Goal: Task Accomplishment & Management: Manage account settings

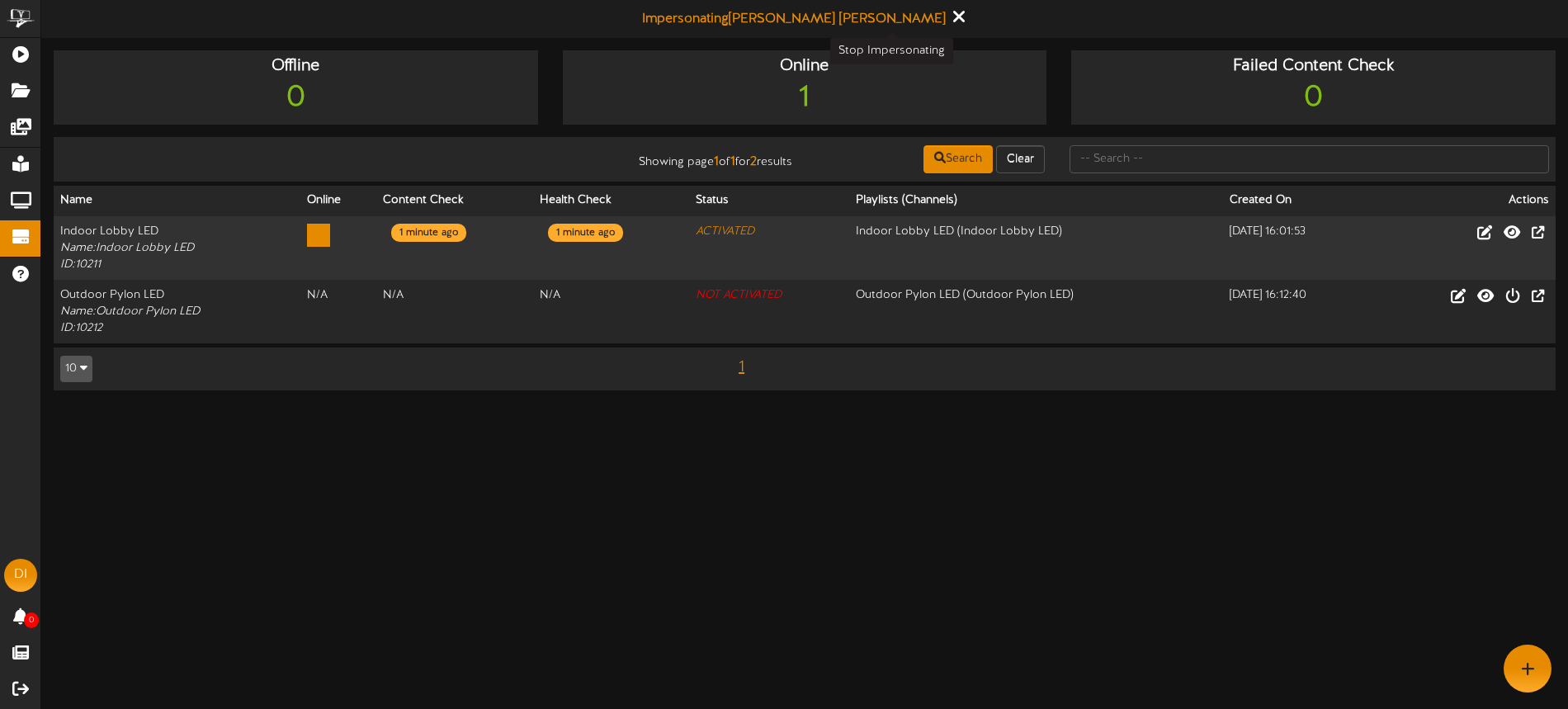
click at [953, 15] on icon at bounding box center [958, 17] width 11 height 19
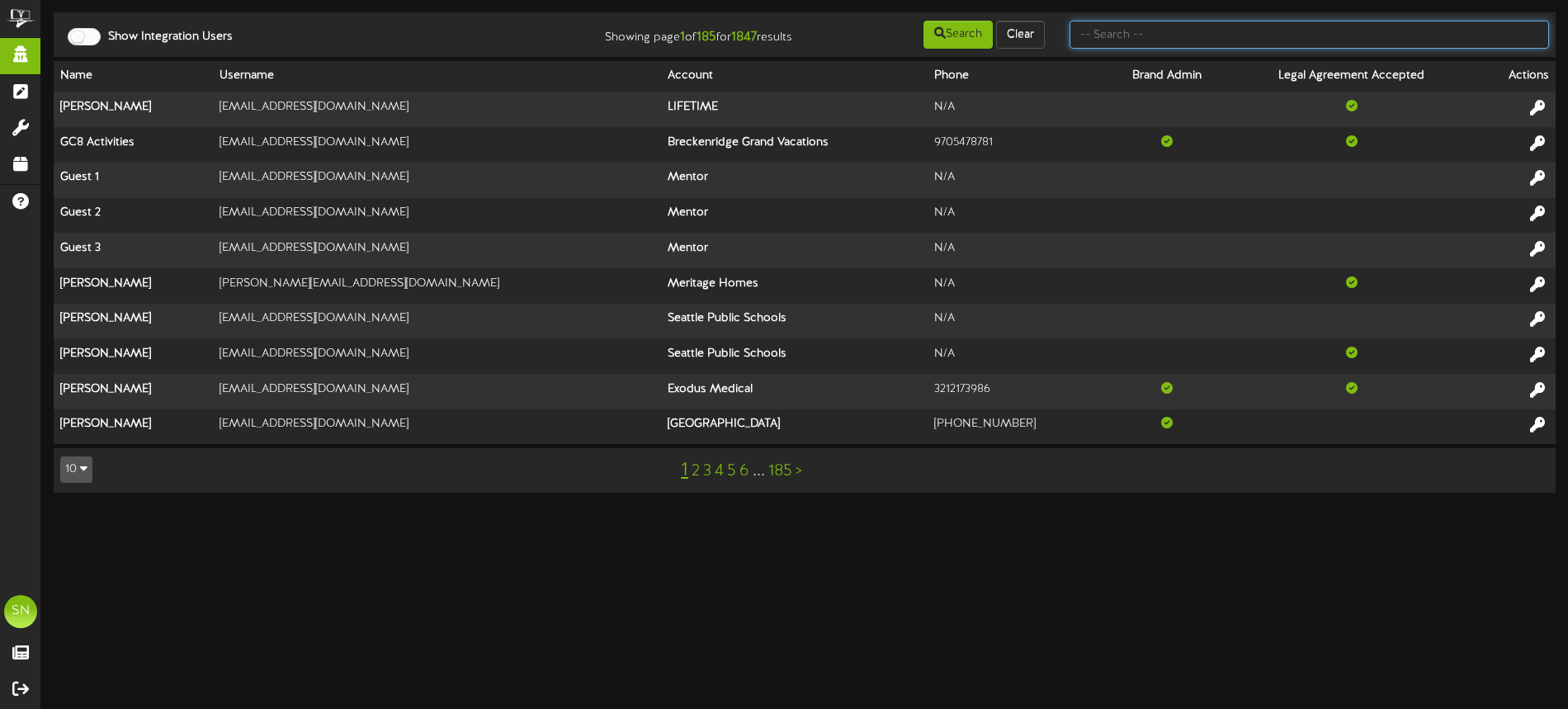
click at [1193, 37] on input "text" at bounding box center [1309, 34] width 479 height 28
type input "centene"
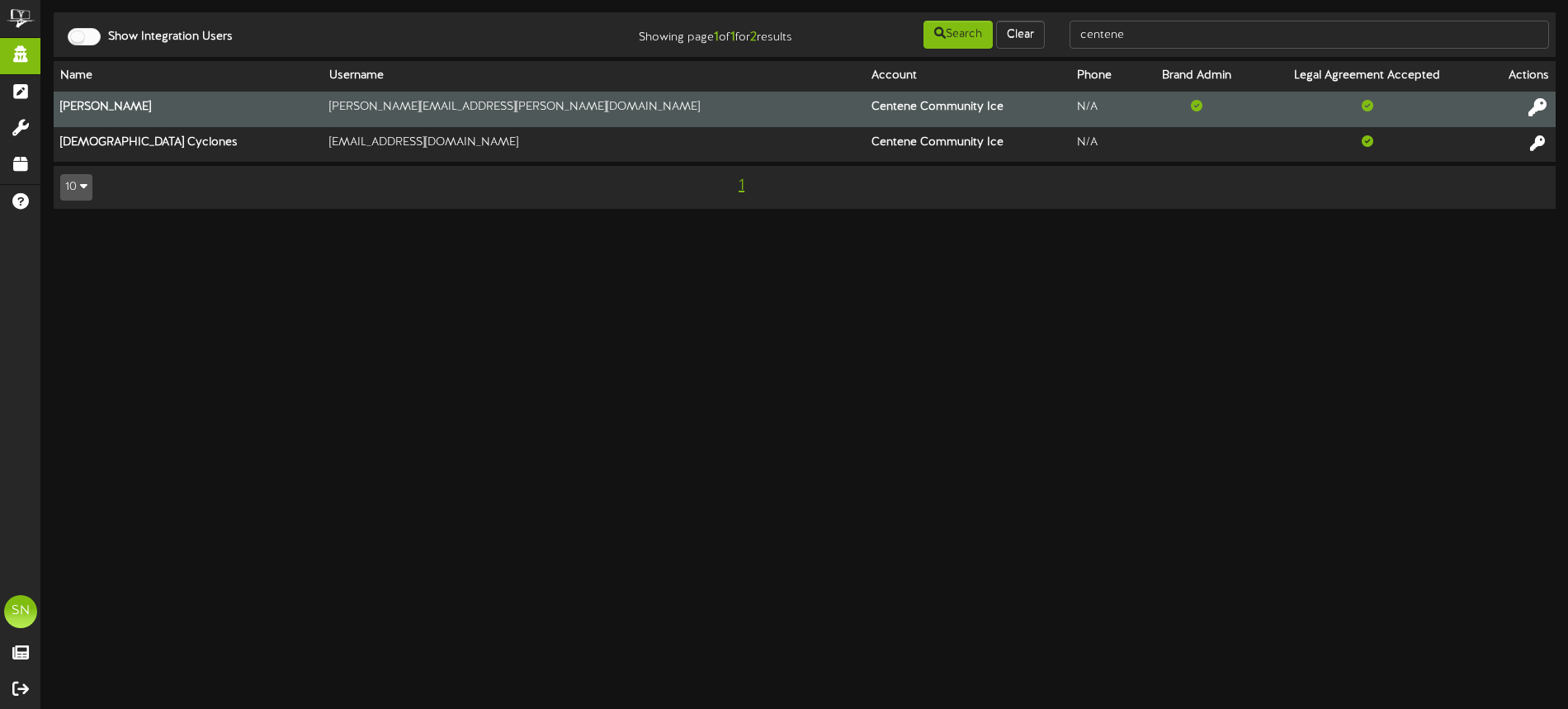
click at [1539, 107] on icon at bounding box center [1538, 108] width 19 height 19
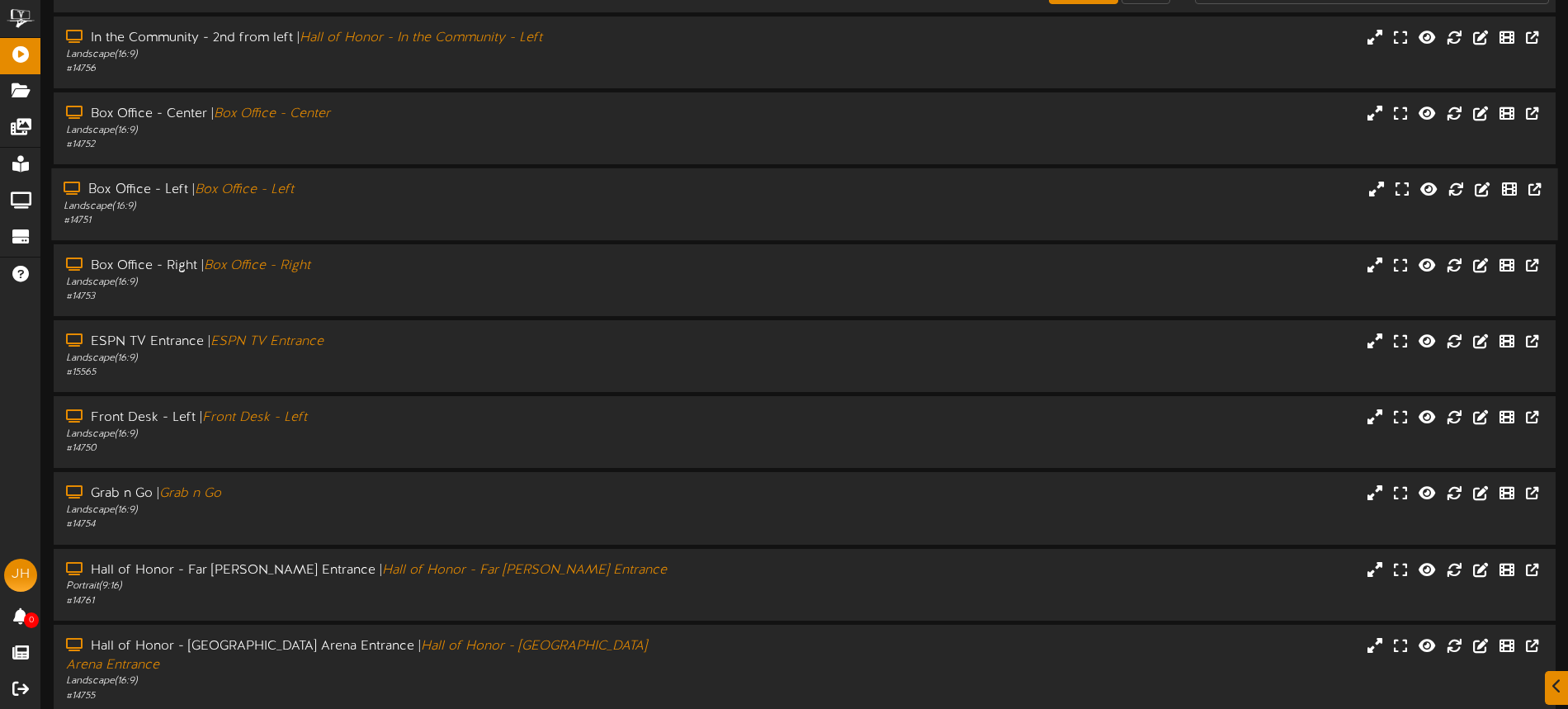
scroll to position [214, 0]
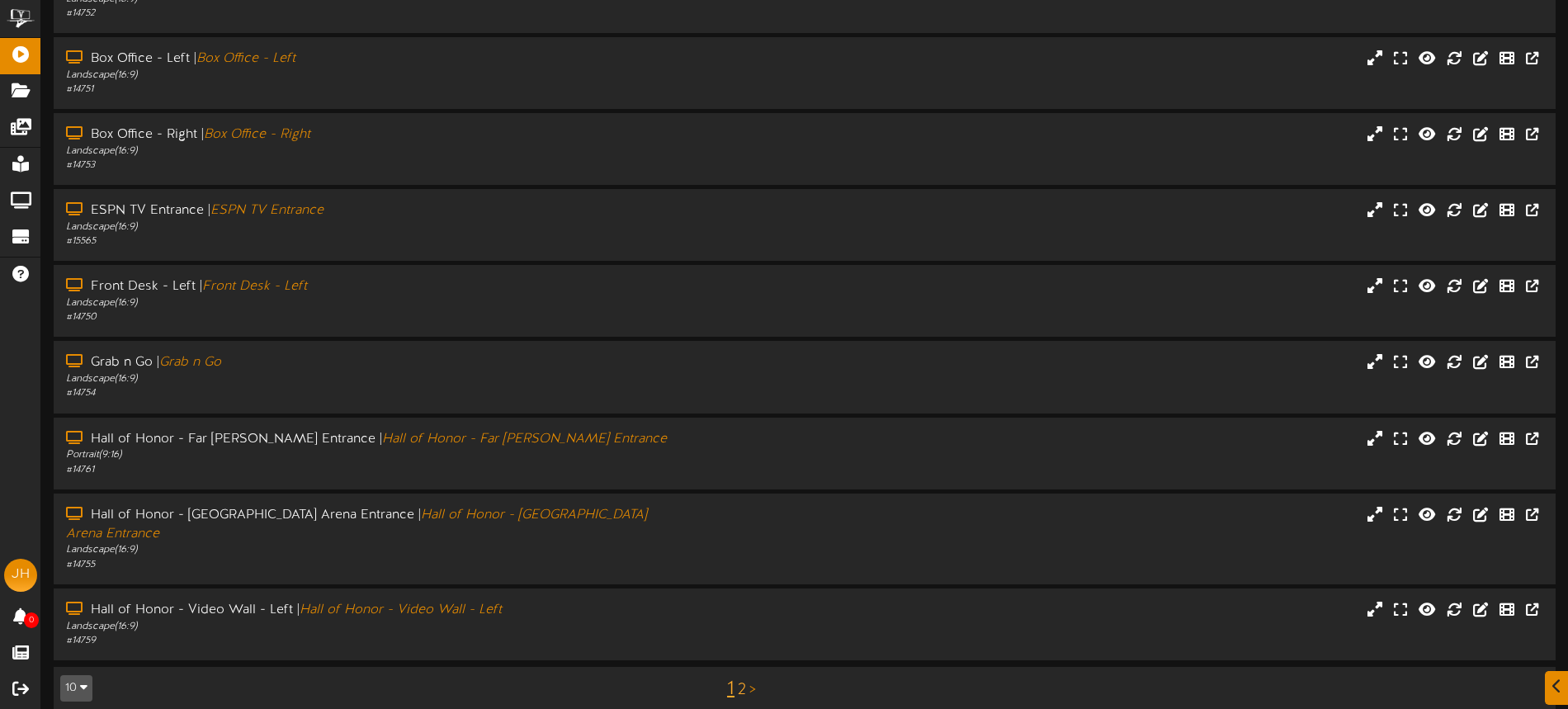
click at [743, 681] on link "2" at bounding box center [742, 690] width 8 height 19
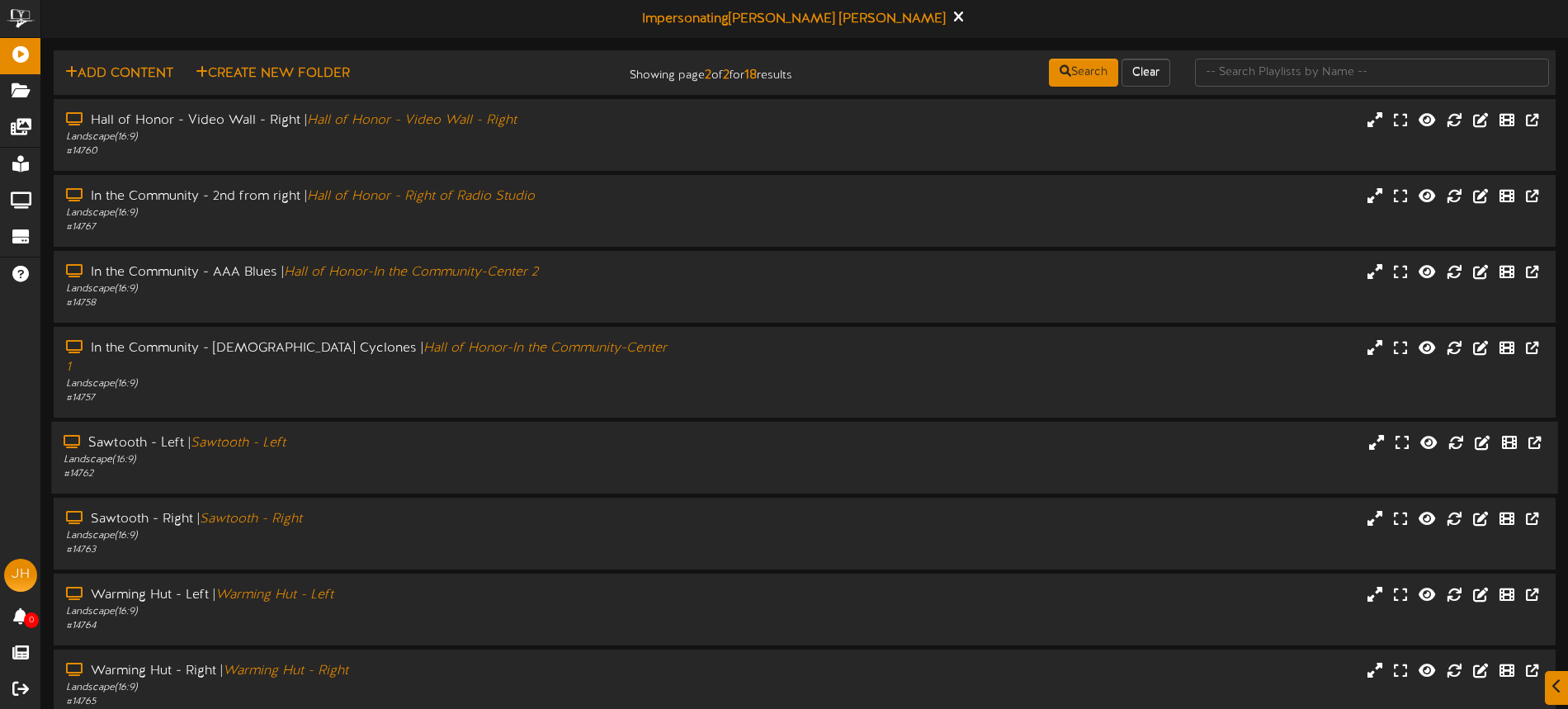
scroll to position [1, 0]
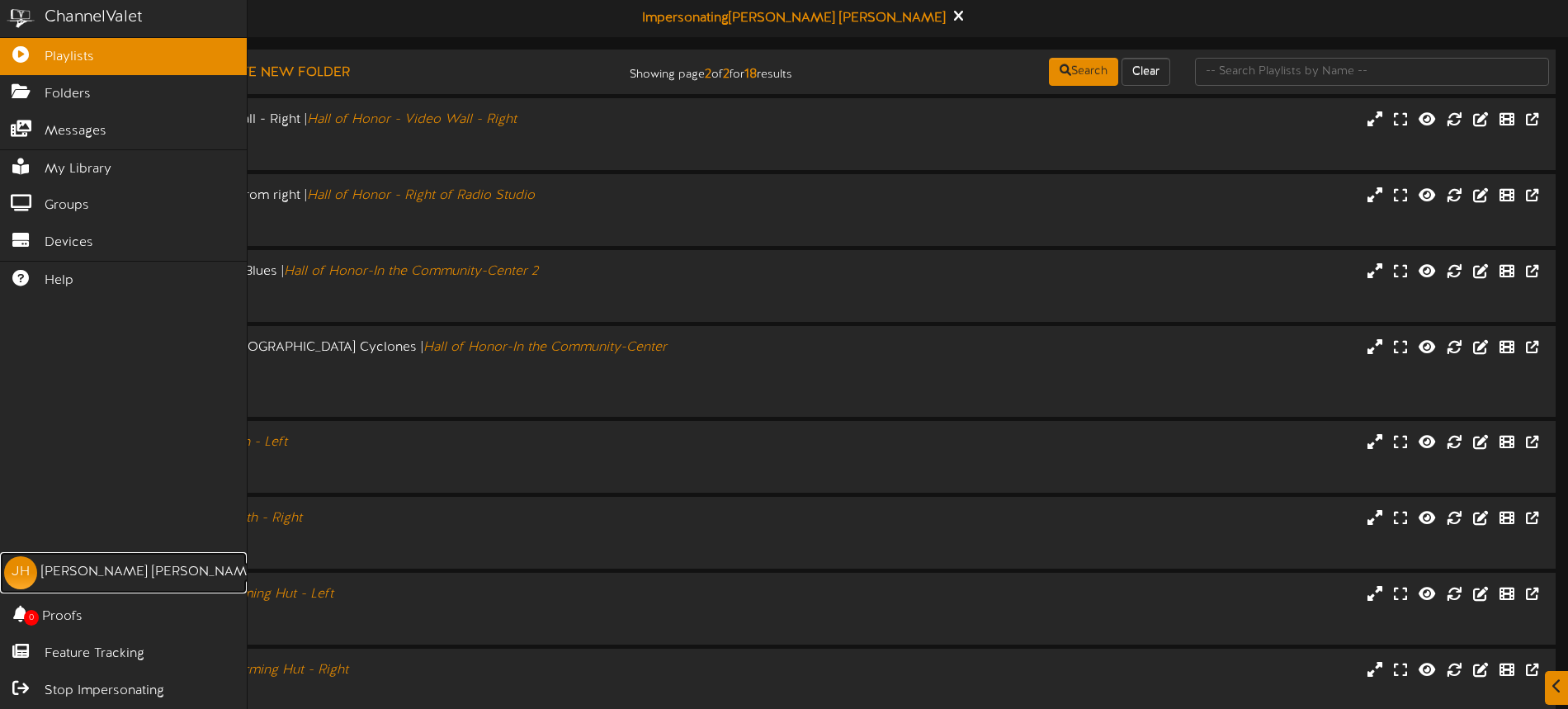
drag, startPoint x: 111, startPoint y: 559, endPoint x: 384, endPoint y: 491, distance: 281.3
click at [111, 559] on link "JH Jeremy Huelsing" at bounding box center [123, 572] width 247 height 41
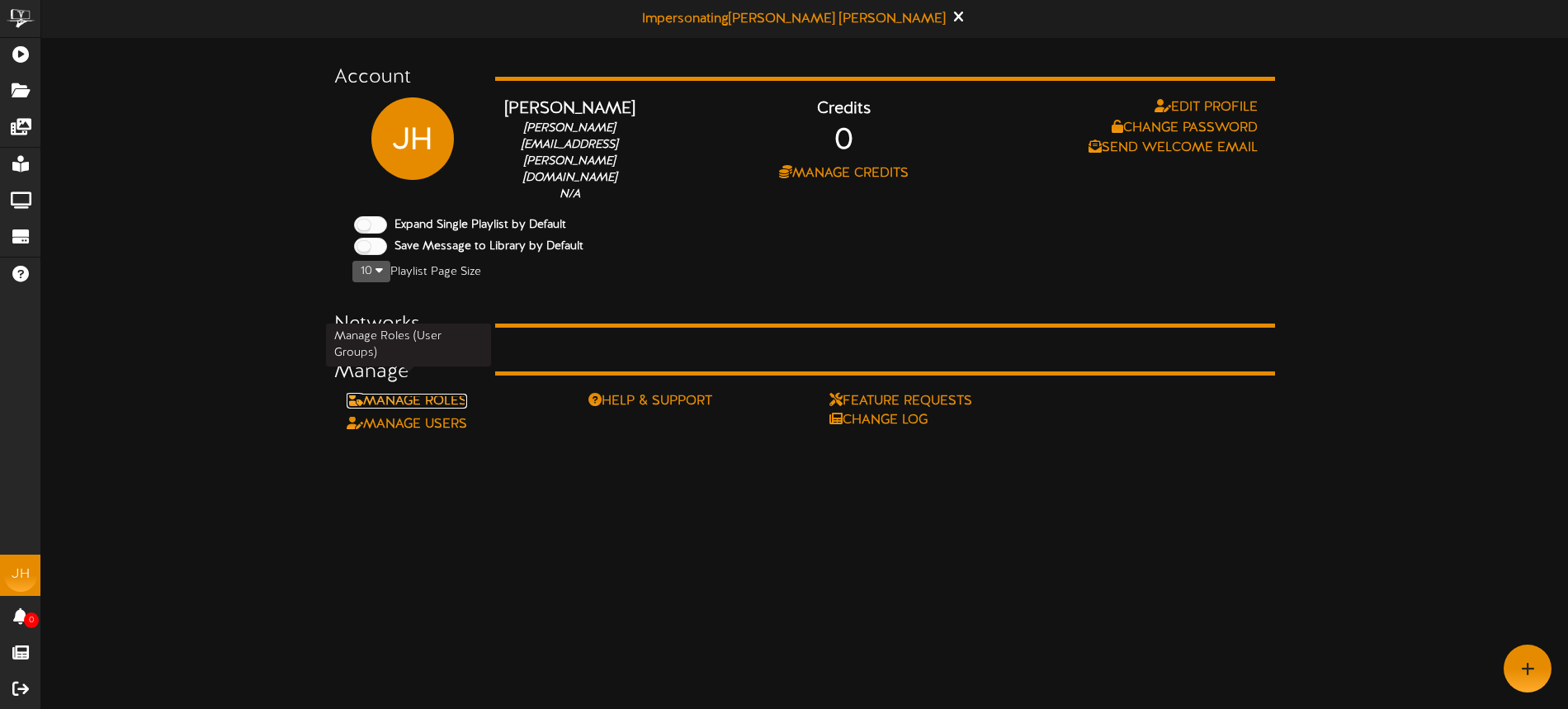
click at [450, 394] on link "Manage Roles" at bounding box center [406, 401] width 120 height 15
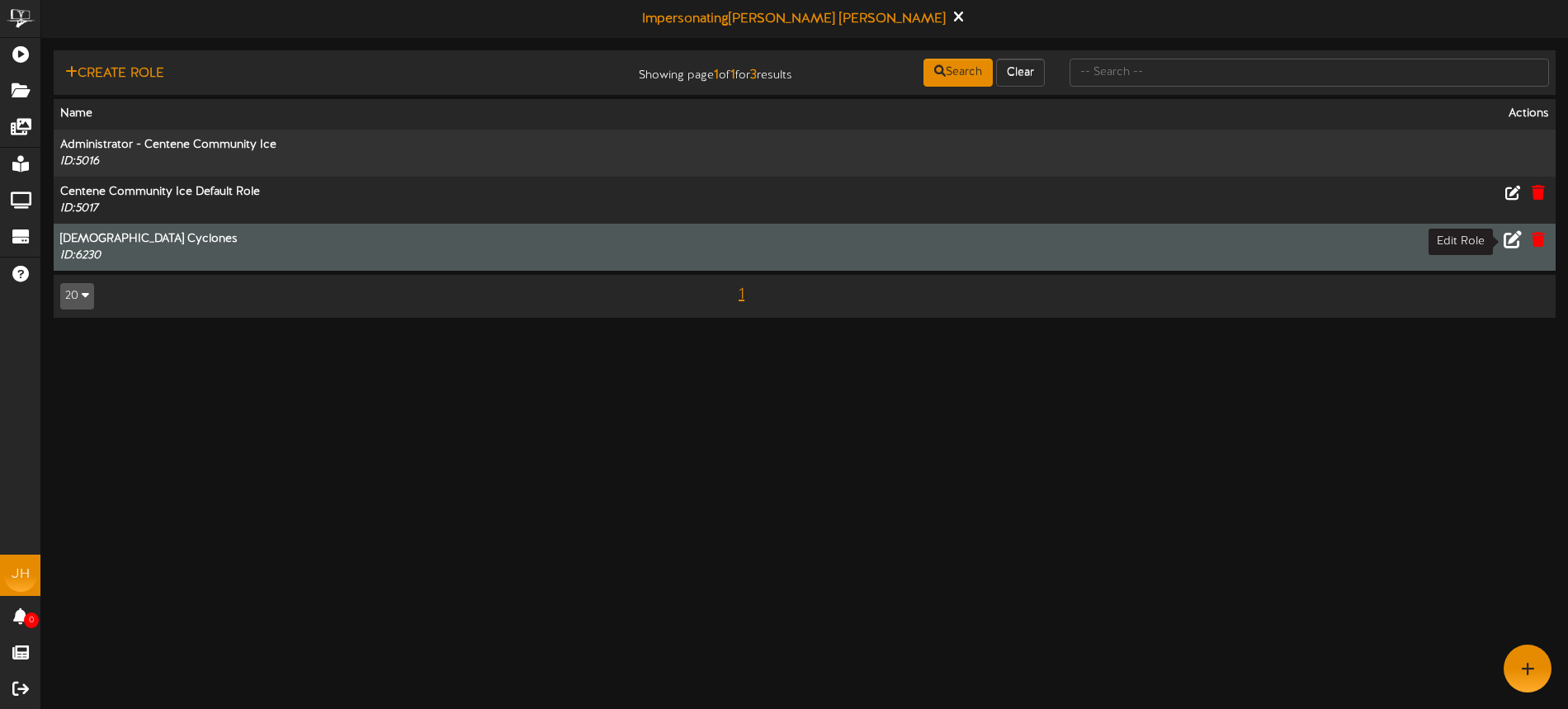
click at [1511, 239] on icon at bounding box center [1513, 239] width 19 height 19
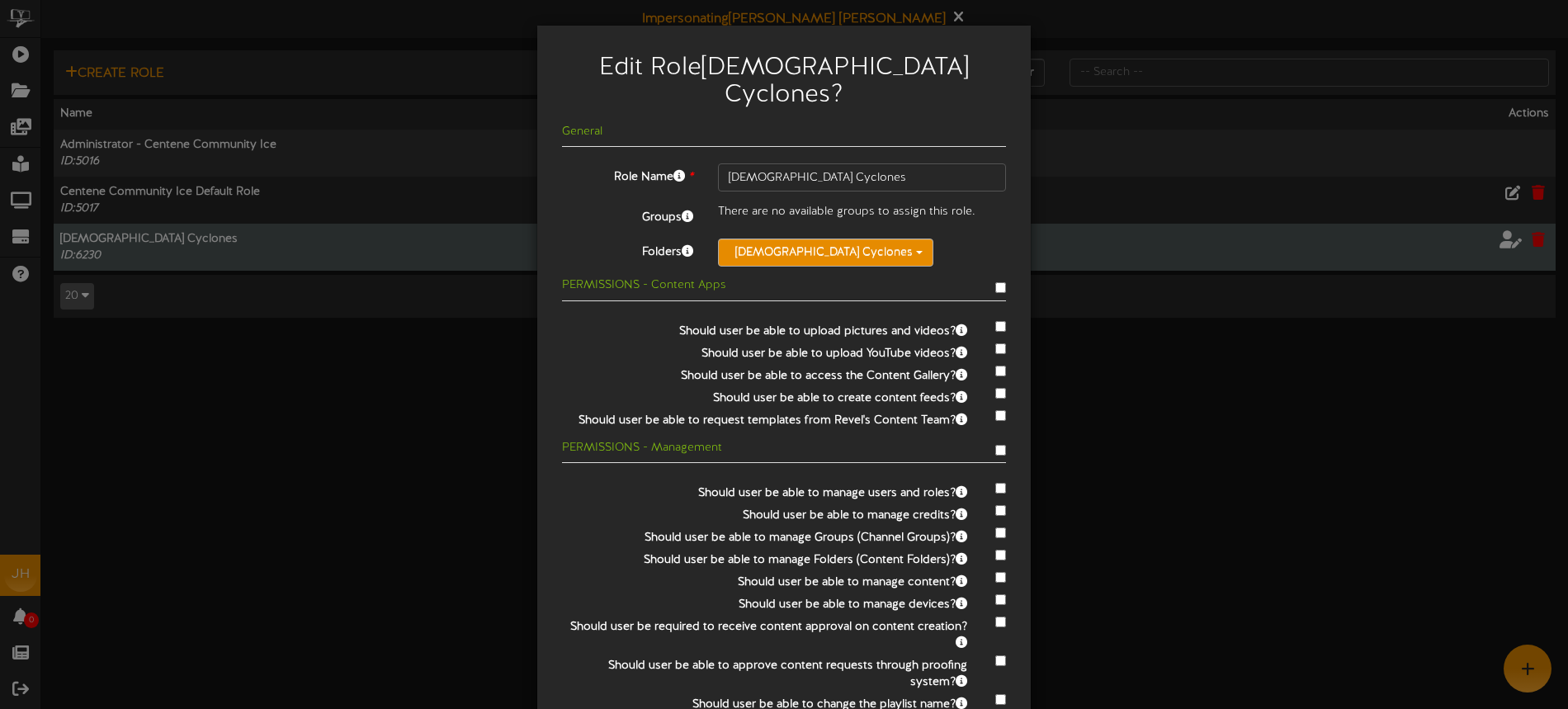
click at [803, 239] on button "[DEMOGRAPHIC_DATA] Cyclones" at bounding box center [826, 252] width 216 height 28
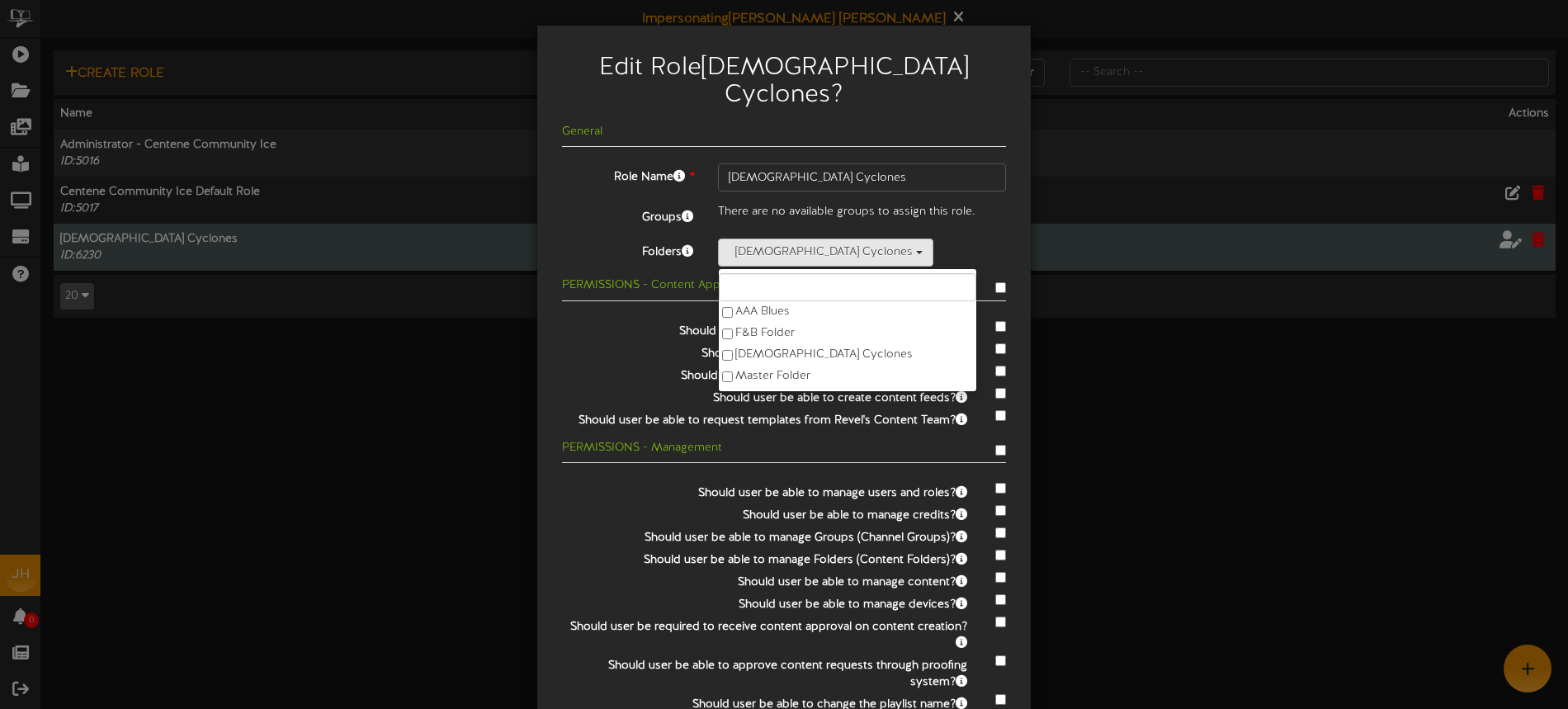
click at [904, 239] on div "Lady Cyclones AAA Blues F&B Folder Lady Cyclones Master Folder" at bounding box center [862, 252] width 288 height 28
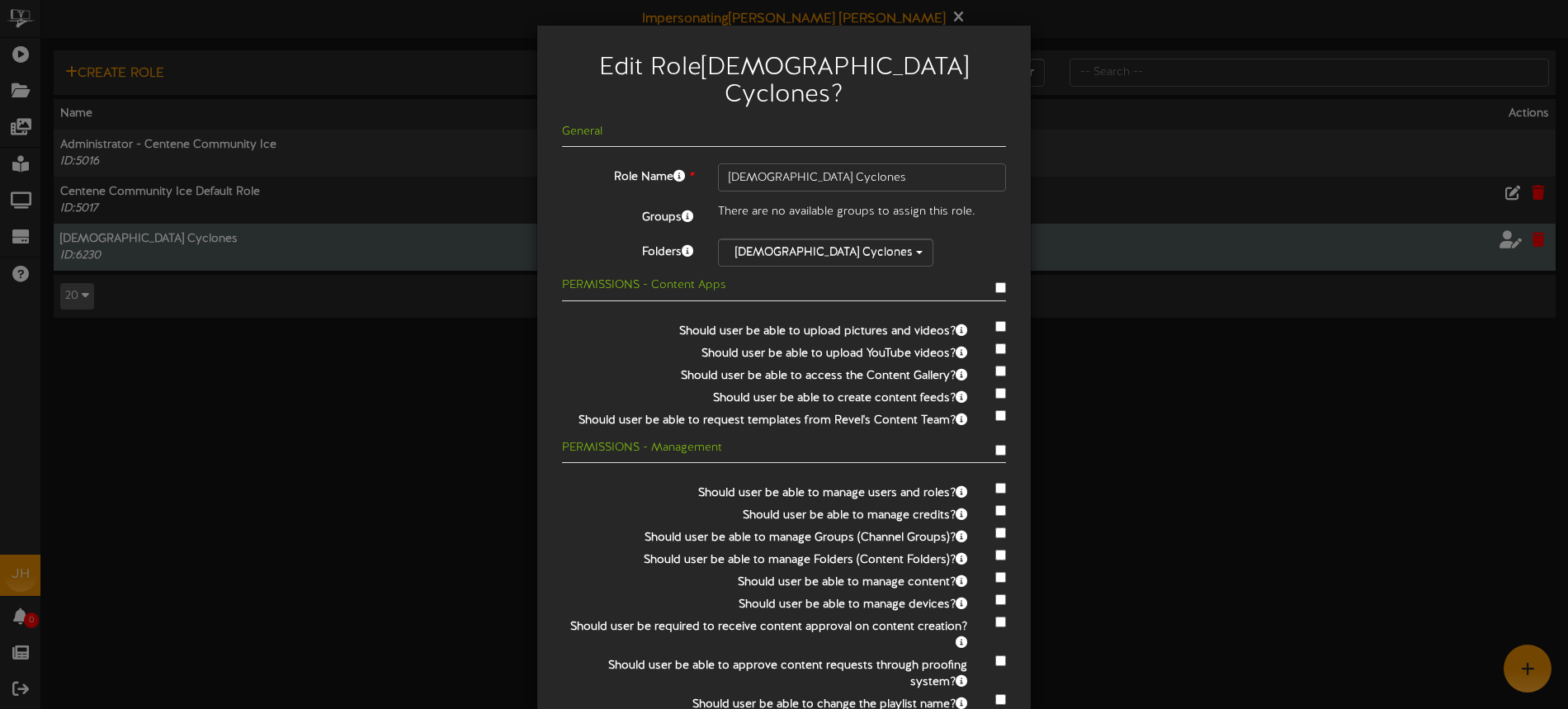
scroll to position [78, 0]
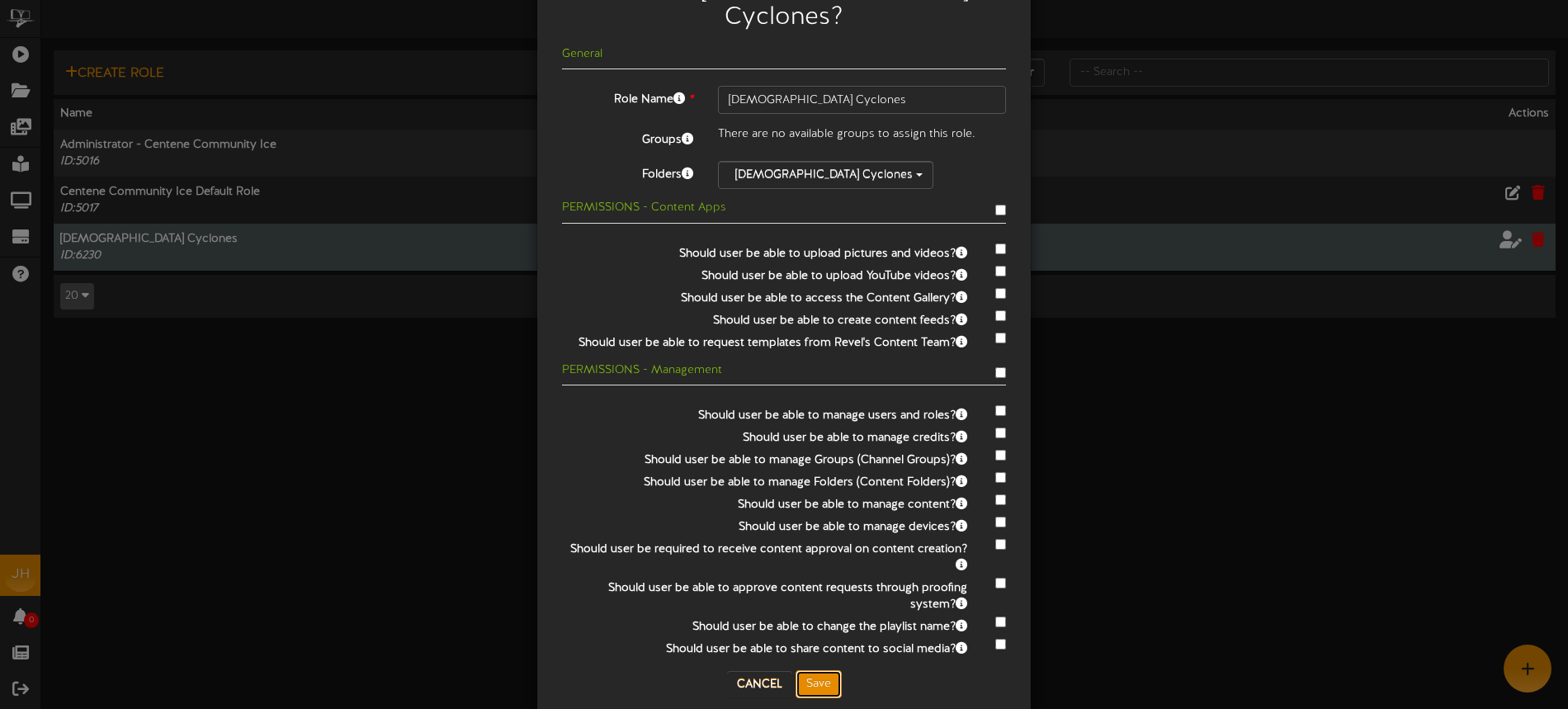
click at [832, 670] on button "Save" at bounding box center [818, 684] width 46 height 28
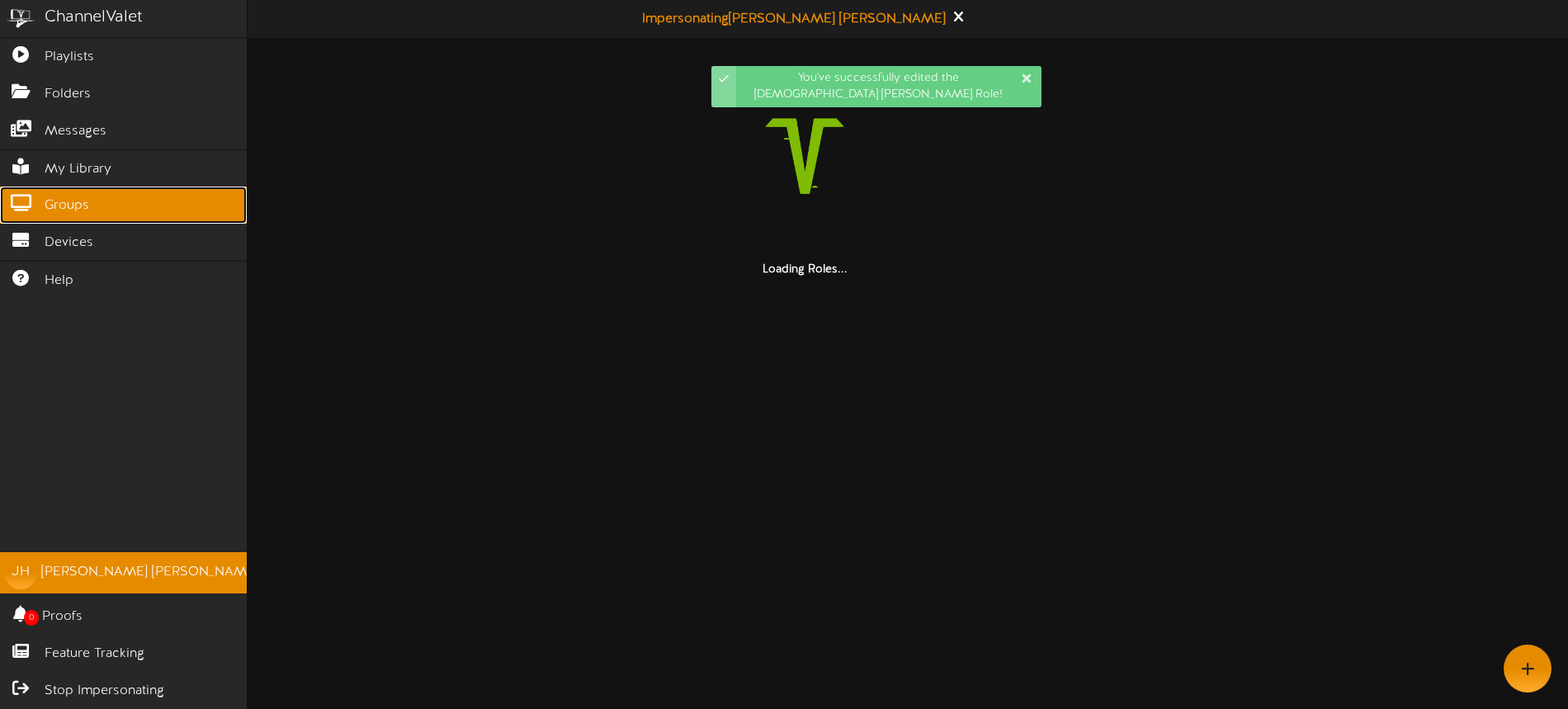
click at [80, 201] on span "Groups" at bounding box center [67, 206] width 45 height 19
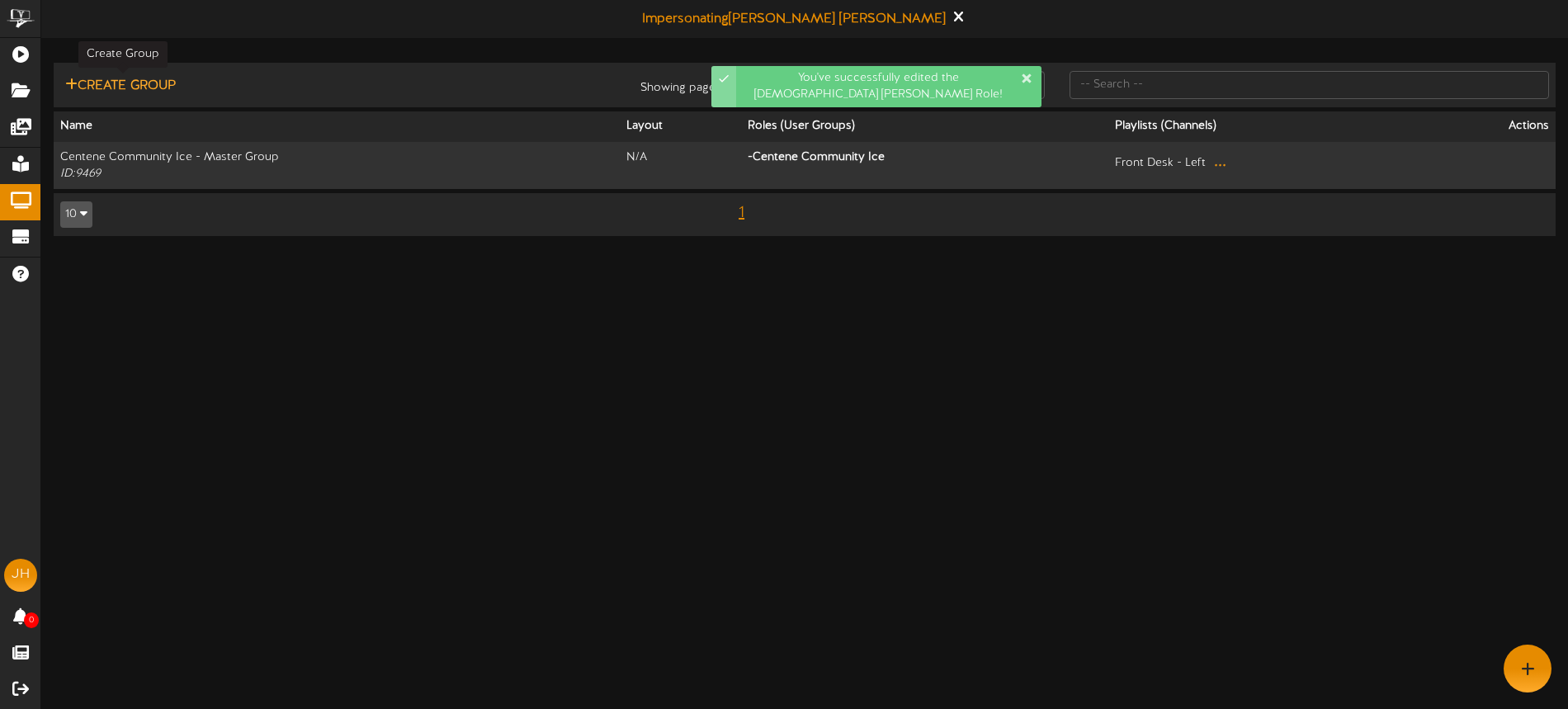
click at [128, 83] on button "Create Group" at bounding box center [120, 86] width 120 height 20
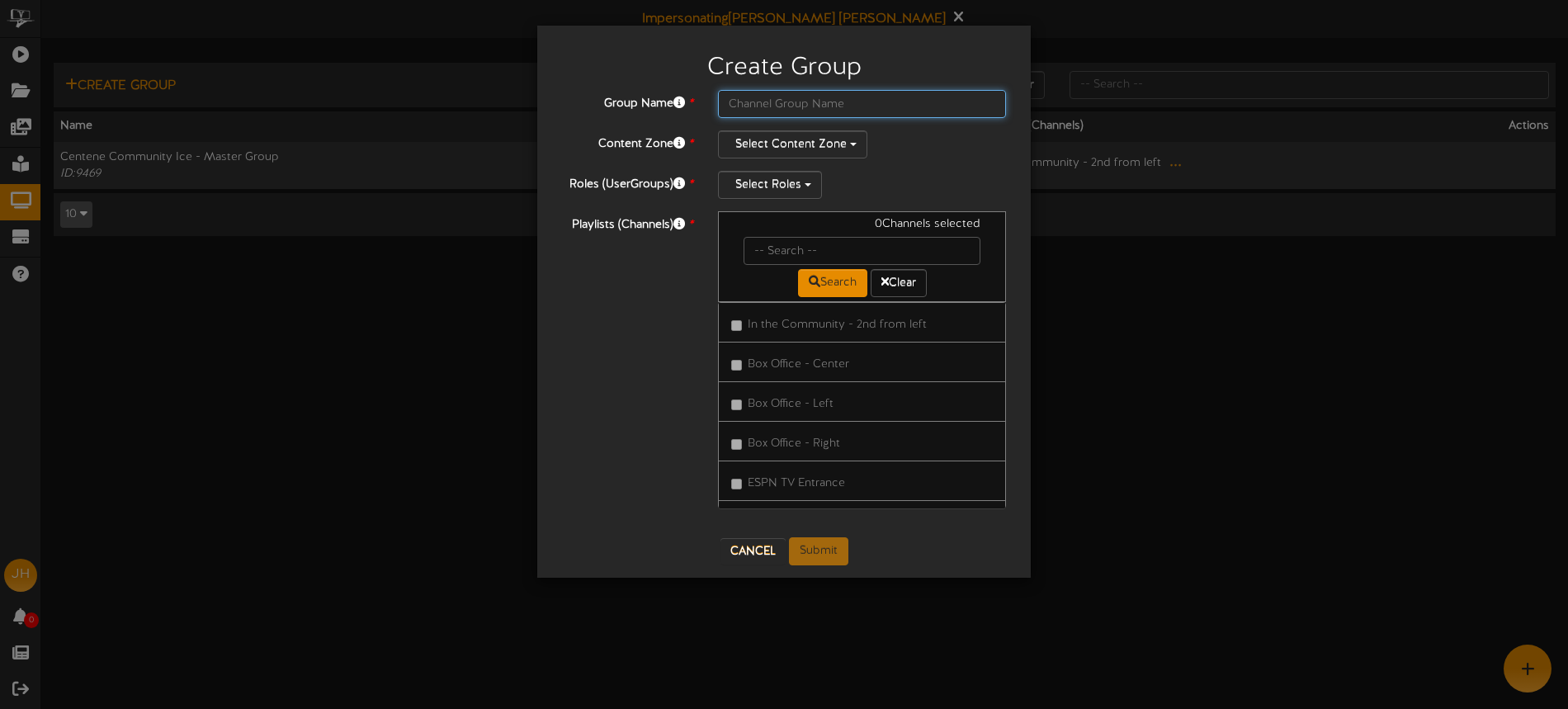
click at [805, 110] on input "text" at bounding box center [862, 104] width 288 height 28
type input "[DEMOGRAPHIC_DATA] Cyclones"
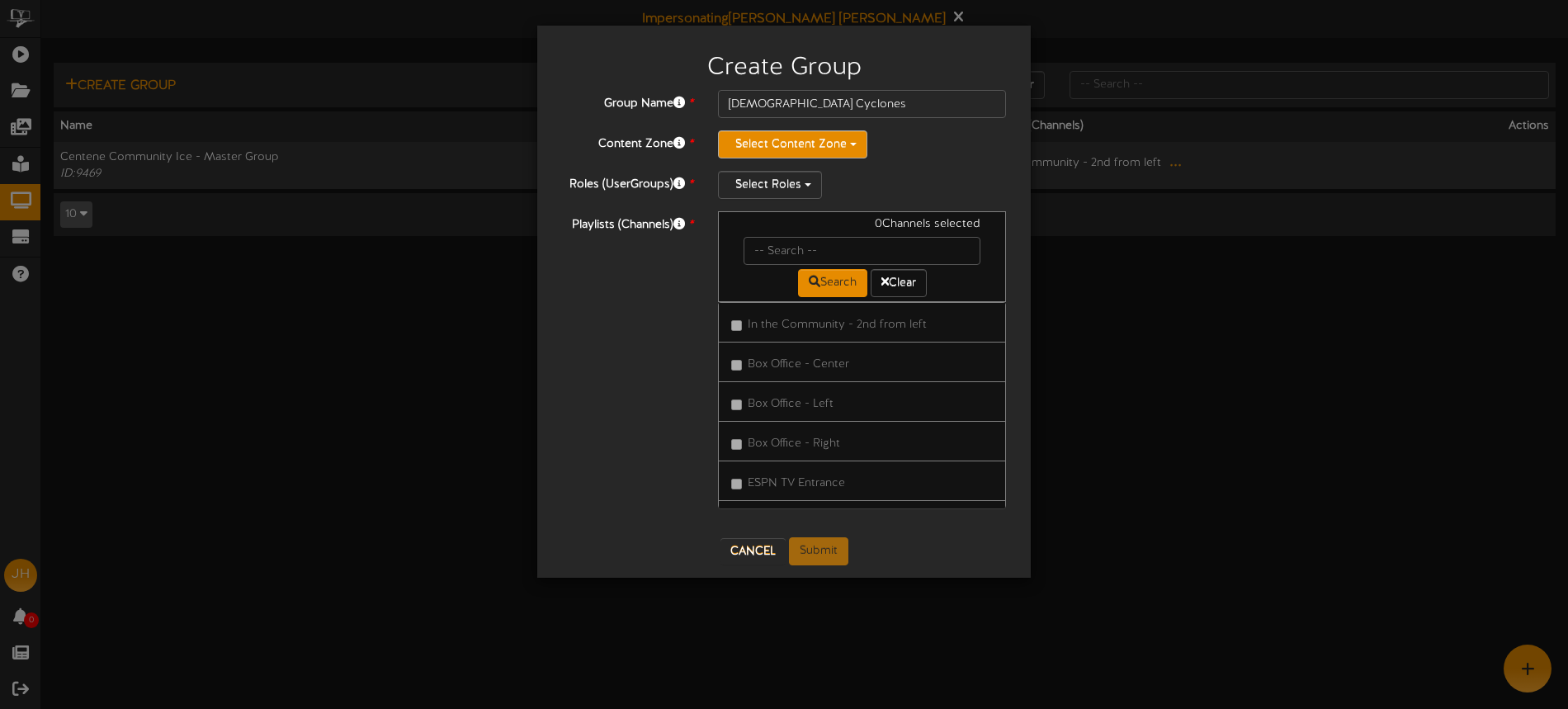
click at [811, 137] on button "Select Content Zone" at bounding box center [792, 144] width 149 height 28
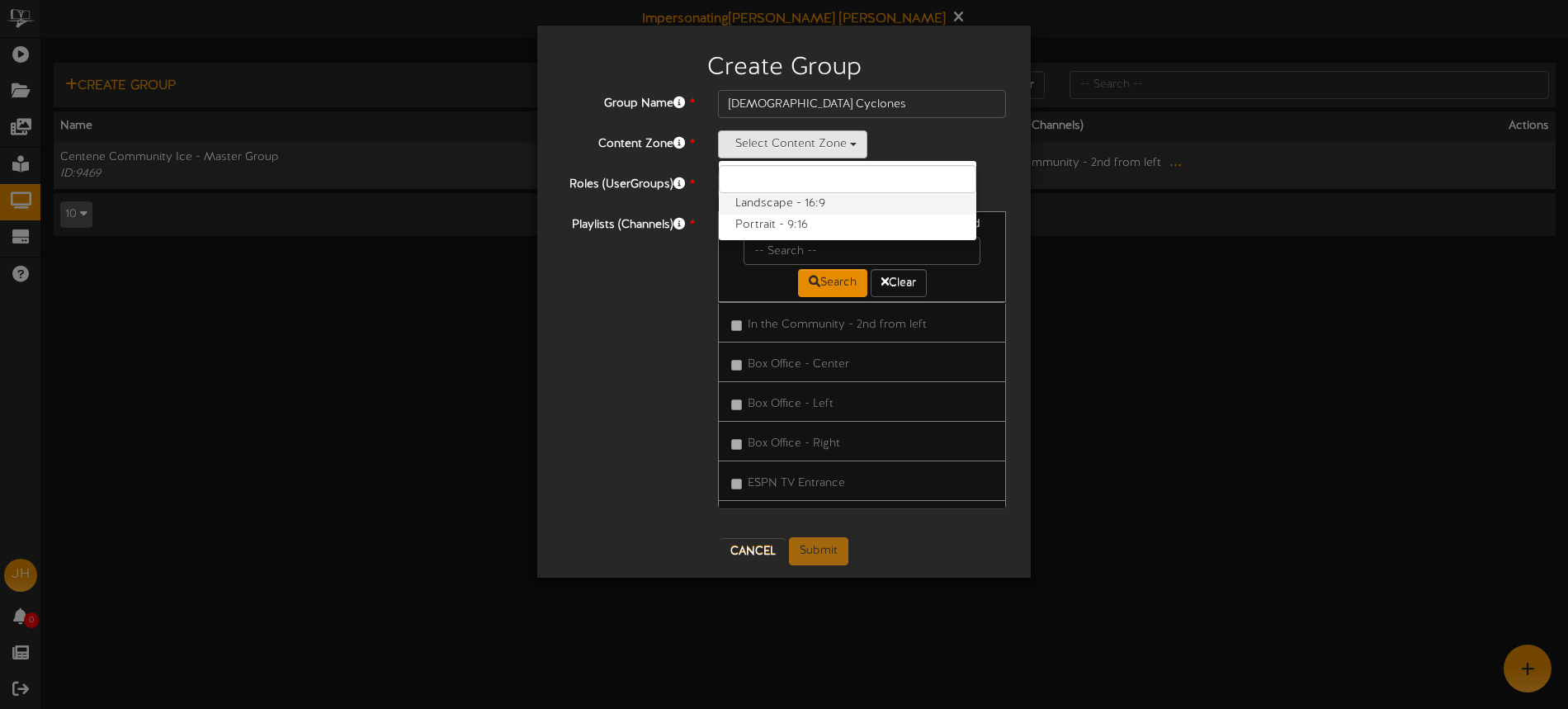
click at [789, 201] on label "Landscape - 16:9" at bounding box center [848, 203] width 258 height 21
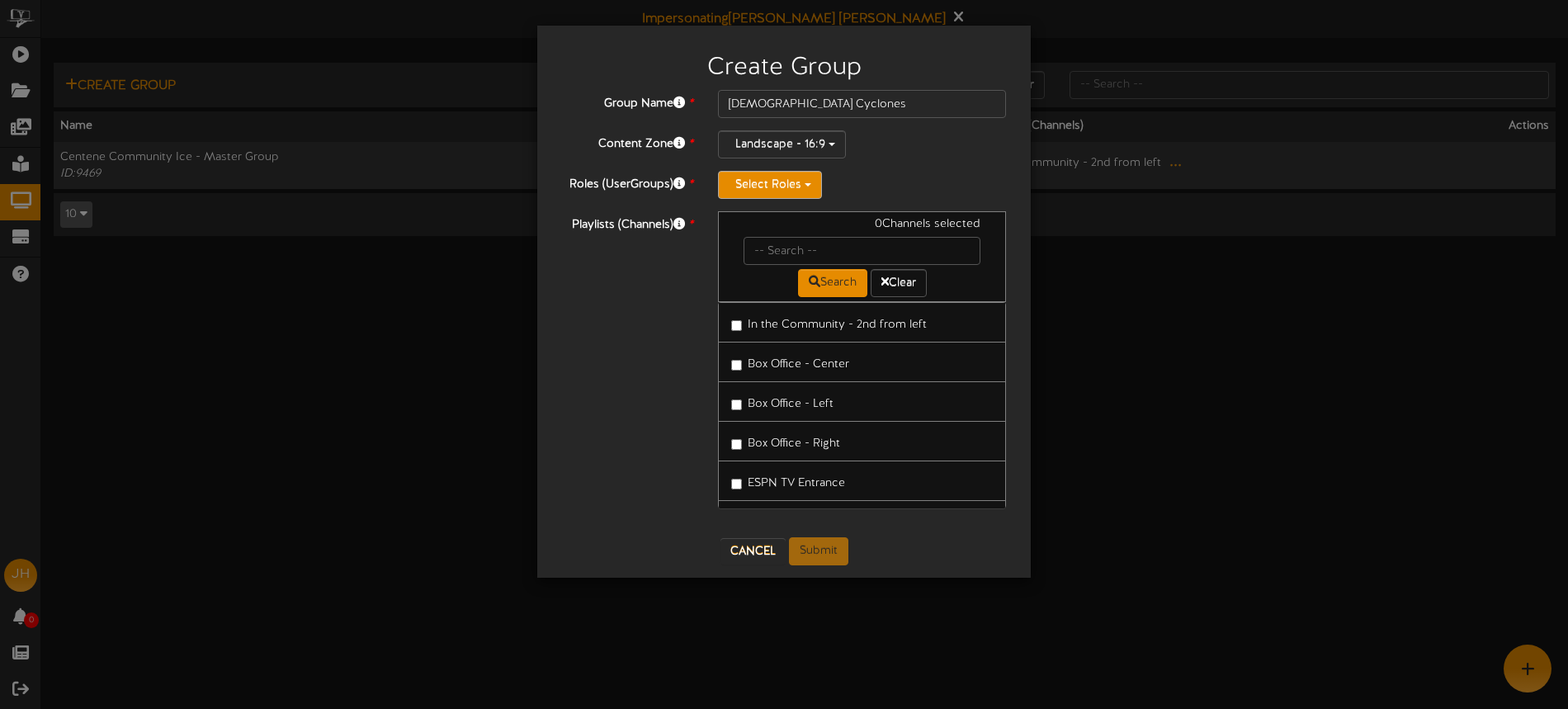
click at [788, 183] on button "Select Roles" at bounding box center [769, 185] width 104 height 28
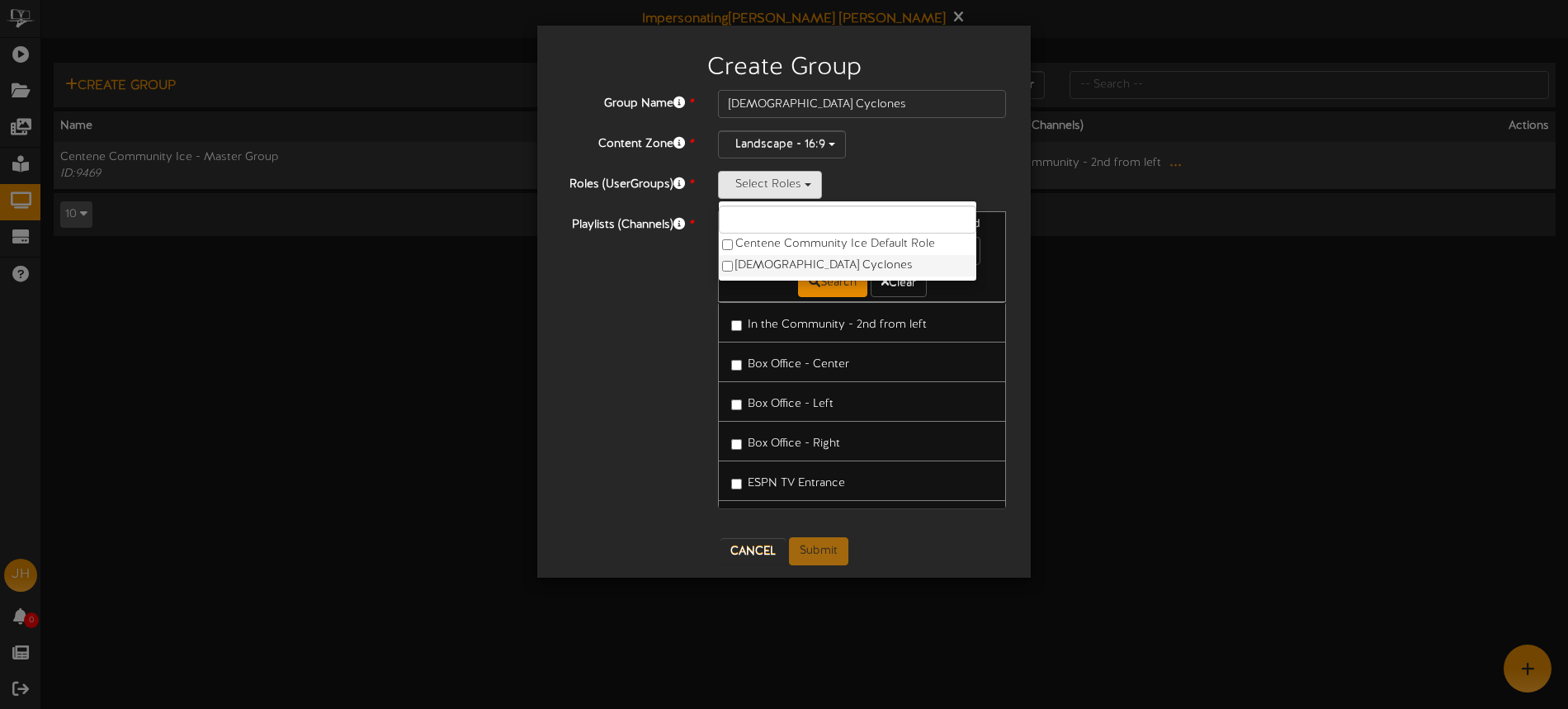
click at [793, 265] on label "[DEMOGRAPHIC_DATA] Cyclones" at bounding box center [848, 266] width 258 height 21
click at [892, 178] on div "Lady Cyclones Centene Community Ice Default Role Lady Cyclones" at bounding box center [862, 185] width 288 height 28
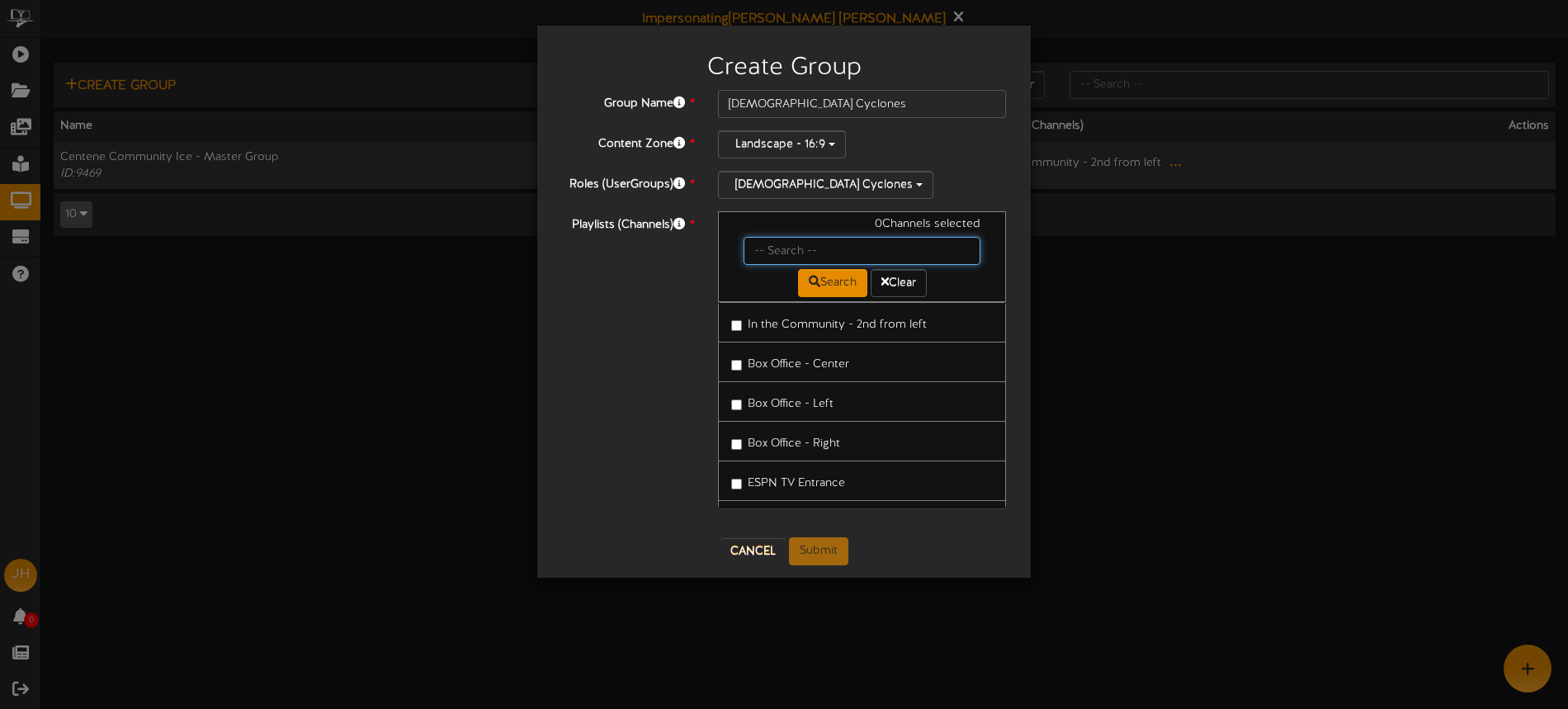
click at [816, 253] on input "text" at bounding box center [862, 250] width 237 height 28
type input "lady"
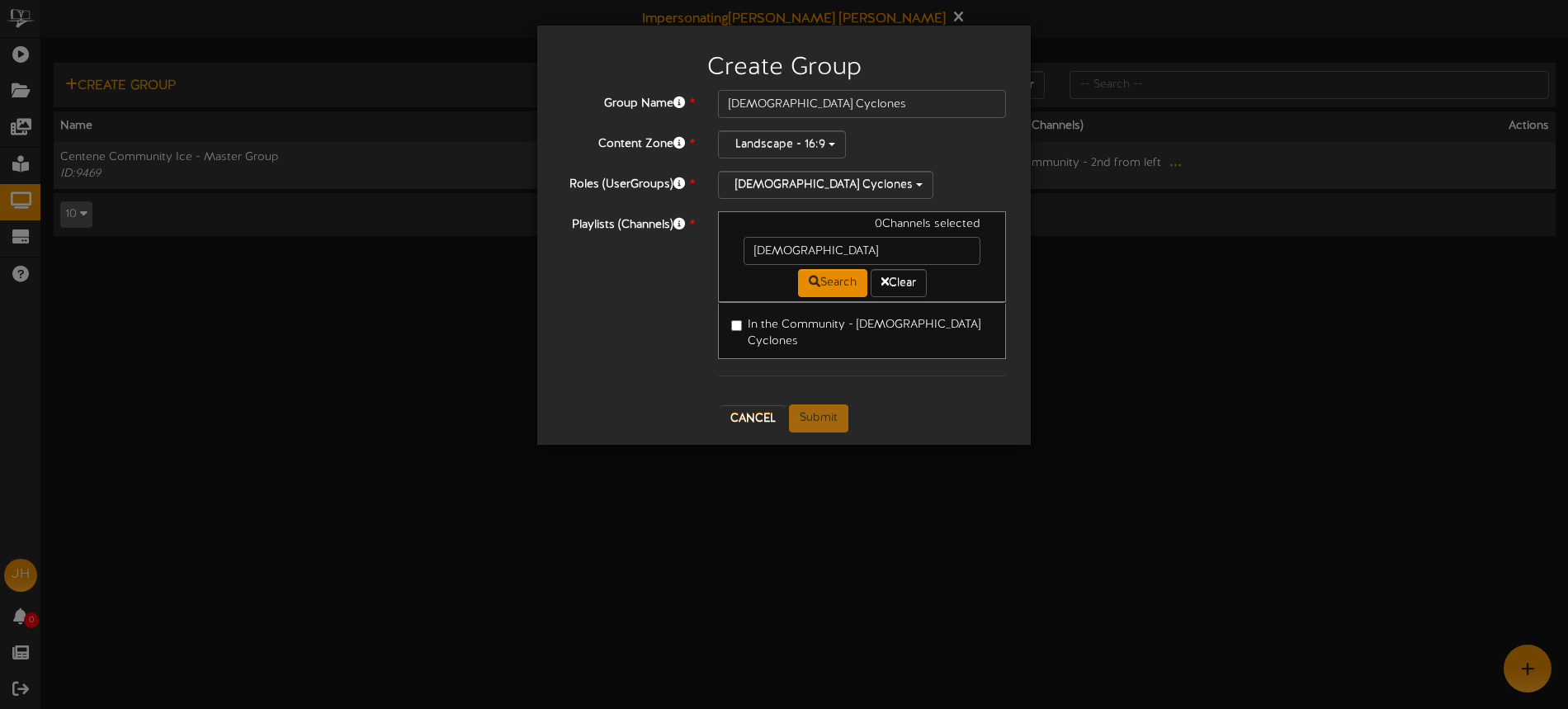
click at [834, 322] on label "In the Community - [DEMOGRAPHIC_DATA] Cyclones" at bounding box center [862, 330] width 262 height 39
drag, startPoint x: 833, startPoint y: 409, endPoint x: 832, endPoint y: 400, distance: 9.1
click at [833, 407] on button "Submit" at bounding box center [818, 418] width 60 height 28
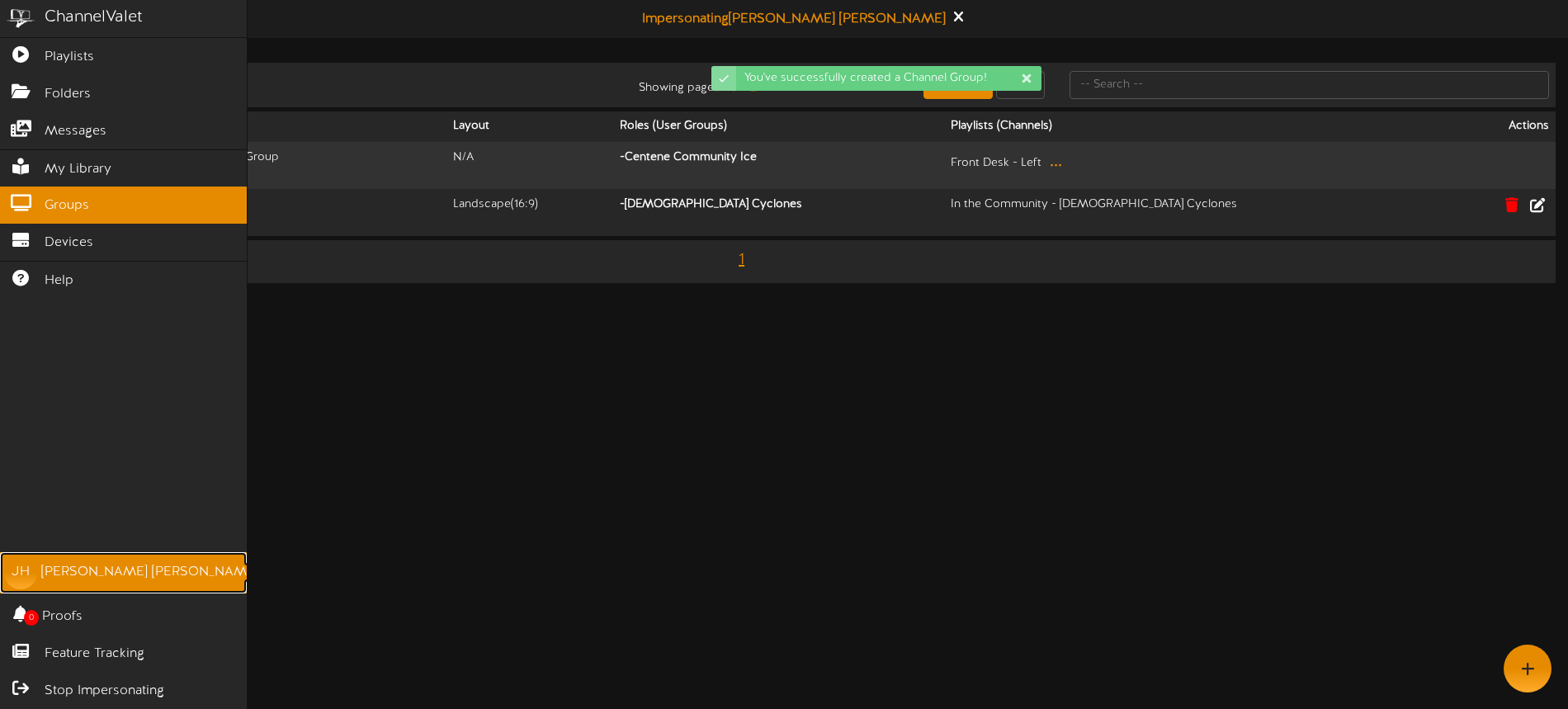
click at [39, 573] on link "JH Jeremy Huelsing" at bounding box center [123, 572] width 247 height 41
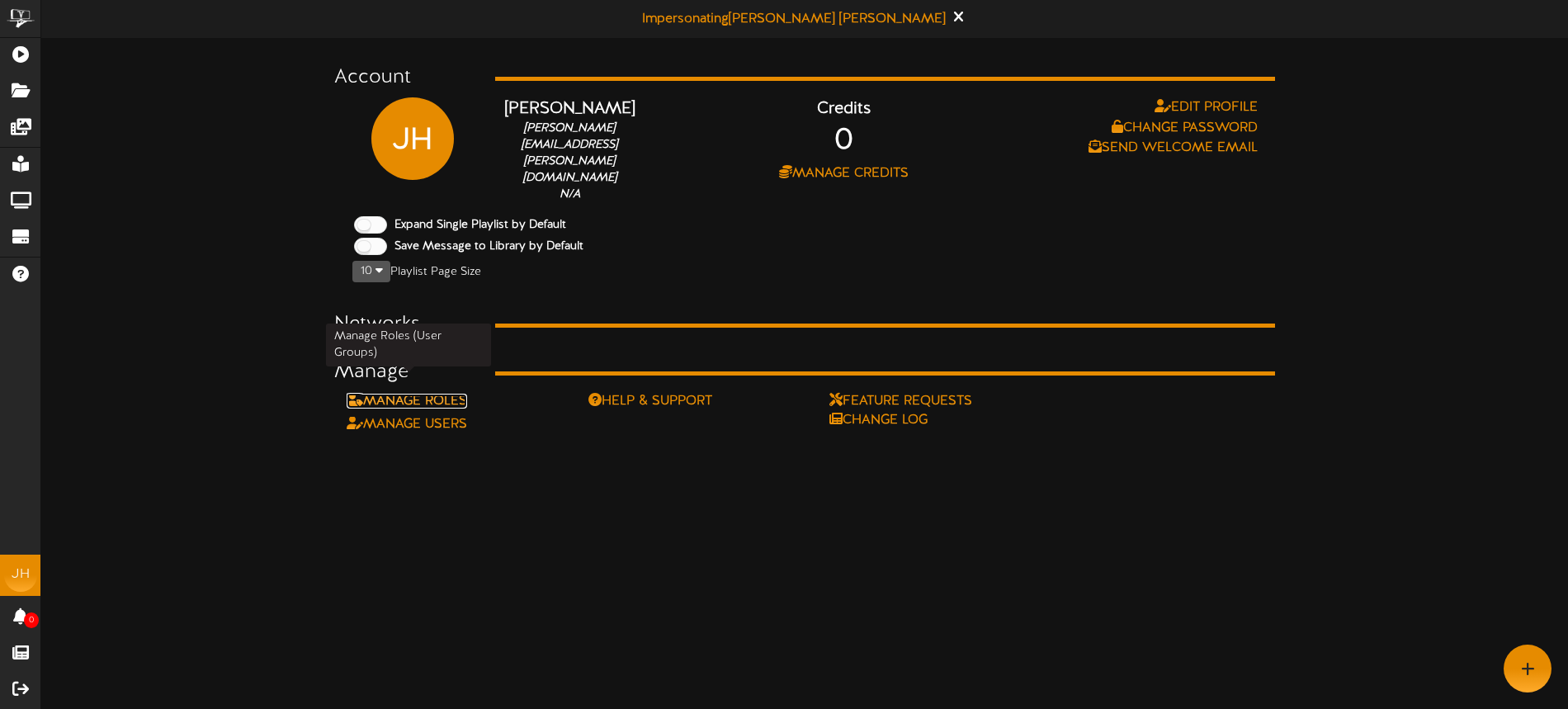
click at [445, 394] on link "Manage Roles" at bounding box center [406, 401] width 120 height 15
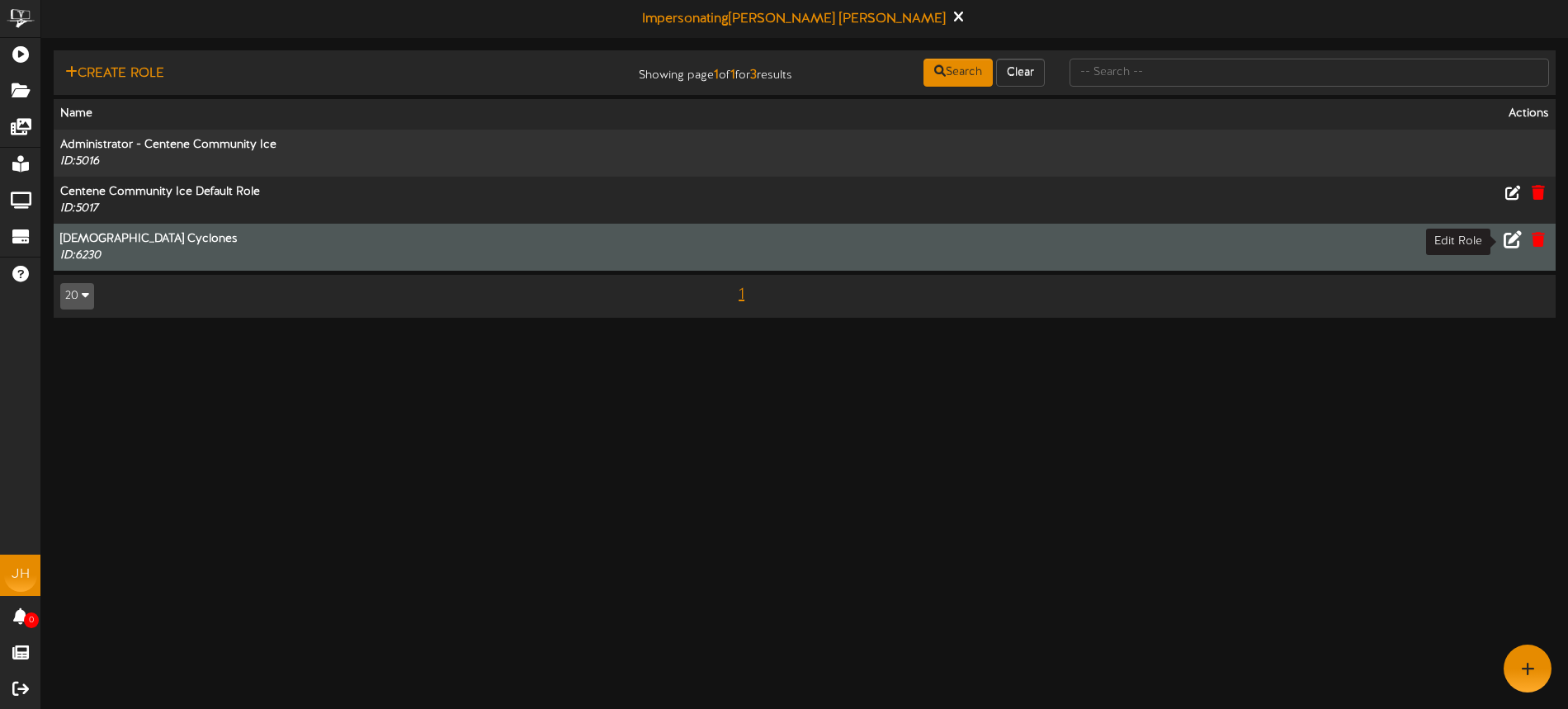
click at [1513, 239] on icon at bounding box center [1513, 239] width 19 height 19
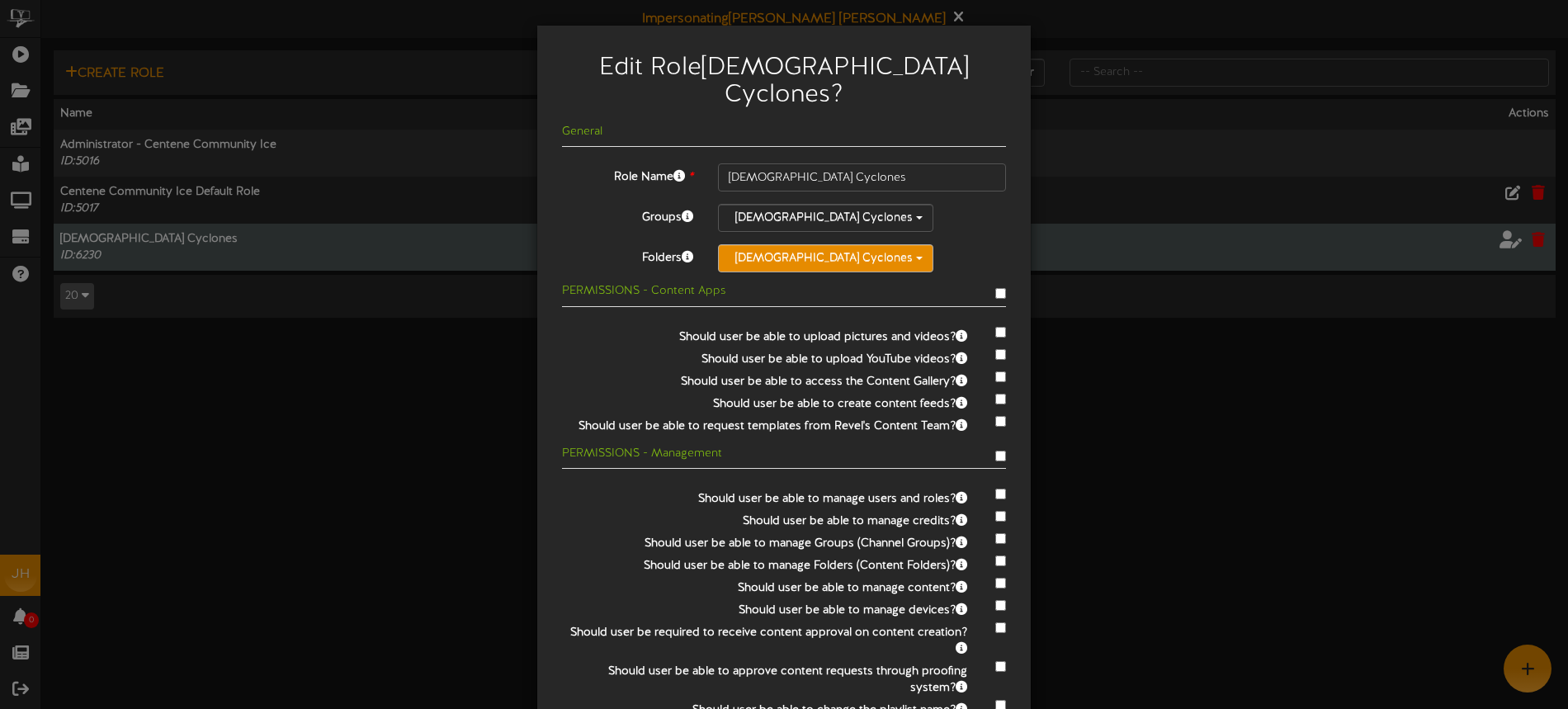
click at [781, 244] on button "[DEMOGRAPHIC_DATA] Cyclones" at bounding box center [826, 258] width 216 height 28
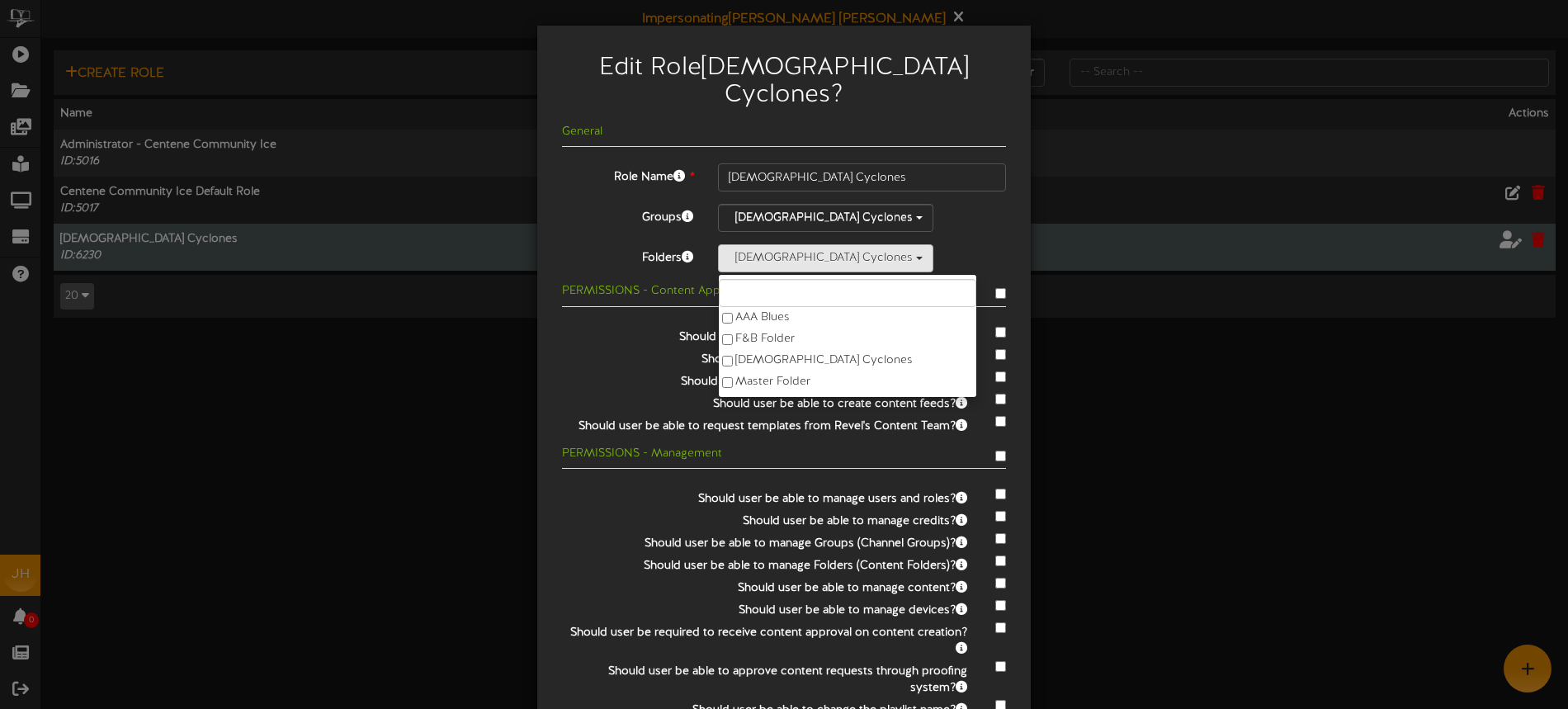
click at [890, 244] on div "Lady Cyclones AAA Blues F&B Folder Lady Cyclones Master Folder" at bounding box center [862, 258] width 288 height 28
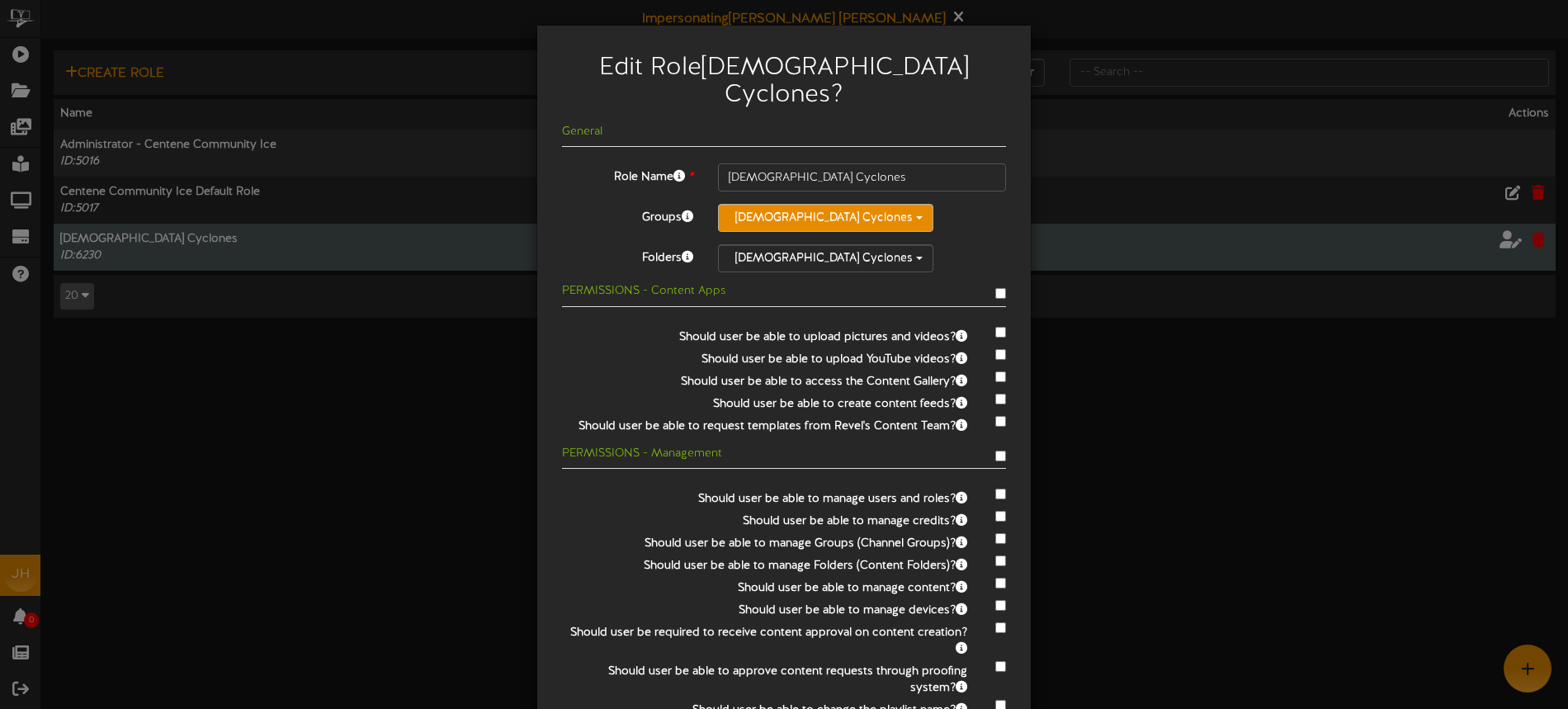
click at [785, 204] on button "[DEMOGRAPHIC_DATA] Cyclones" at bounding box center [826, 218] width 216 height 28
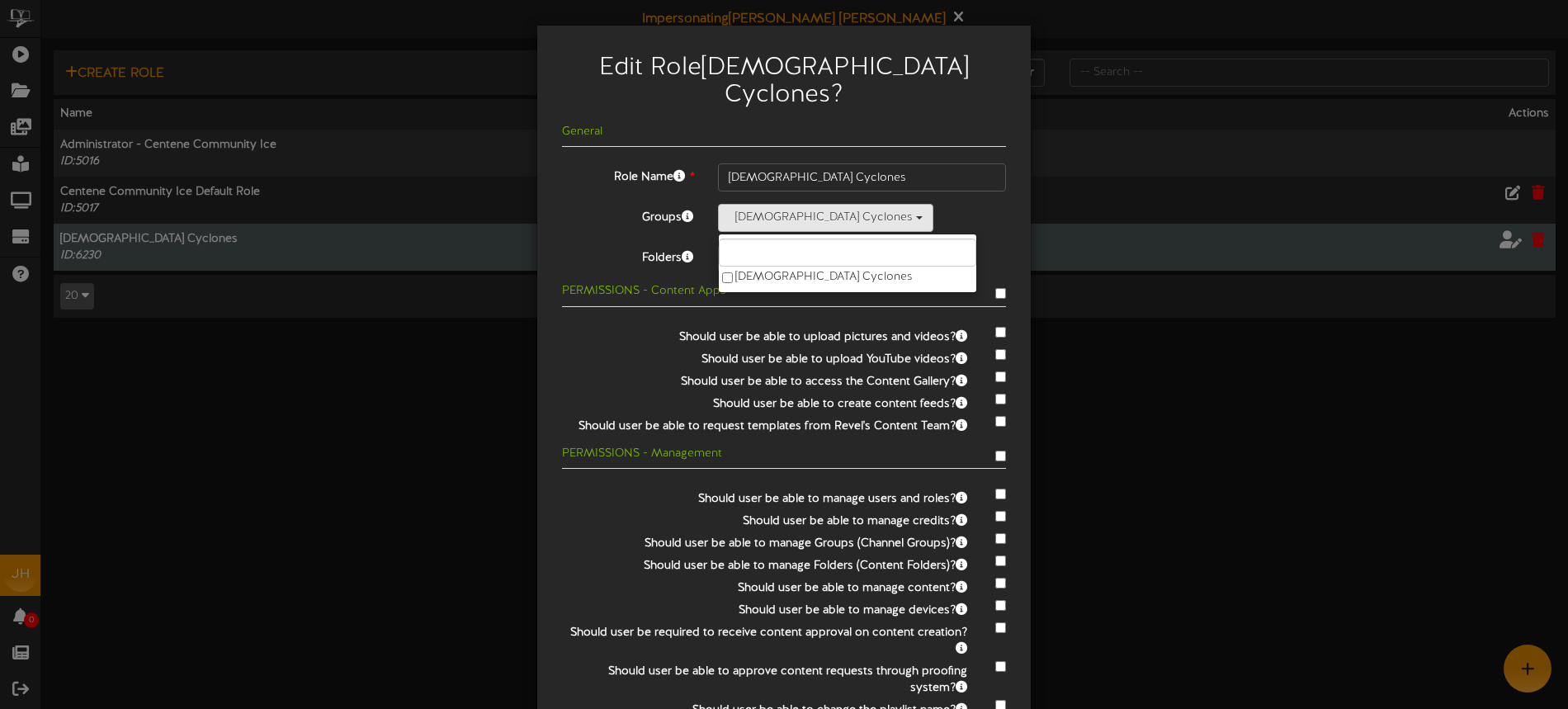
click at [907, 204] on div "Lady Cyclones Lady Cyclones" at bounding box center [862, 218] width 288 height 28
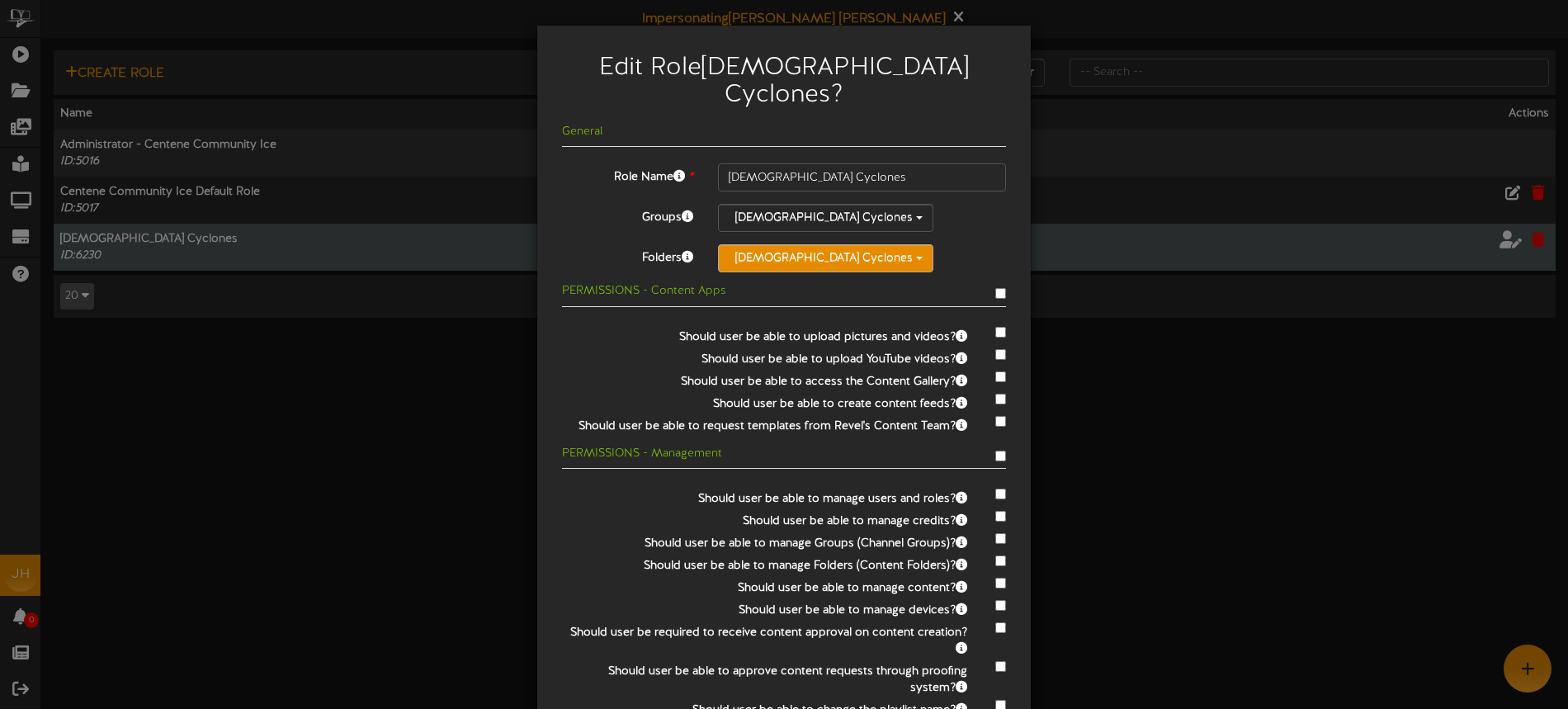
click at [796, 244] on button "[DEMOGRAPHIC_DATA] Cyclones" at bounding box center [826, 258] width 216 height 28
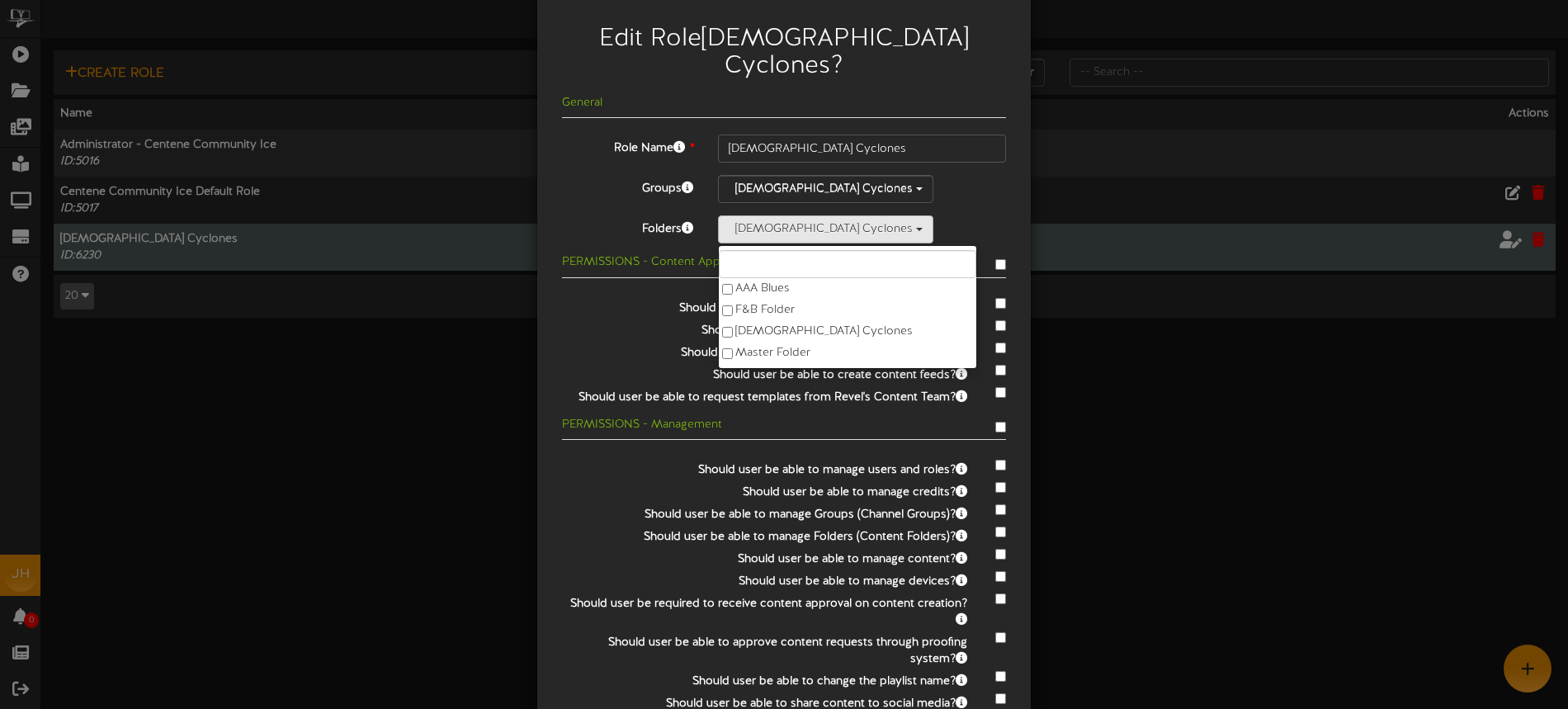
drag, startPoint x: 955, startPoint y: 175, endPoint x: 903, endPoint y: 434, distance: 264.2
click at [955, 175] on div "Lady Cyclones Lady Cyclones" at bounding box center [862, 189] width 288 height 28
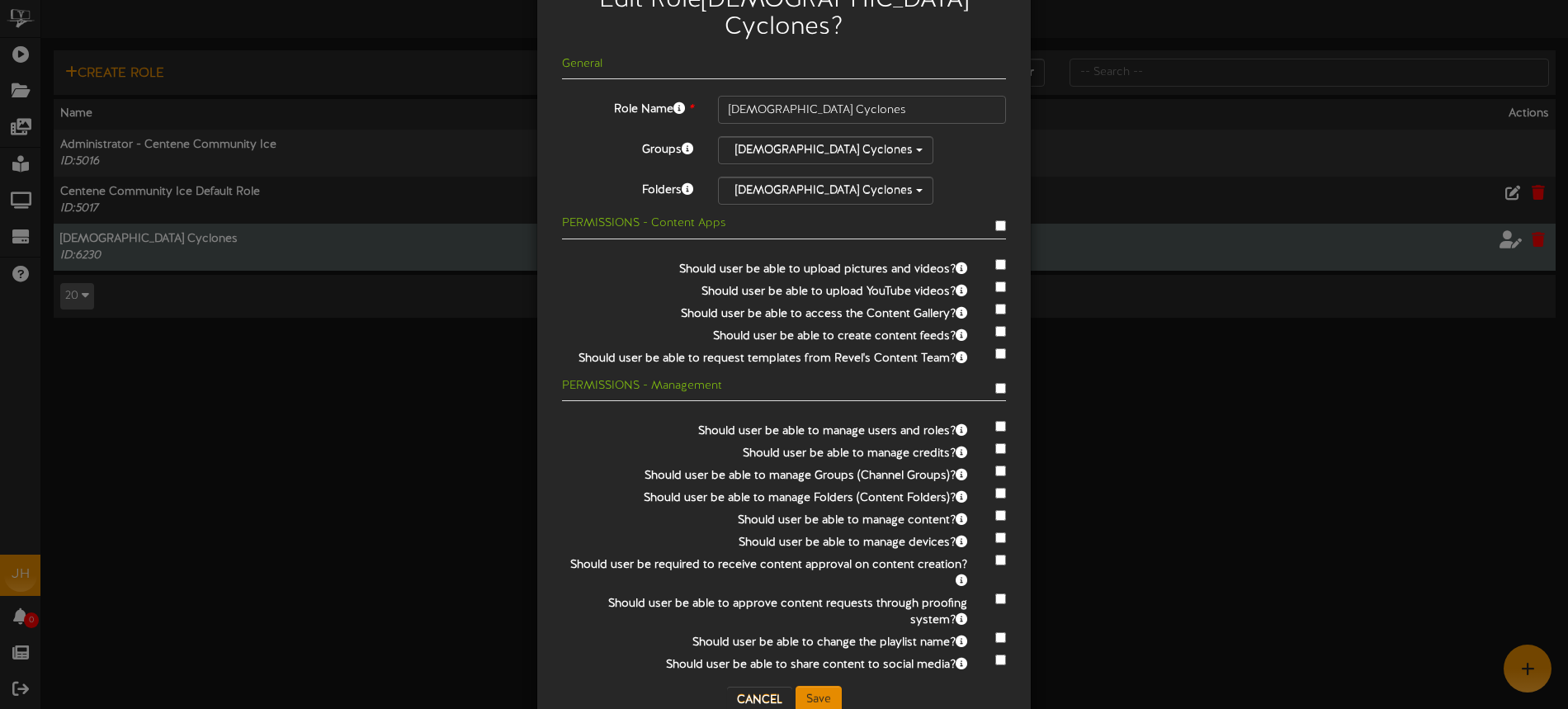
scroll to position [83, 0]
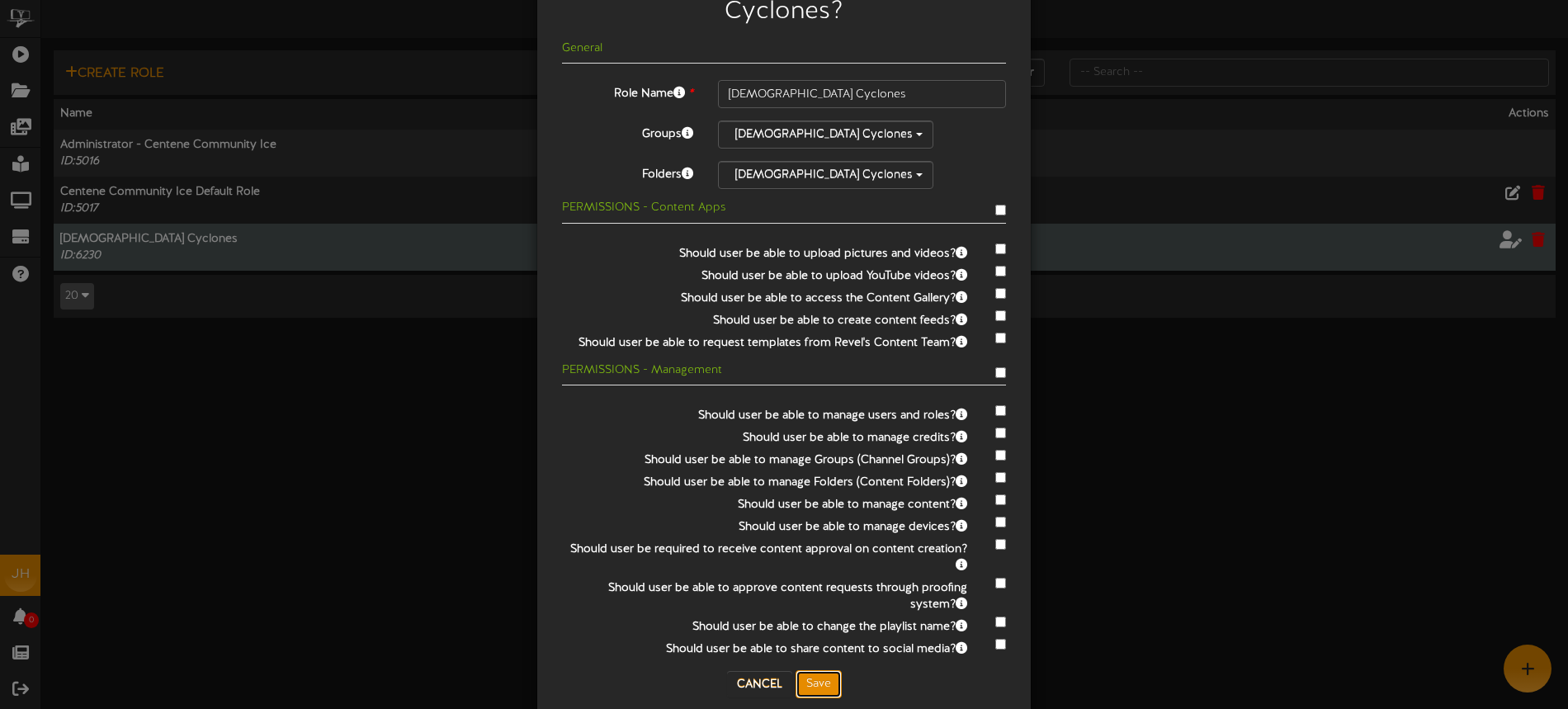
click at [825, 670] on button "Save" at bounding box center [818, 684] width 46 height 28
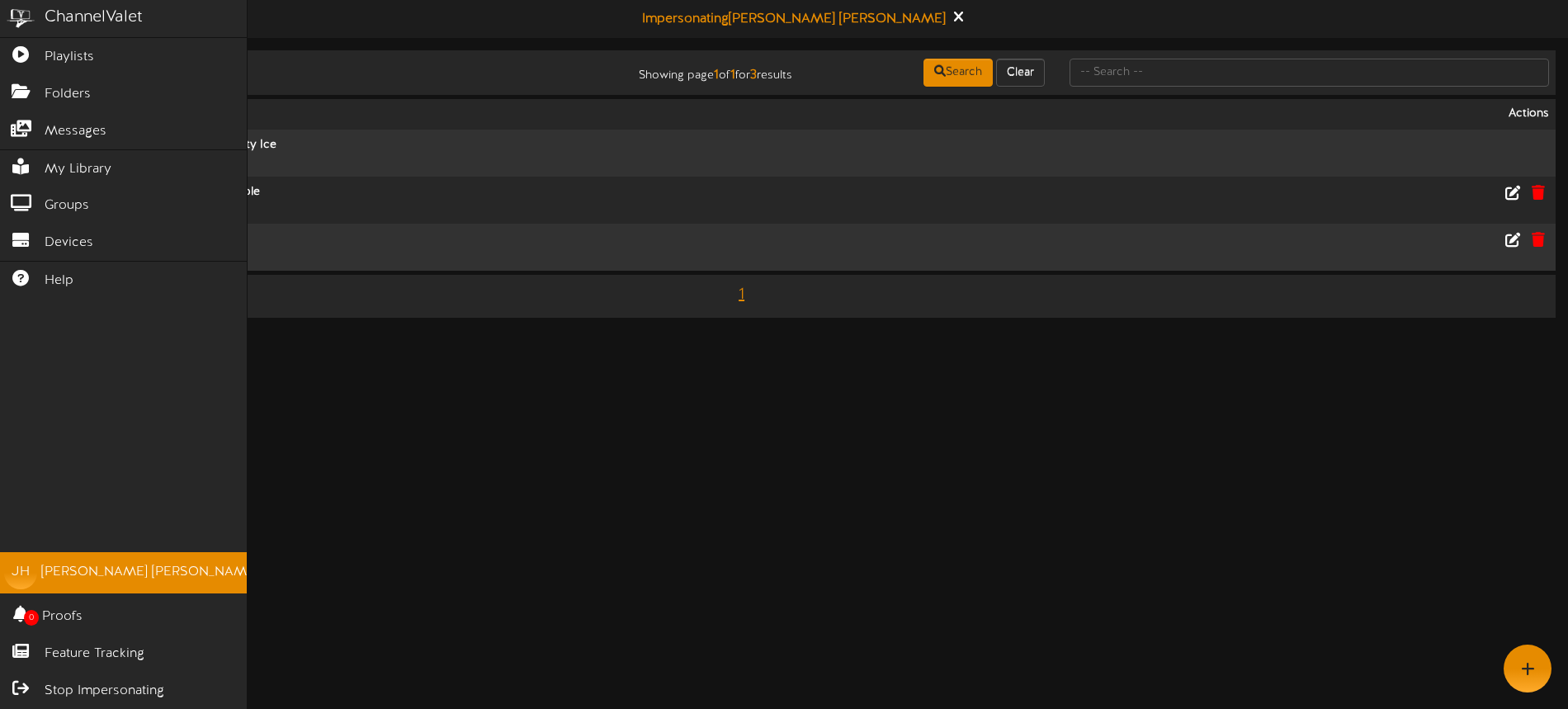
drag, startPoint x: 154, startPoint y: 691, endPoint x: 255, endPoint y: 686, distance: 101.1
click at [154, 691] on span "Stop Impersonating" at bounding box center [104, 691] width 120 height 19
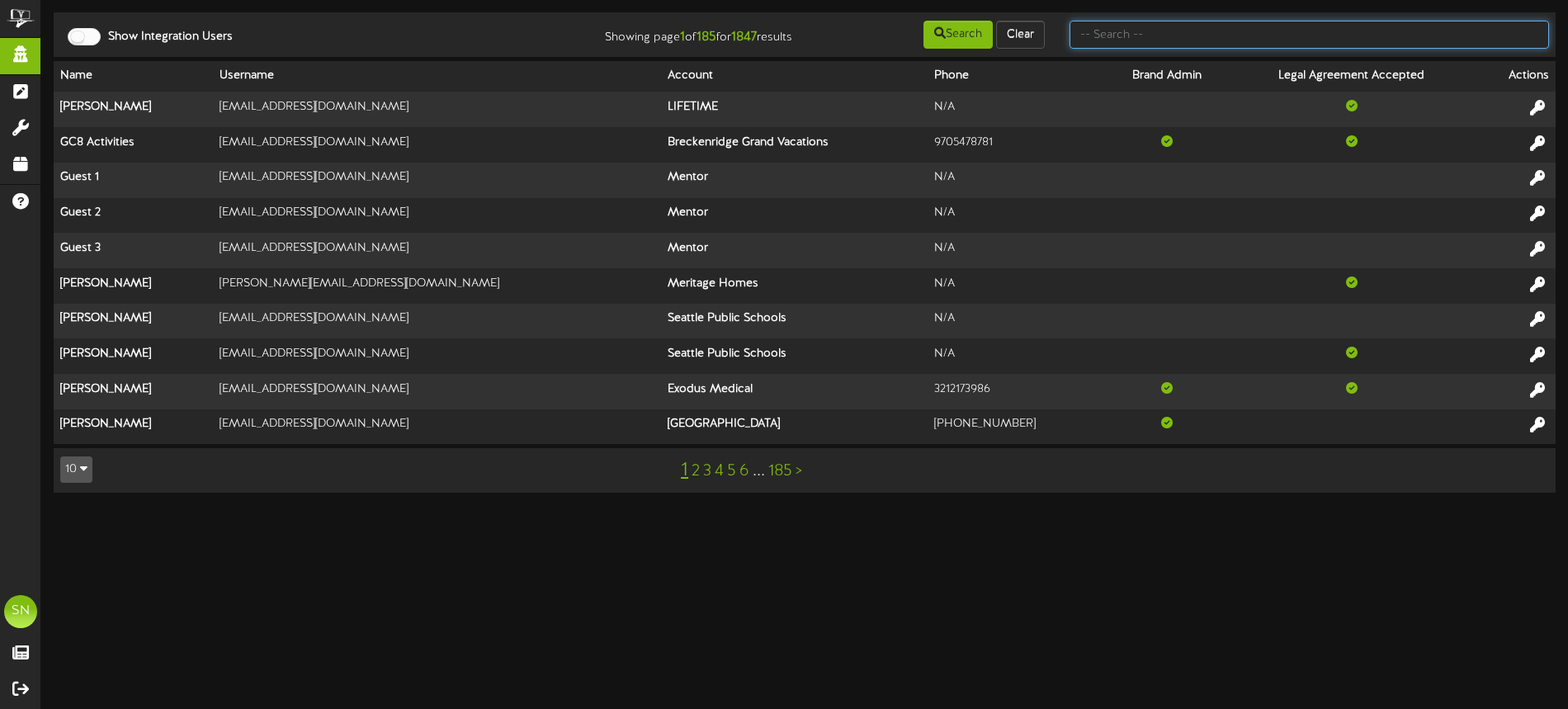
click at [1157, 41] on input "text" at bounding box center [1309, 34] width 479 height 28
type input "lady cyclones"
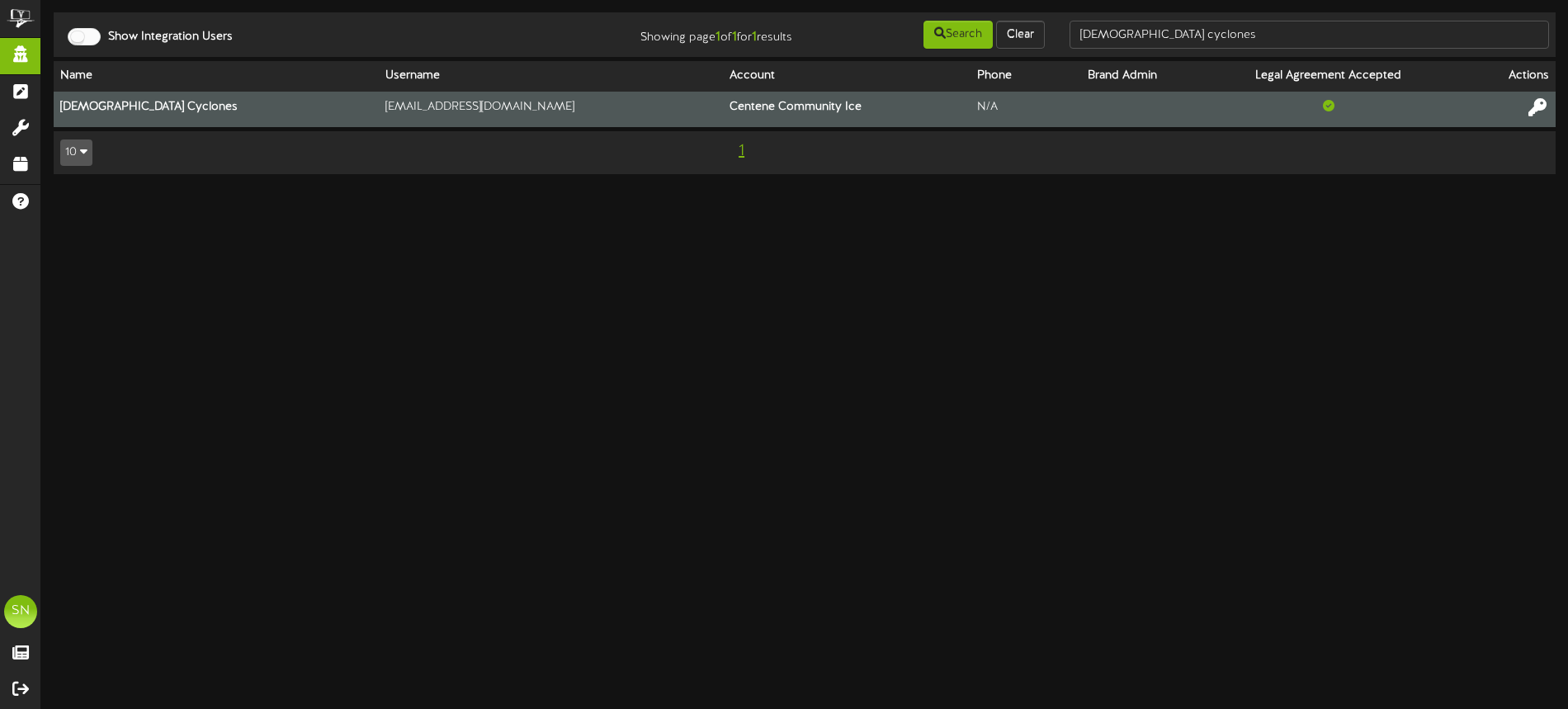
click at [1533, 107] on icon at bounding box center [1538, 108] width 19 height 19
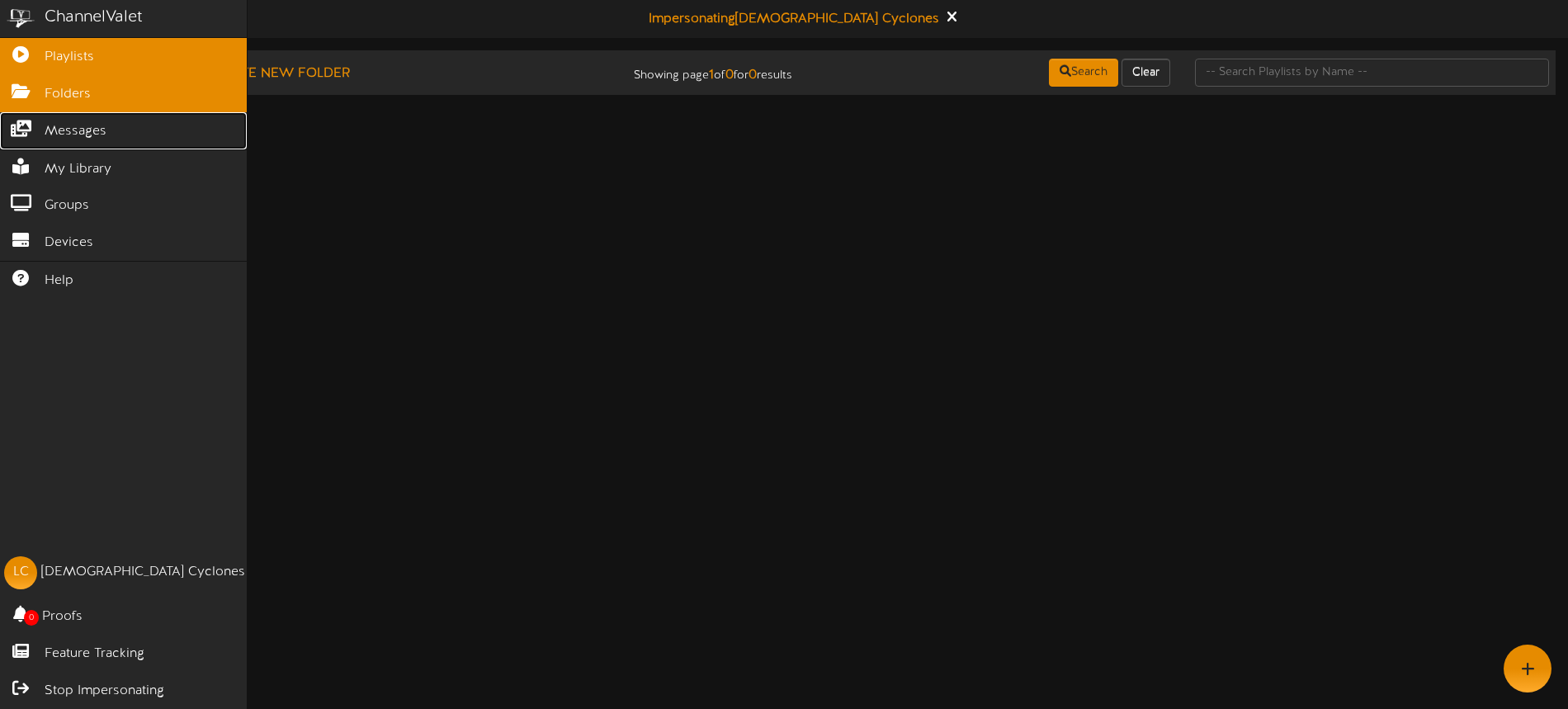
drag, startPoint x: 64, startPoint y: 130, endPoint x: 72, endPoint y: 105, distance: 26.2
click at [64, 130] on span "Messages" at bounding box center [75, 132] width 62 height 19
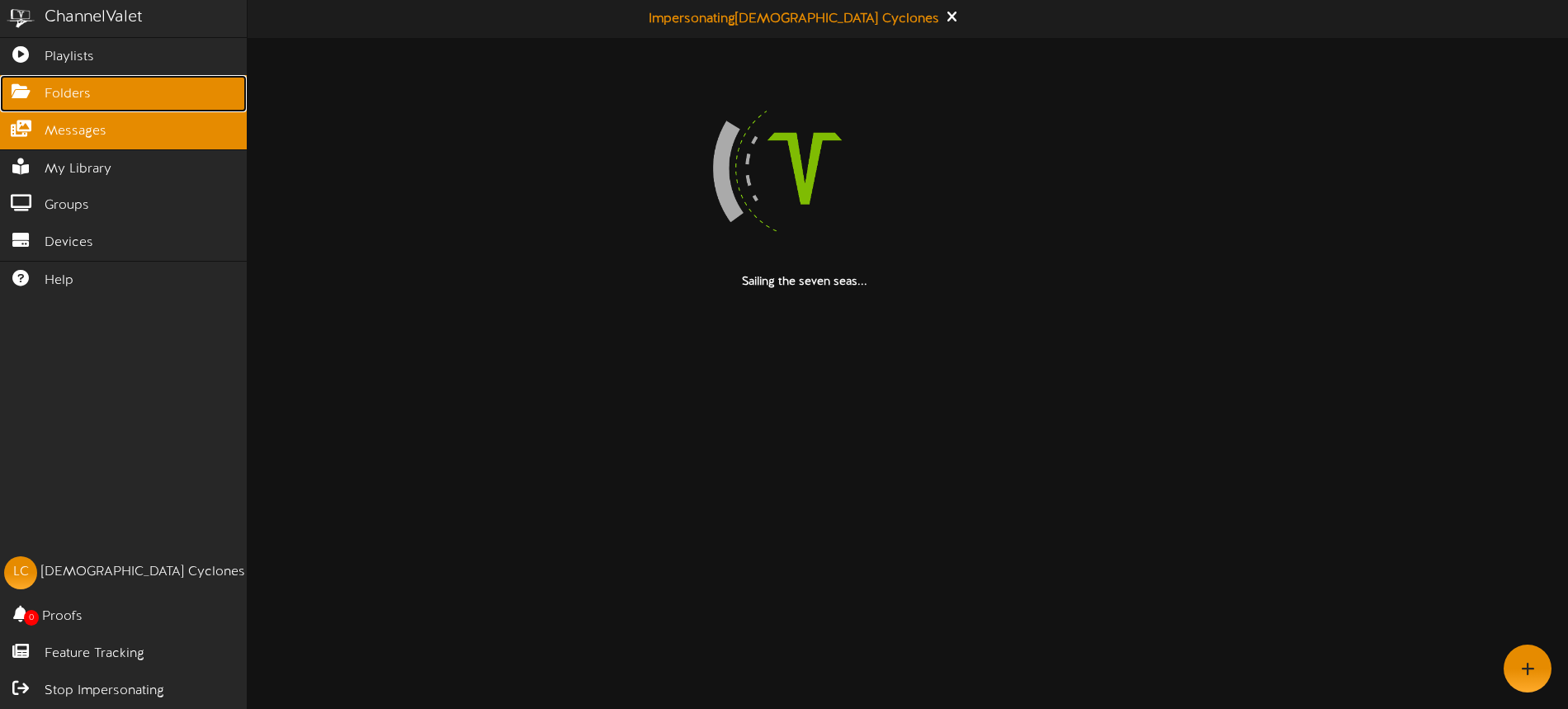
click at [75, 94] on span "Folders" at bounding box center [67, 94] width 46 height 19
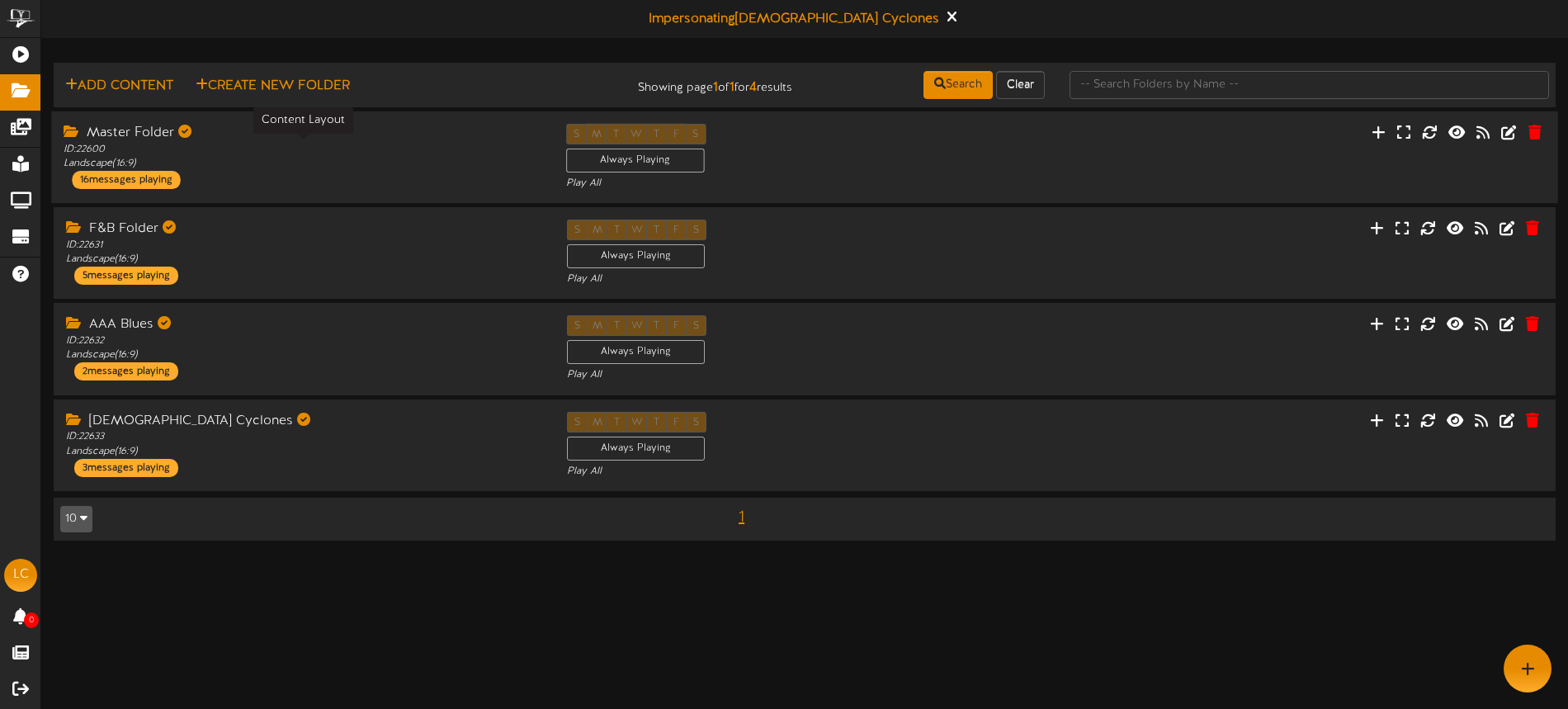
click at [397, 152] on div "ID: 22600 Landscape ( 16:9 )" at bounding box center [302, 155] width 477 height 28
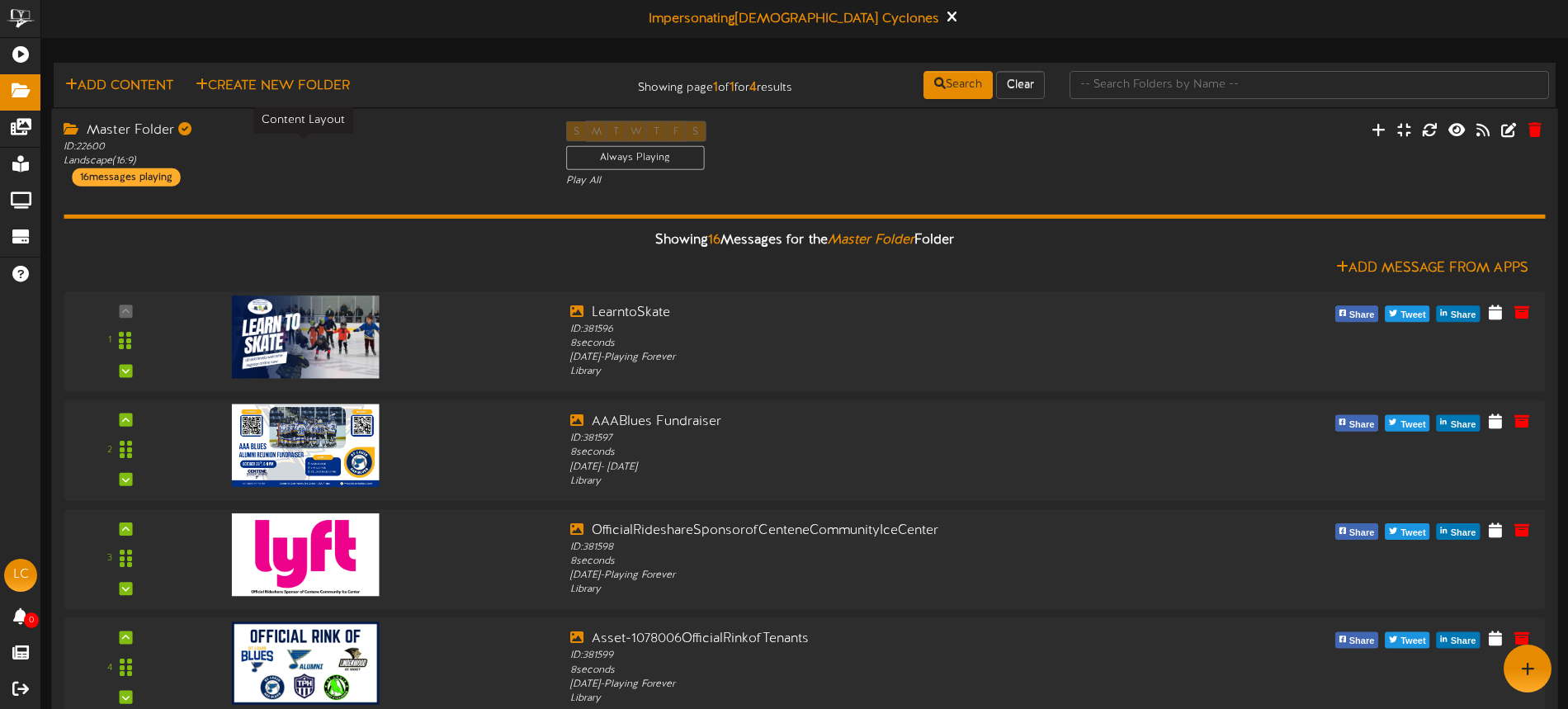
click at [402, 153] on div "ID: 22600 Landscape ( 16:9 )" at bounding box center [302, 153] width 477 height 28
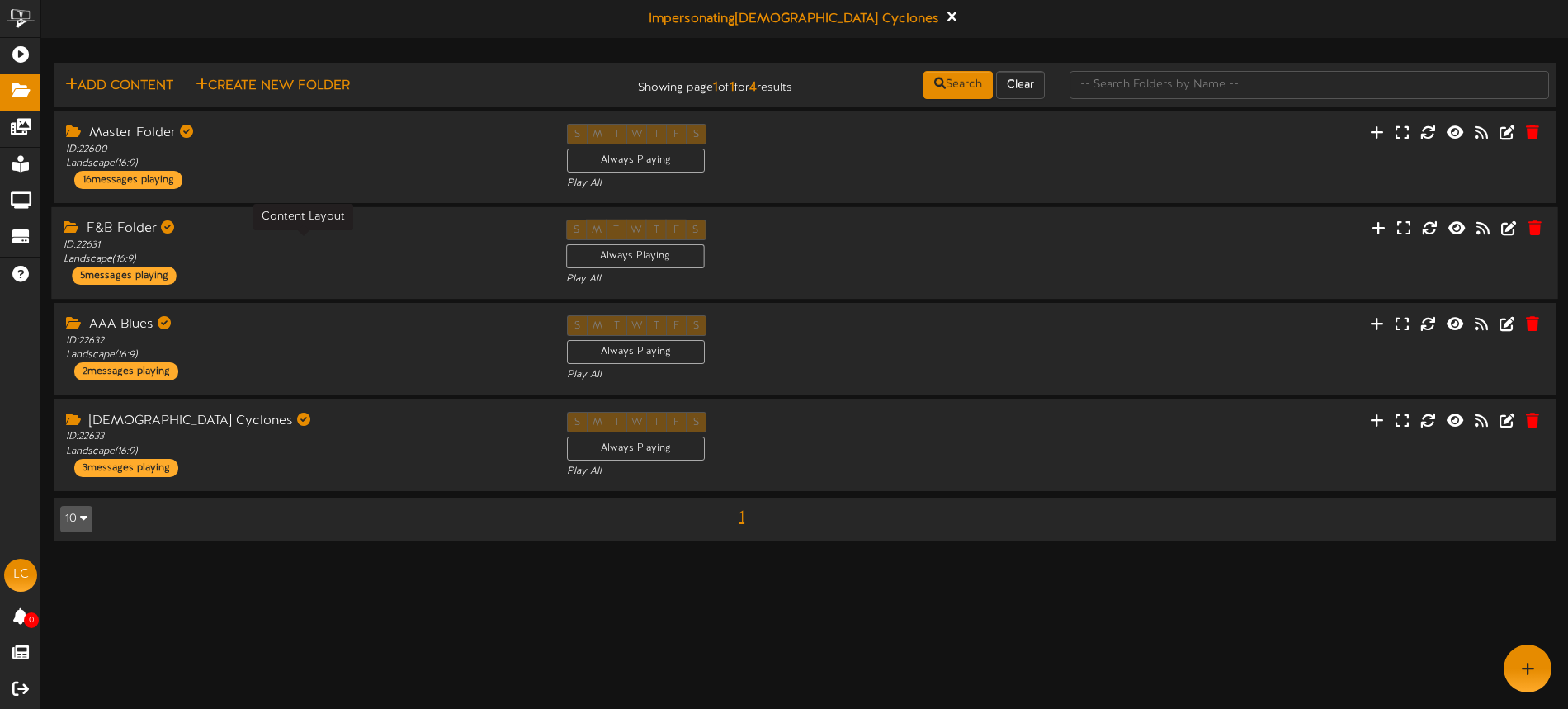
click at [391, 239] on div "ID: 22631 Landscape ( 16:9 )" at bounding box center [302, 252] width 477 height 28
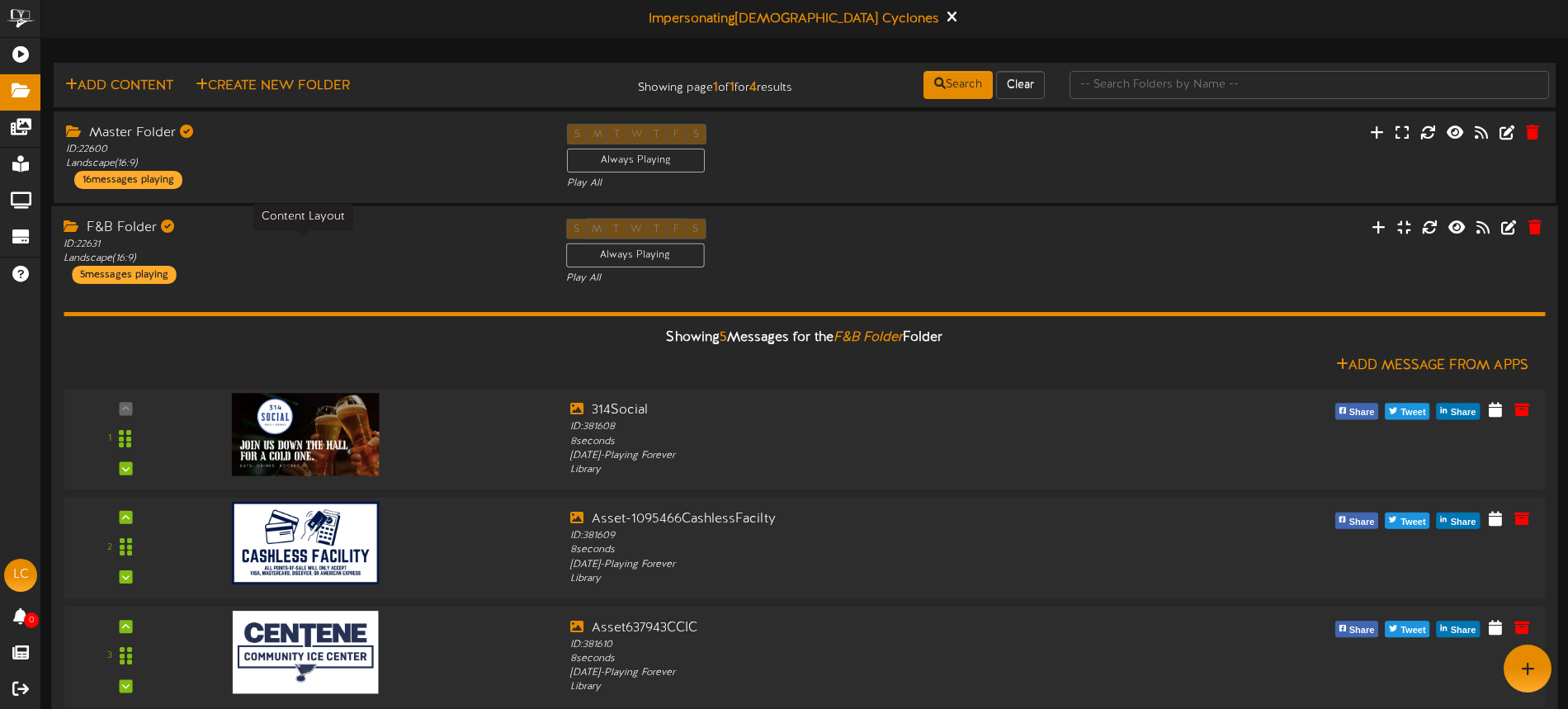
click at [391, 238] on div "ID: 22631 Landscape ( 16:9 )" at bounding box center [302, 251] width 477 height 28
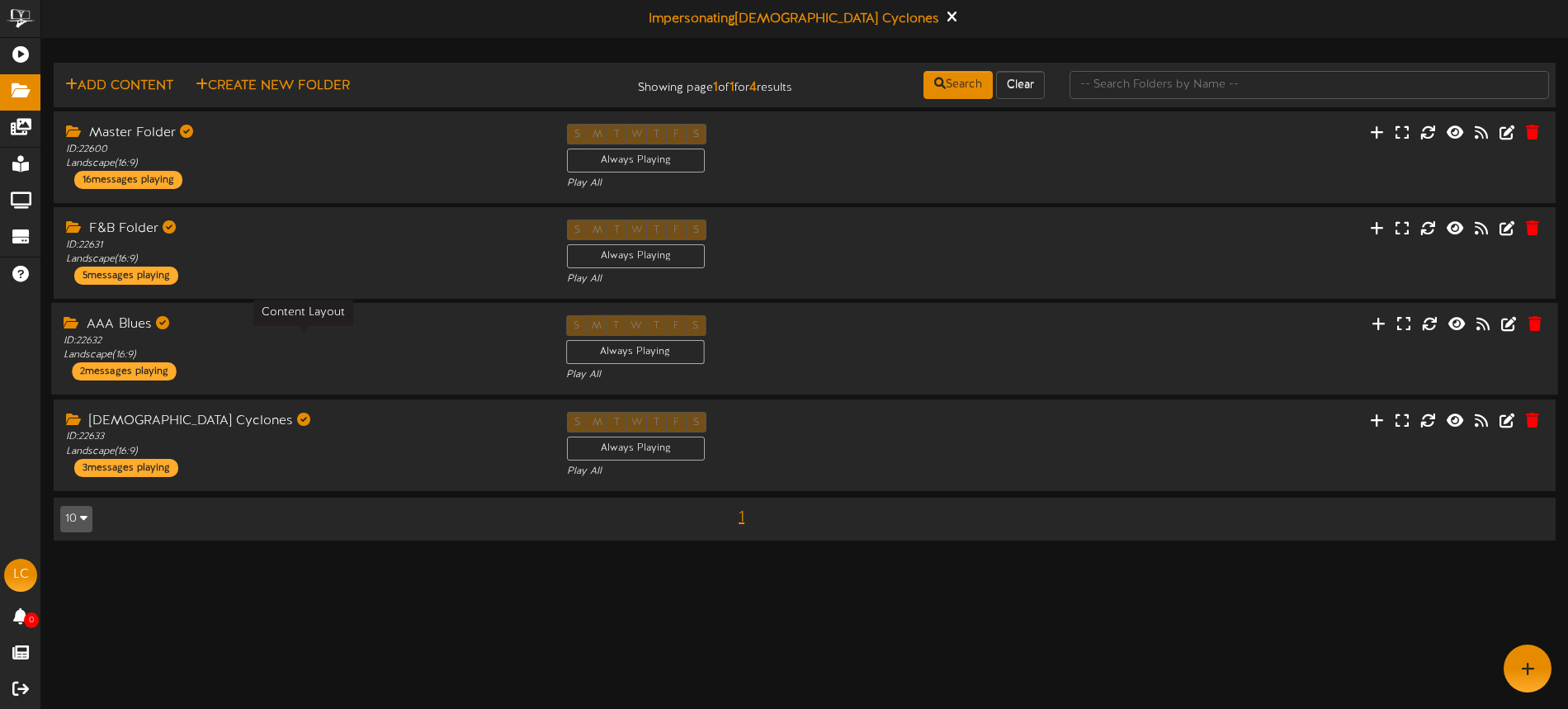
click at [375, 341] on div "ID: 22632 Landscape ( 16:9 )" at bounding box center [302, 348] width 477 height 28
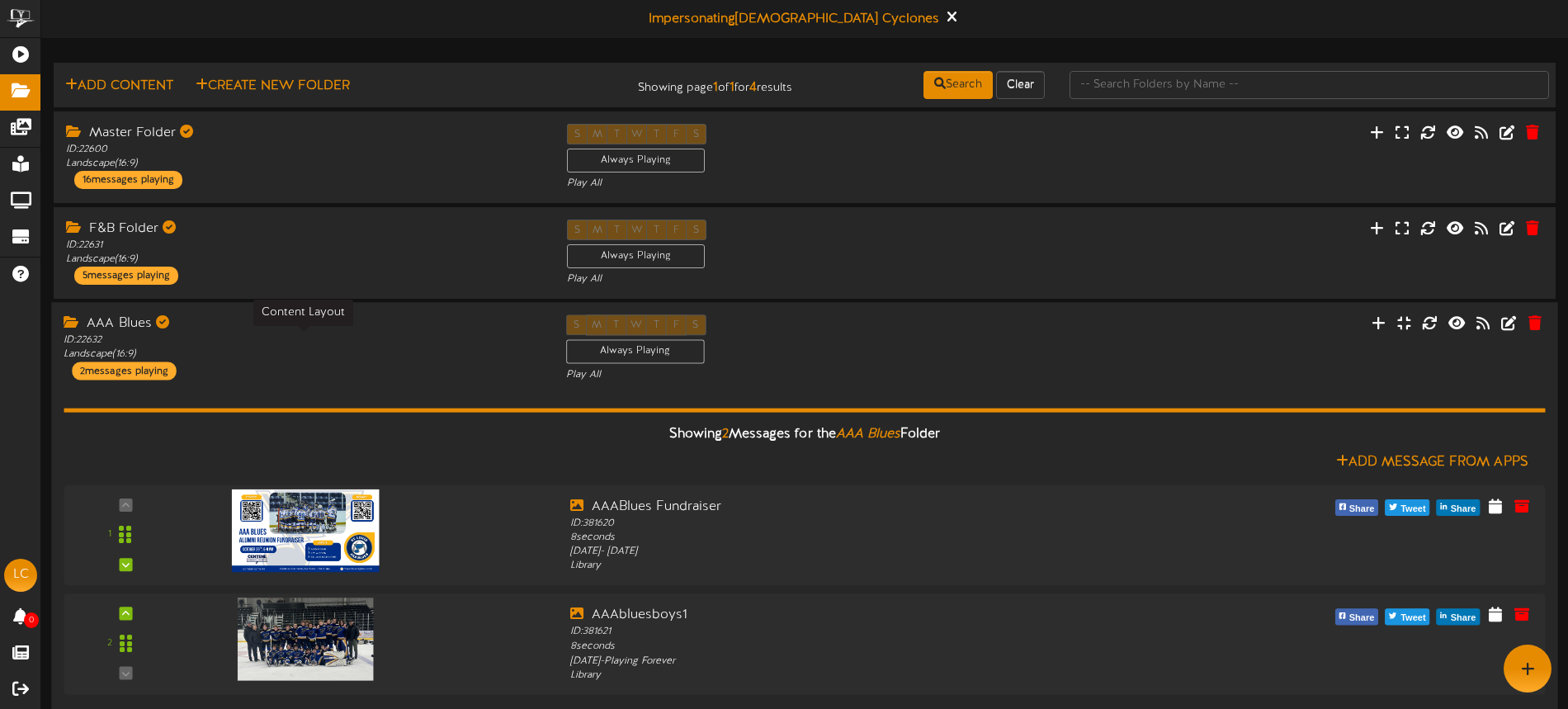
click at [375, 341] on div "ID: 22632 Landscape ( 16:9 )" at bounding box center [302, 347] width 477 height 28
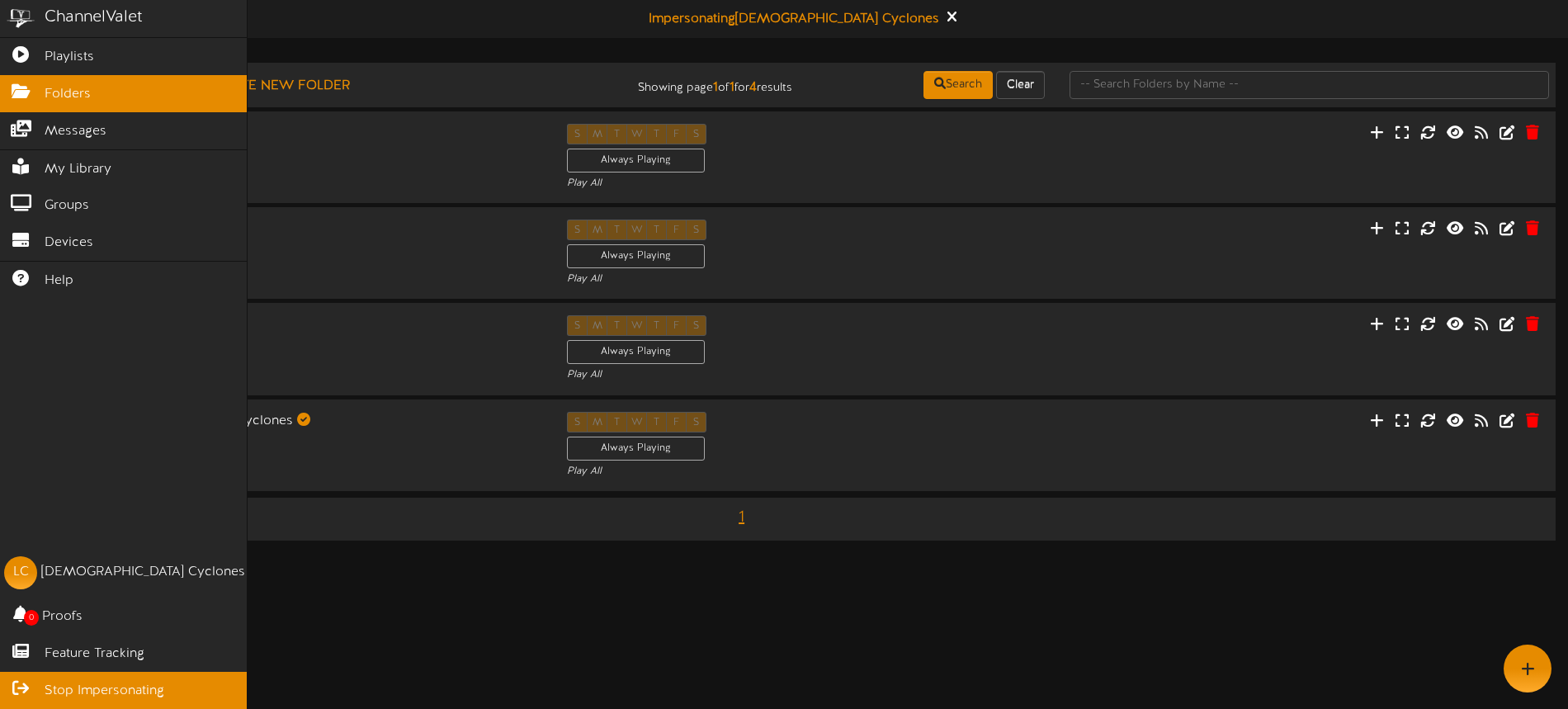
click at [107, 685] on span "Stop Impersonating" at bounding box center [104, 691] width 120 height 19
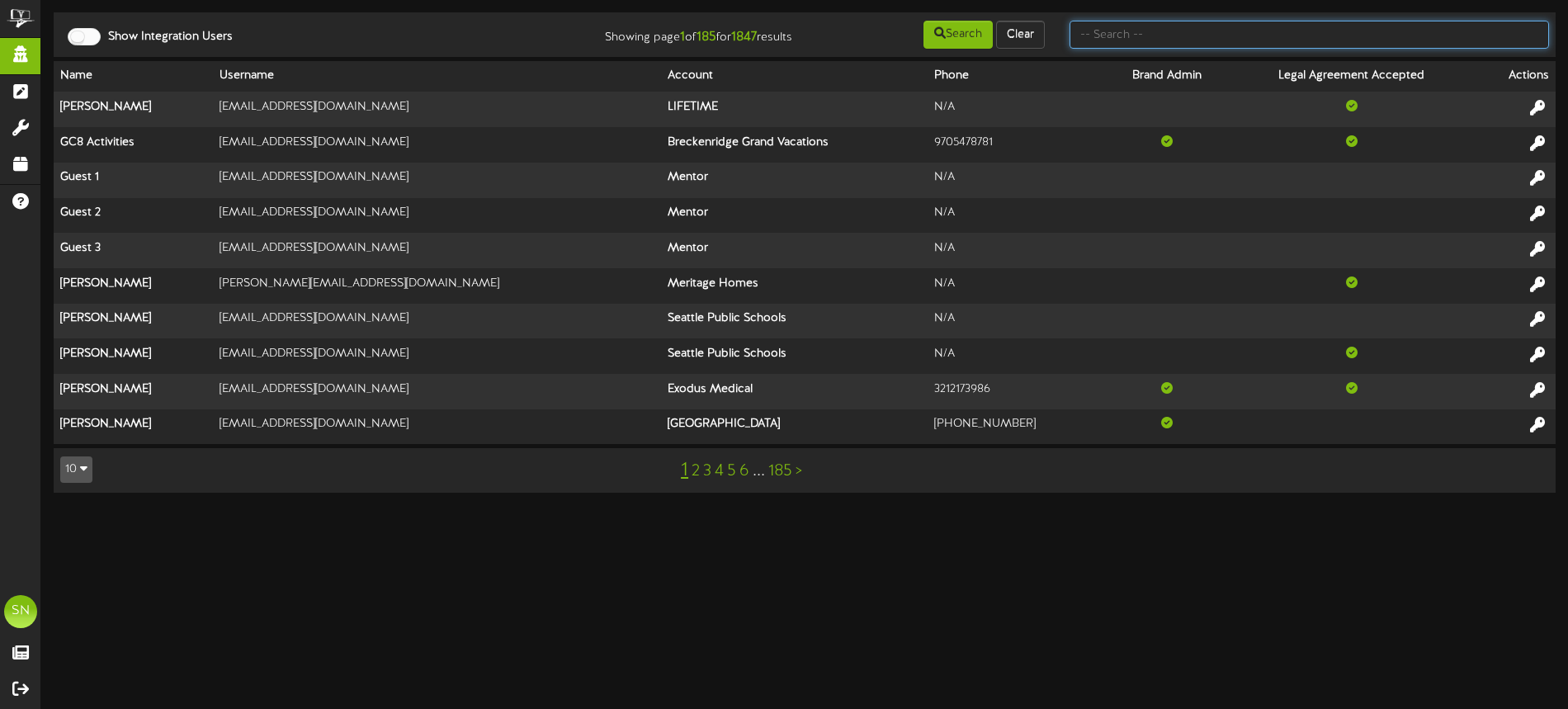
click at [1146, 42] on input "text" at bounding box center [1309, 34] width 479 height 28
type input "jremy"
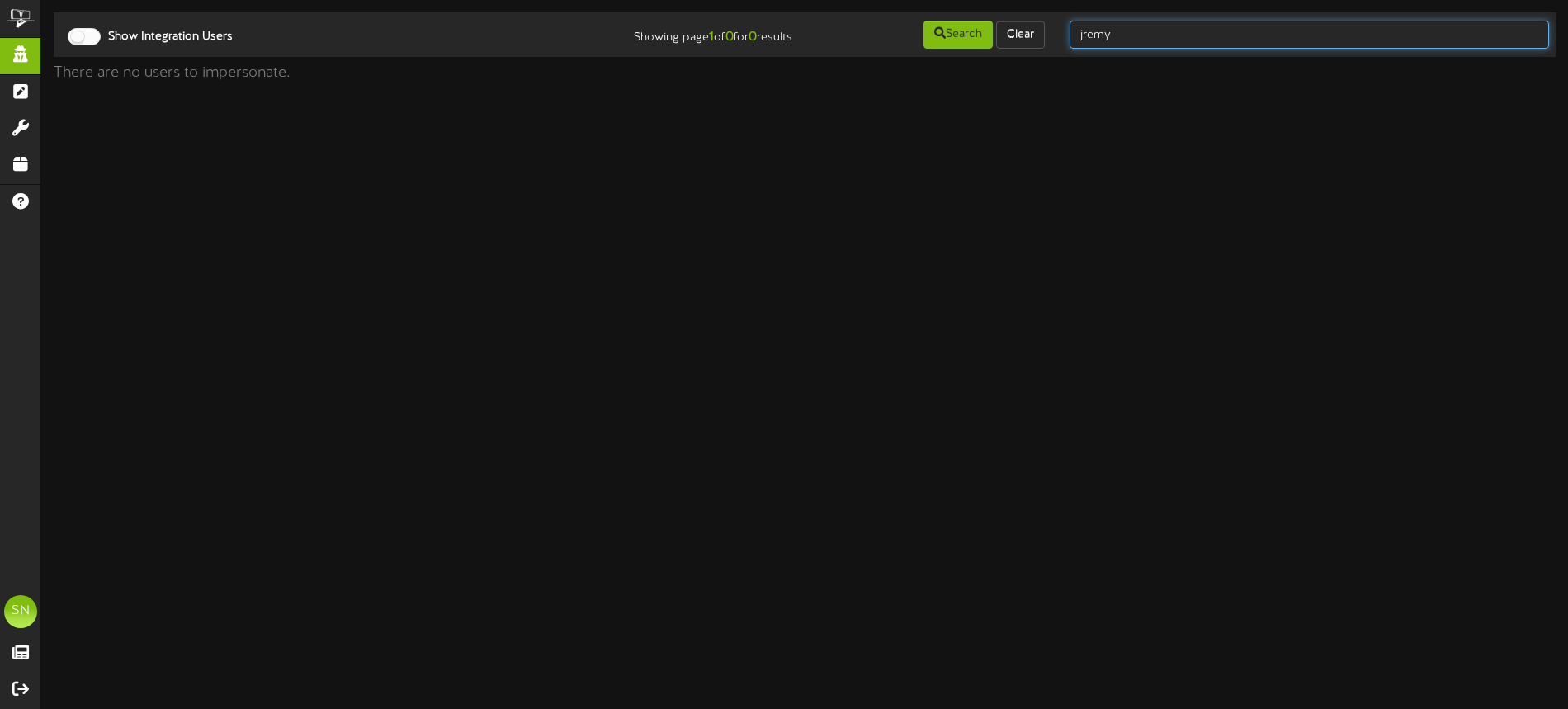
click at [1211, 32] on input "jremy" at bounding box center [1309, 34] width 479 height 28
type input "[PERSON_NAME]"
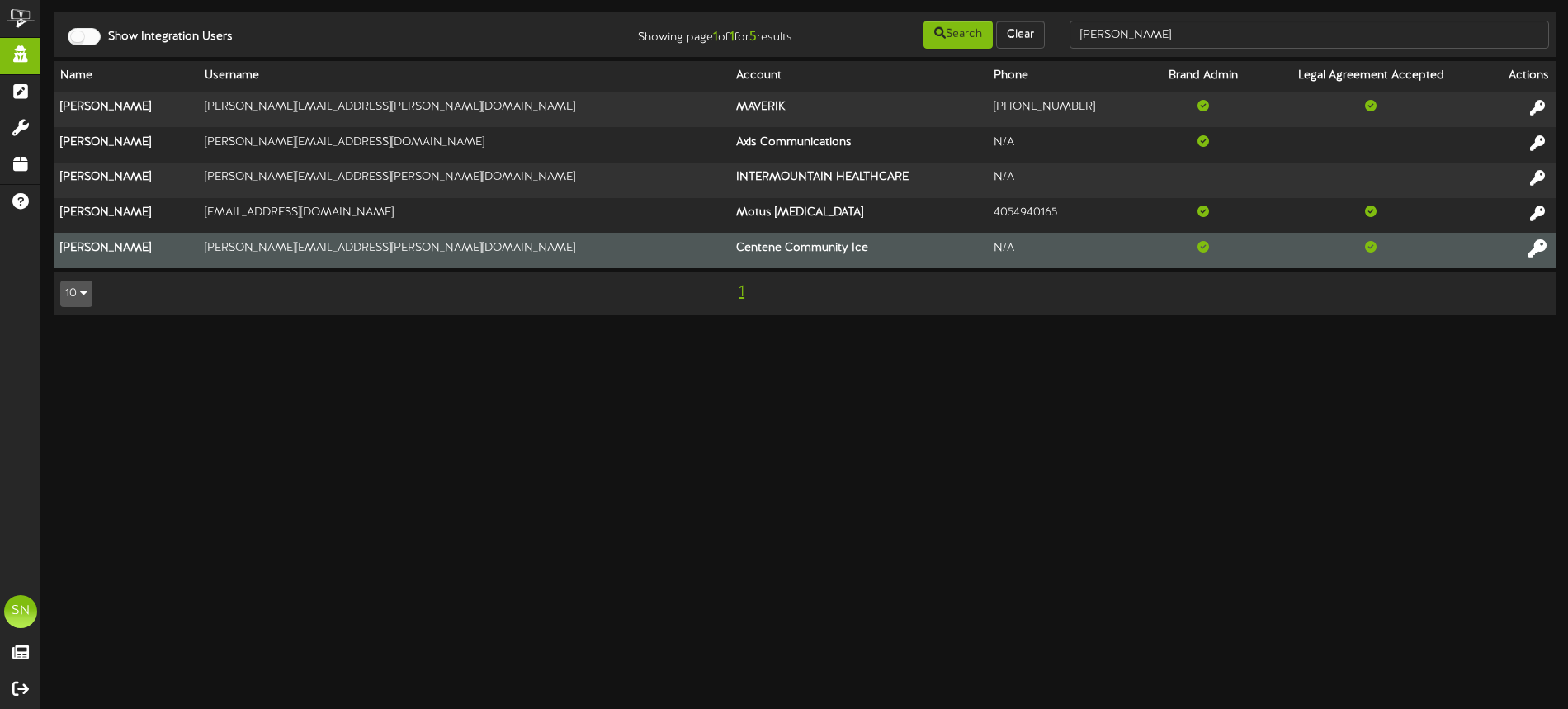
click at [1536, 251] on icon at bounding box center [1538, 248] width 19 height 19
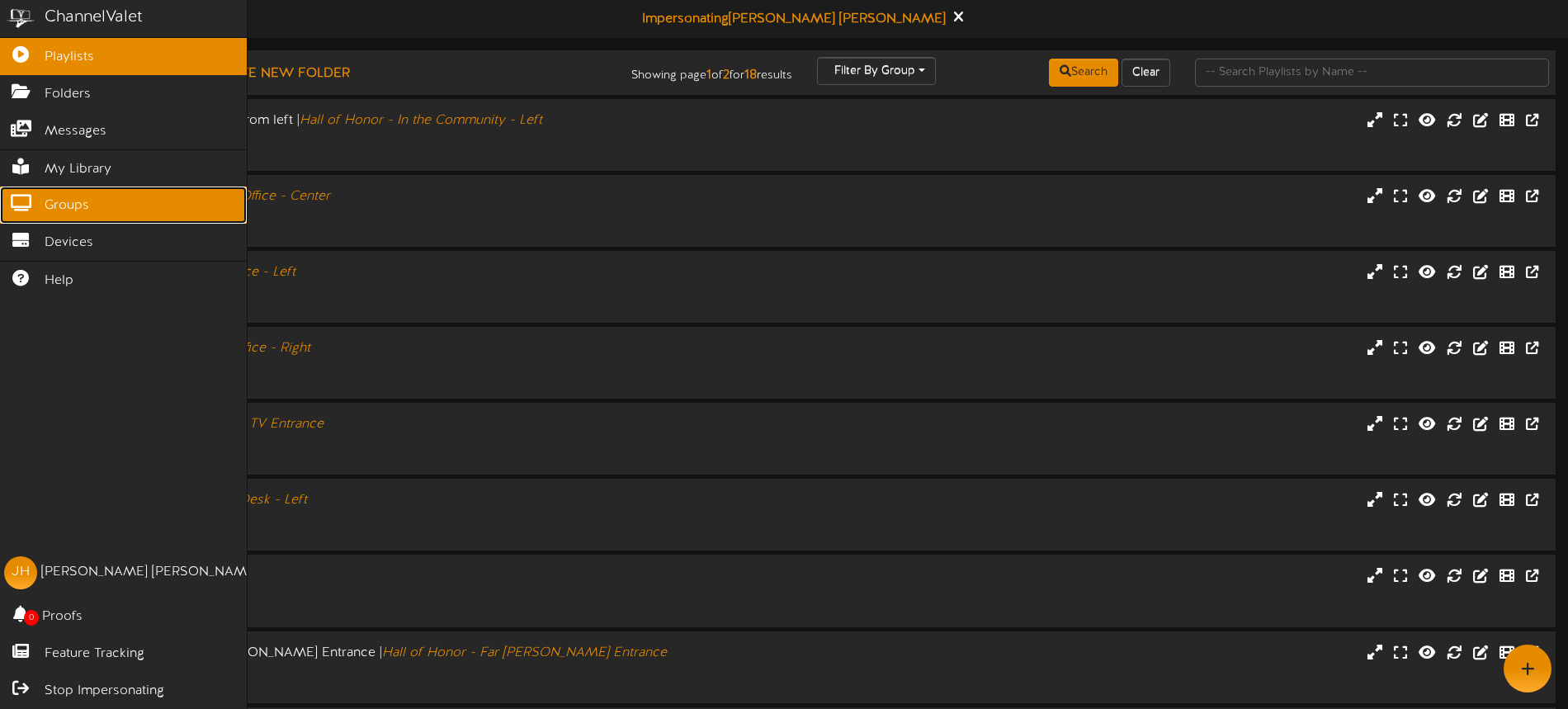
click at [75, 199] on span "Groups" at bounding box center [67, 206] width 45 height 19
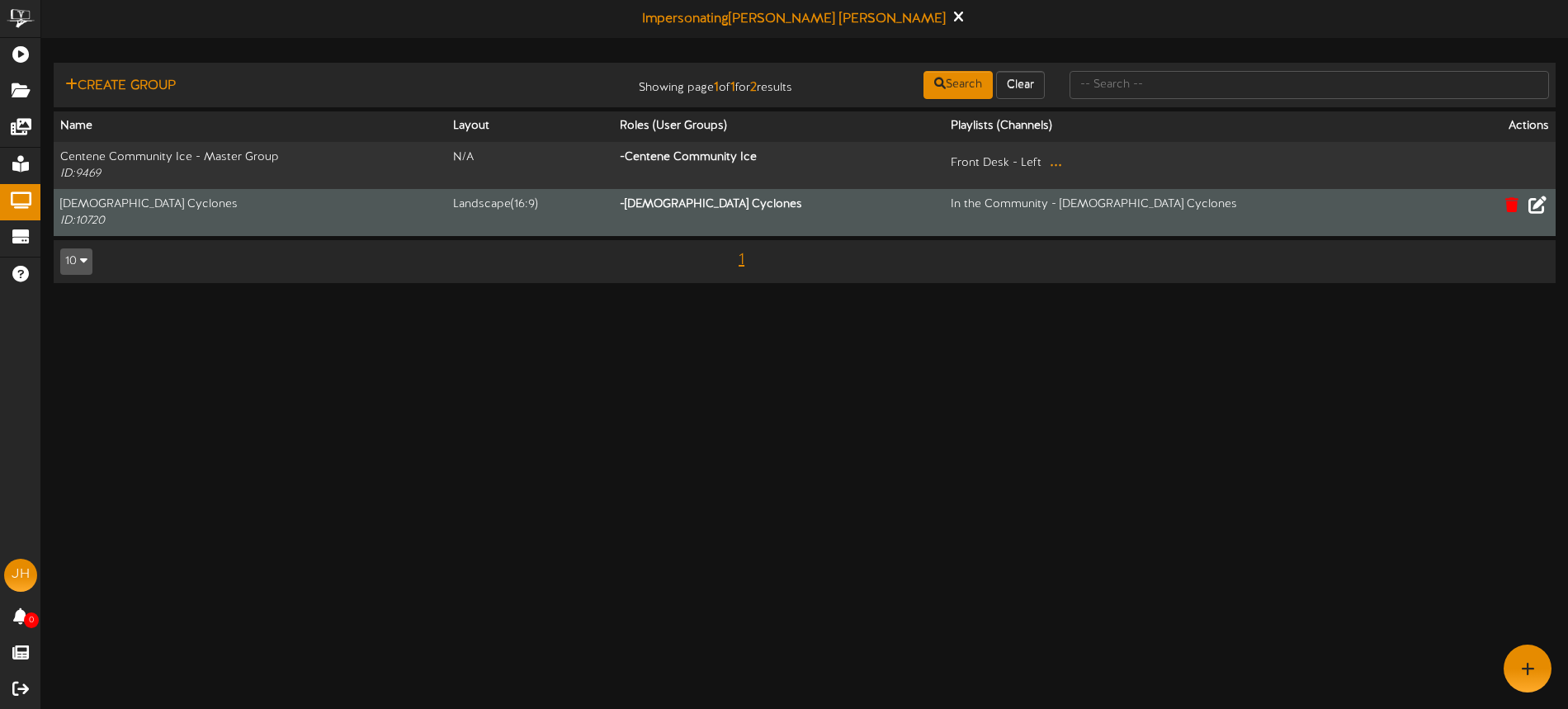
click at [1541, 208] on icon at bounding box center [1538, 204] width 19 height 19
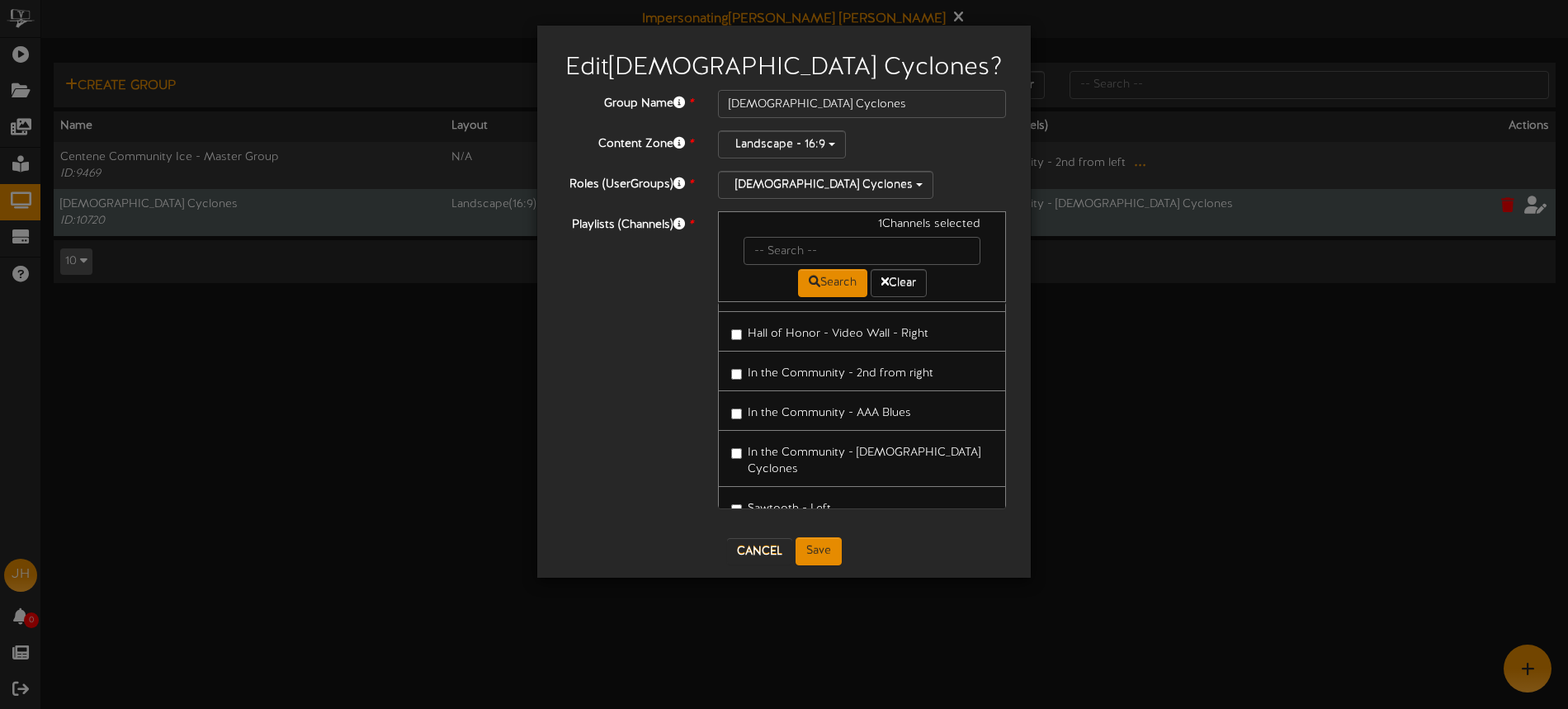
scroll to position [508, 0]
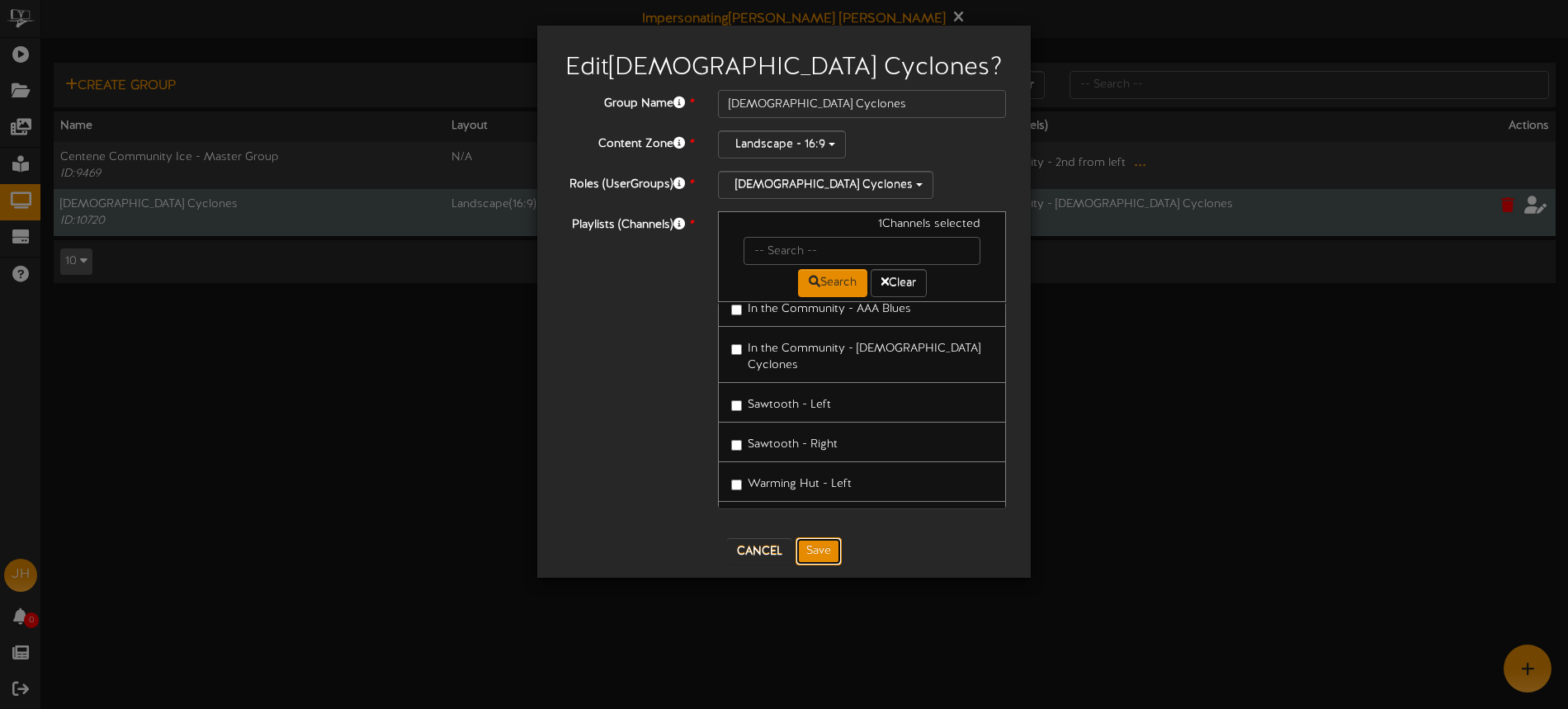
click at [827, 553] on button "Save" at bounding box center [818, 551] width 46 height 28
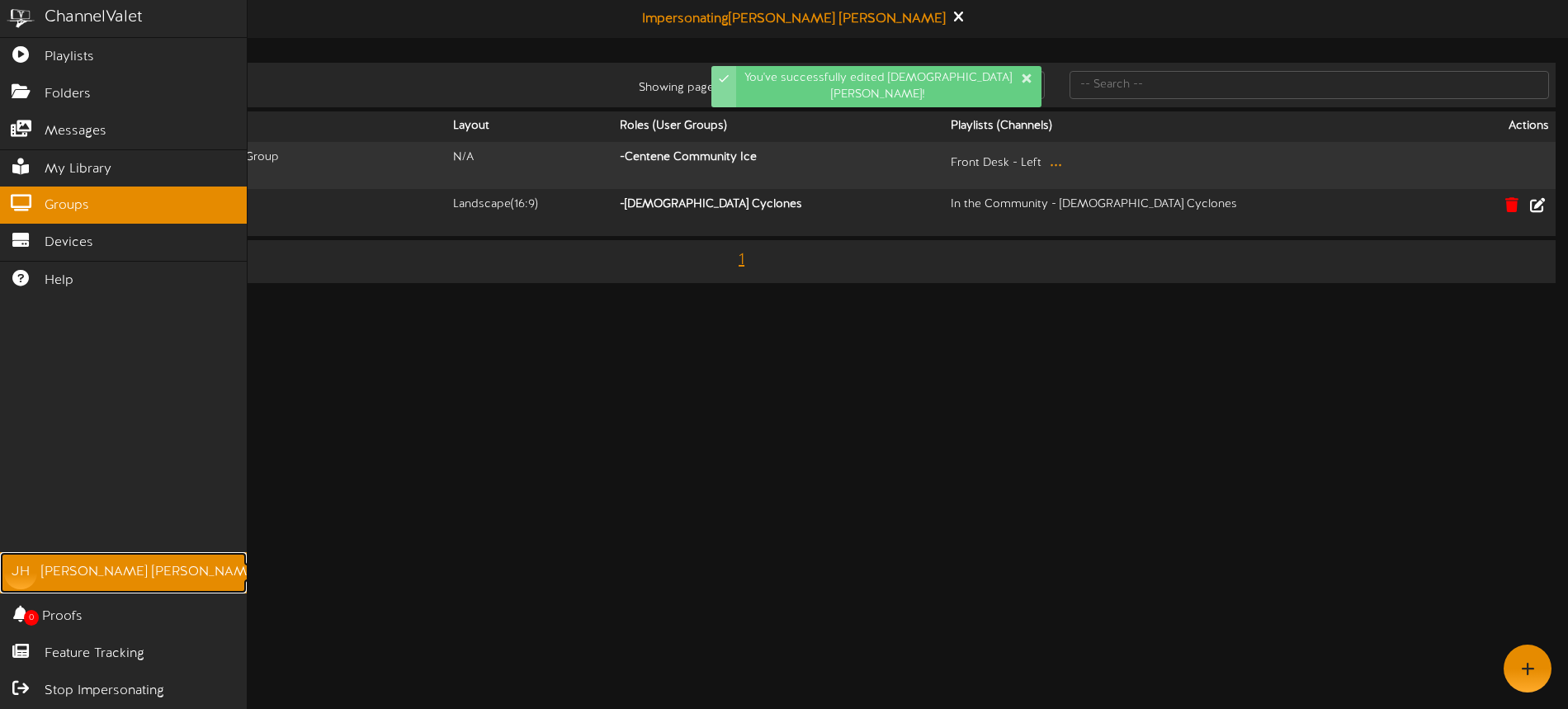
click at [111, 576] on div "[PERSON_NAME]" at bounding box center [150, 572] width 217 height 19
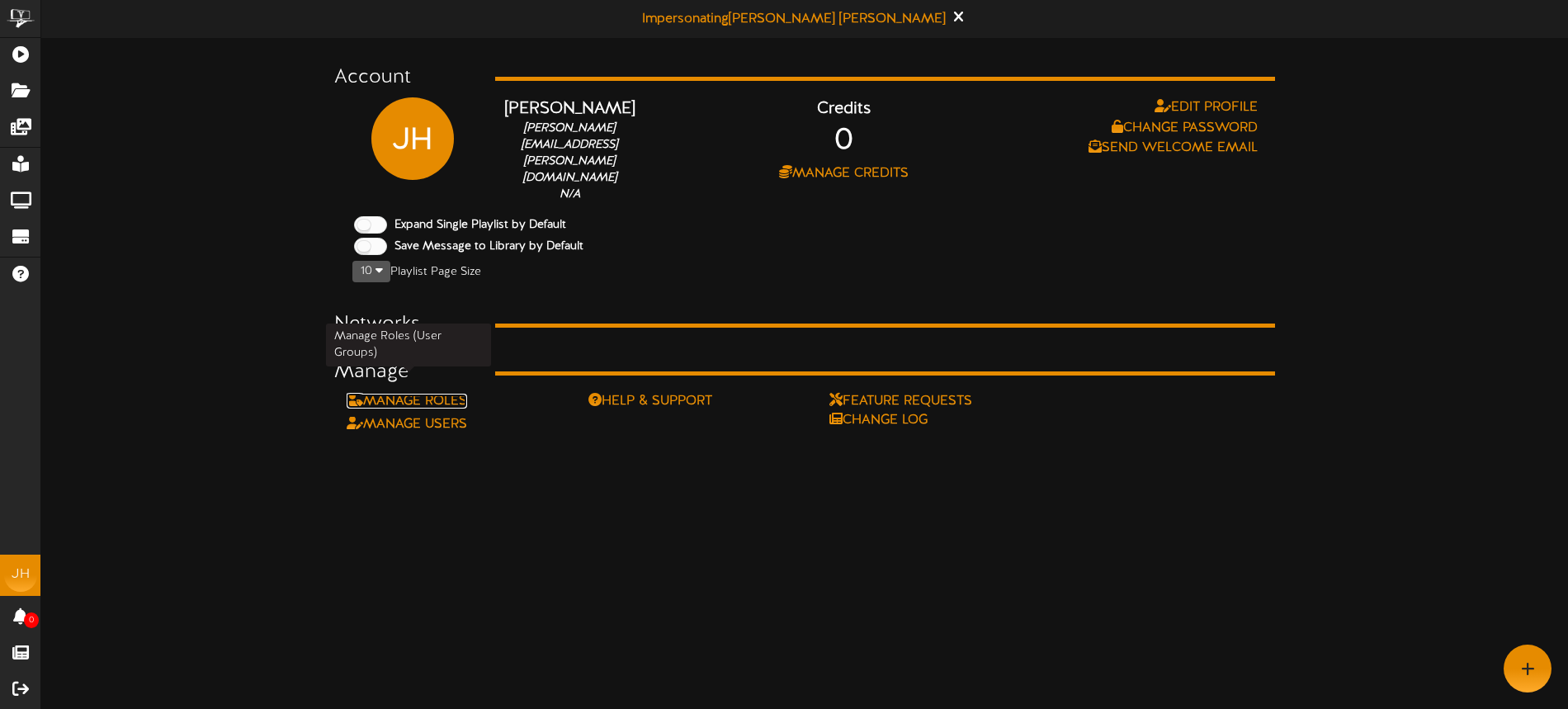
click at [447, 394] on link "Manage Roles" at bounding box center [406, 401] width 120 height 15
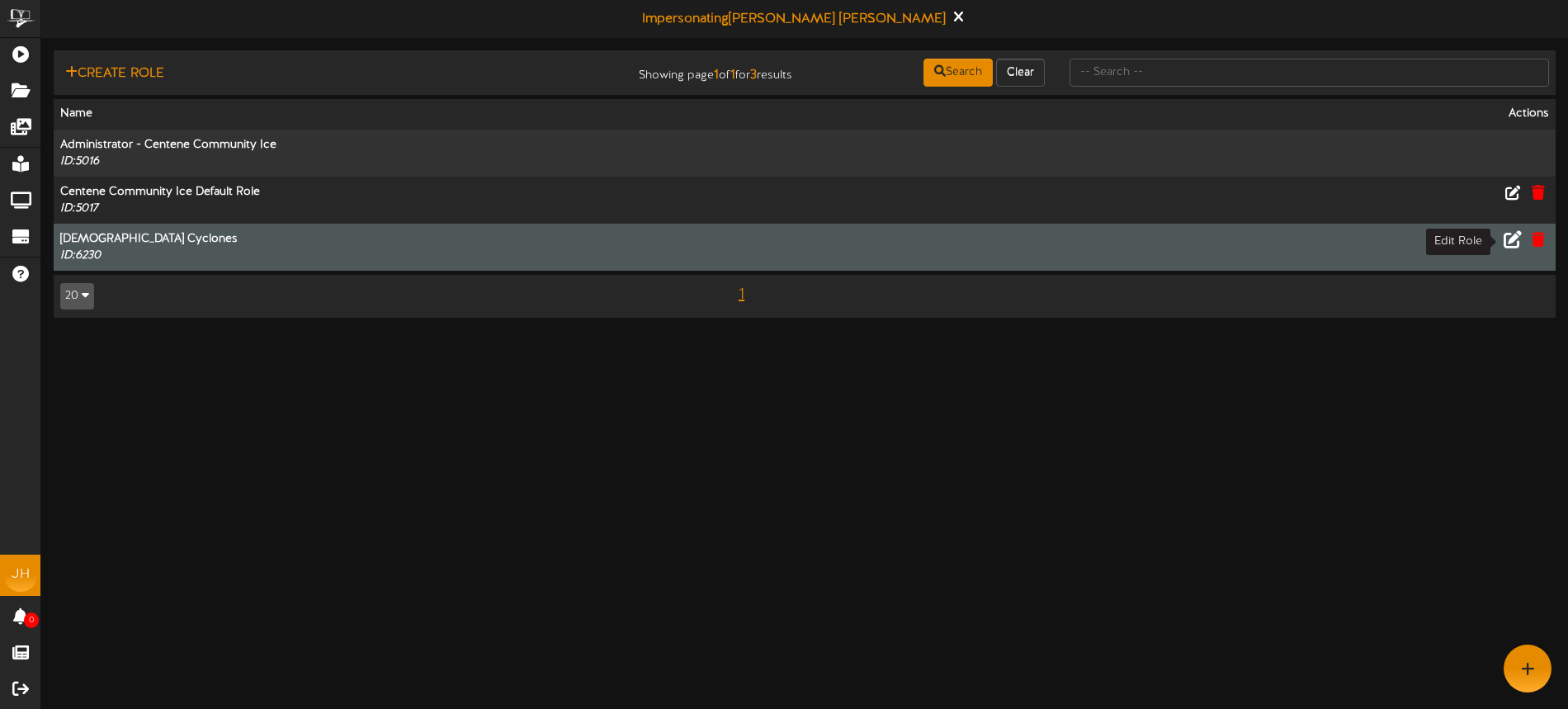
click at [1511, 236] on icon at bounding box center [1513, 239] width 19 height 19
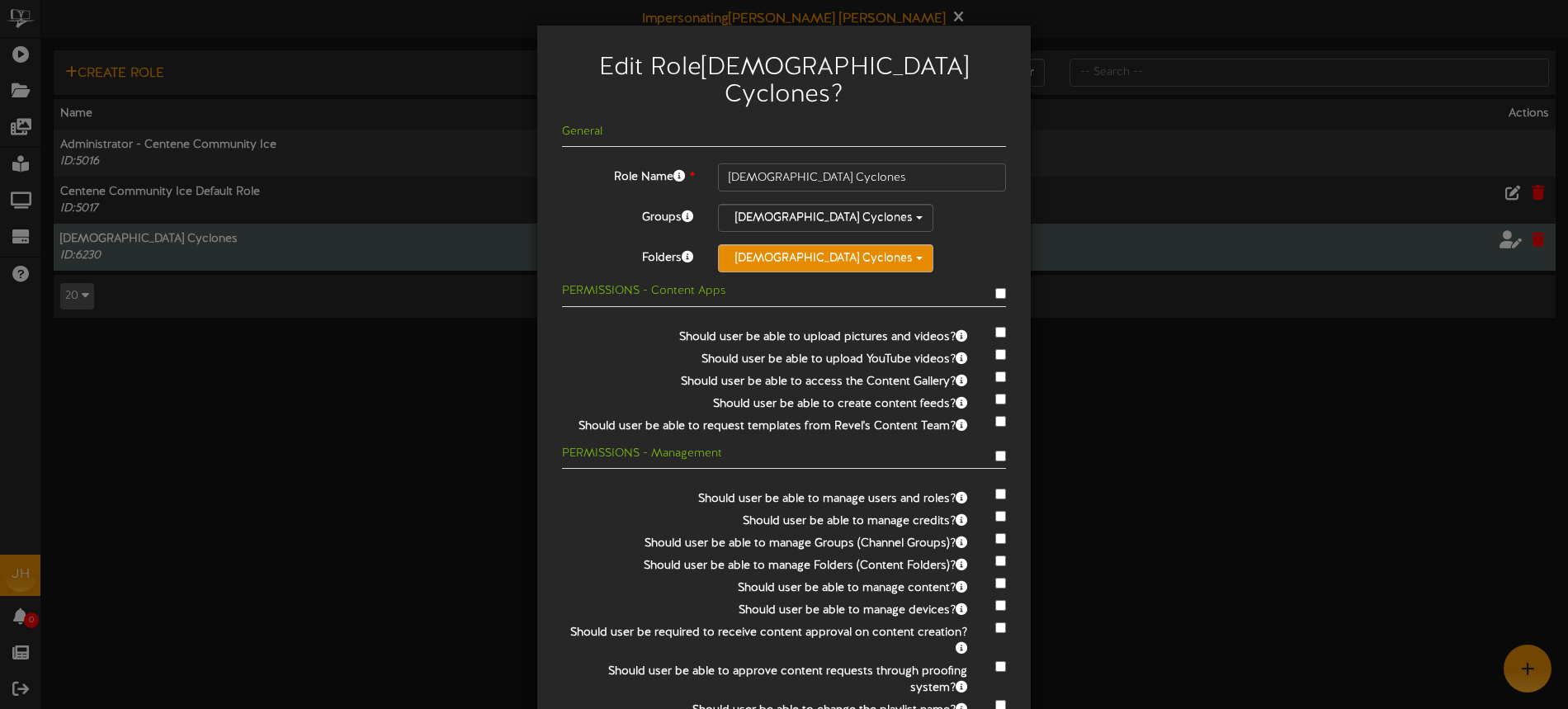
click at [808, 244] on button "[DEMOGRAPHIC_DATA] Cyclones" at bounding box center [826, 258] width 216 height 28
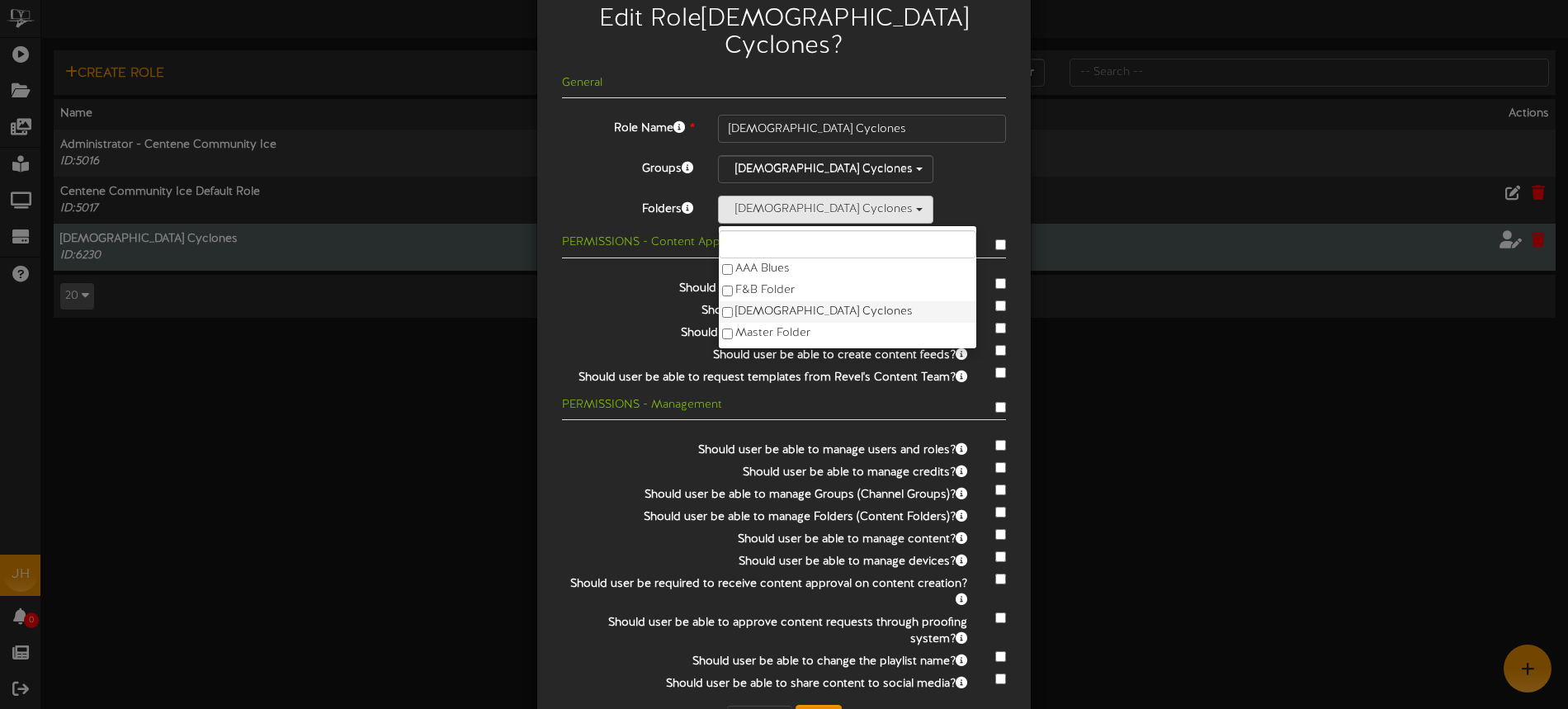
scroll to position [83, 0]
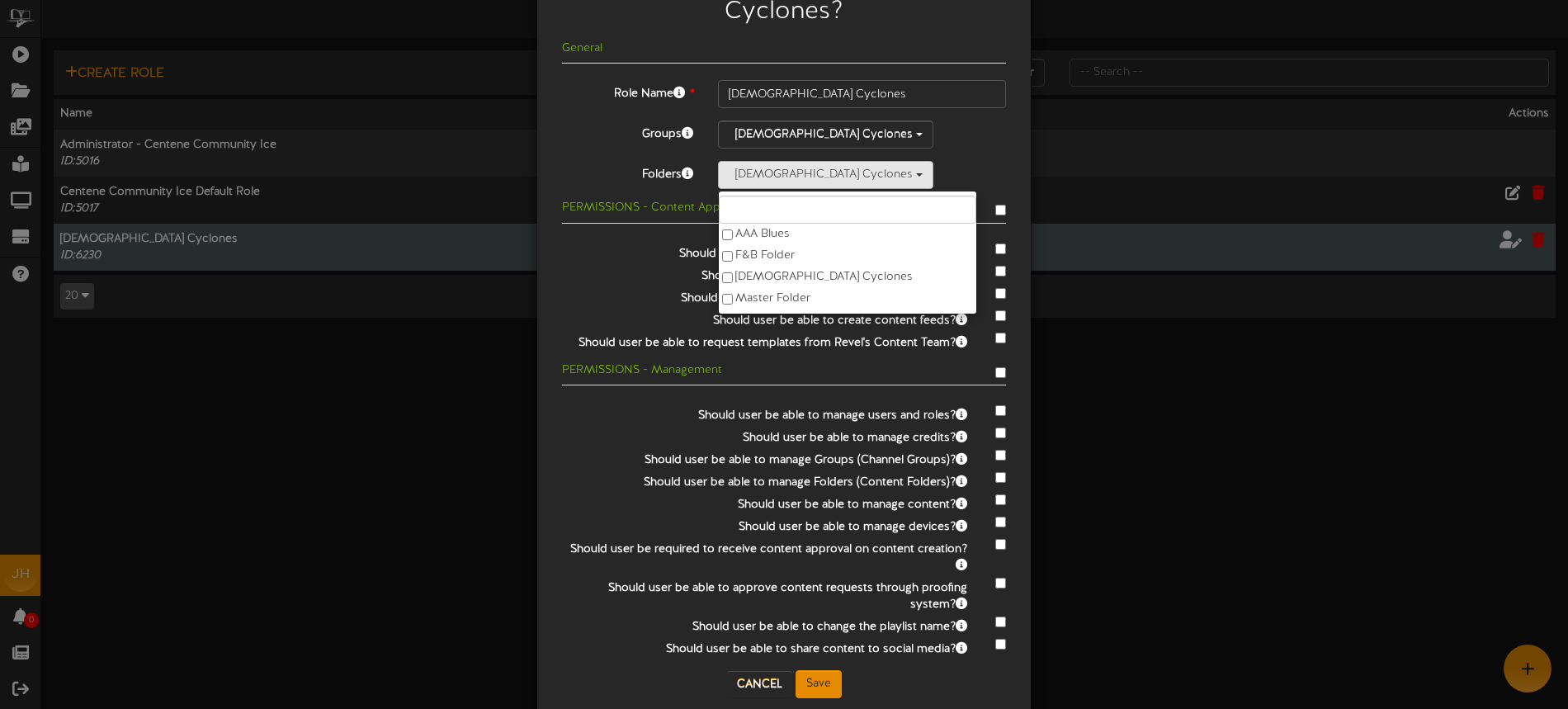
click at [934, 161] on div "Lady Cyclones AAA Blues F&B Folder Lady Cyclones Master Folder" at bounding box center [862, 175] width 288 height 28
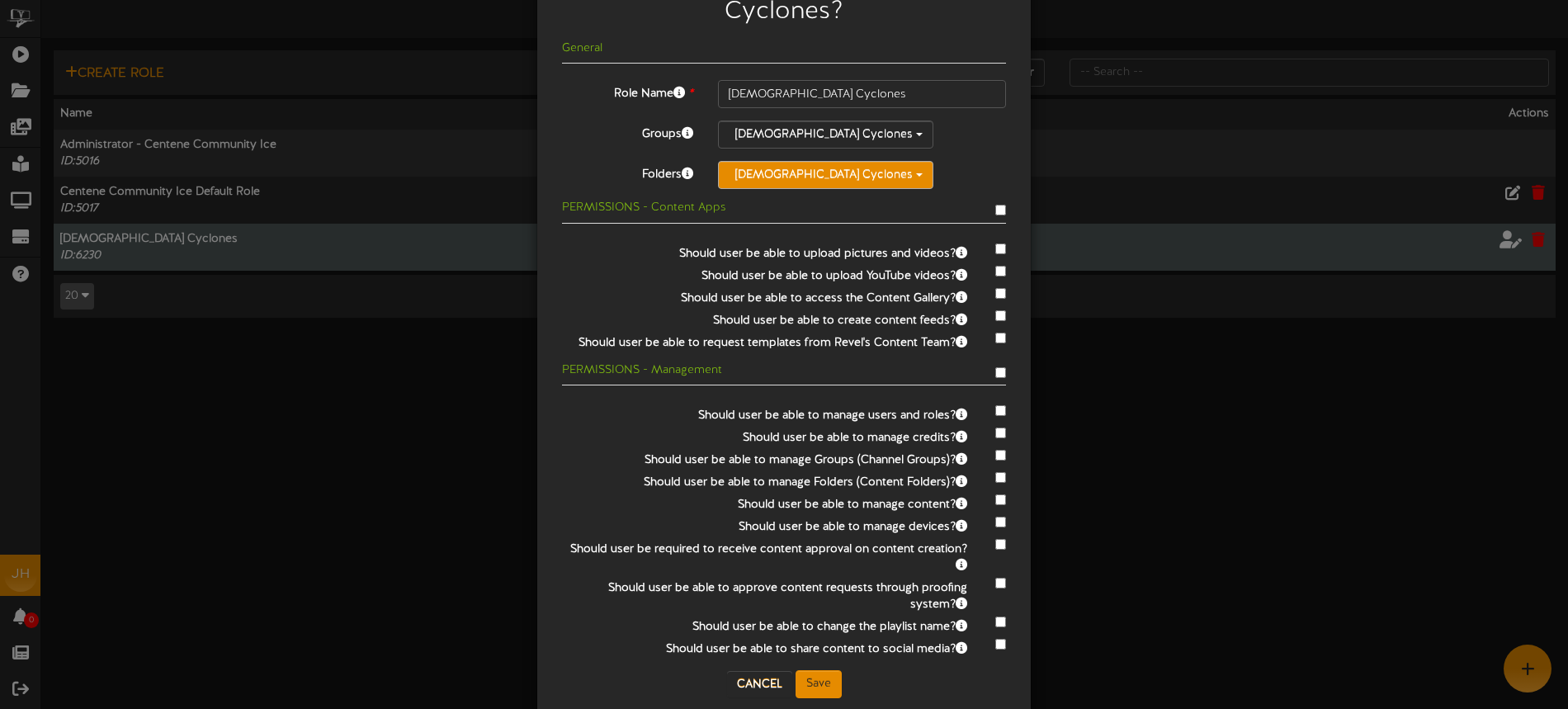
click at [799, 161] on button "[DEMOGRAPHIC_DATA] Cyclones" at bounding box center [826, 175] width 216 height 28
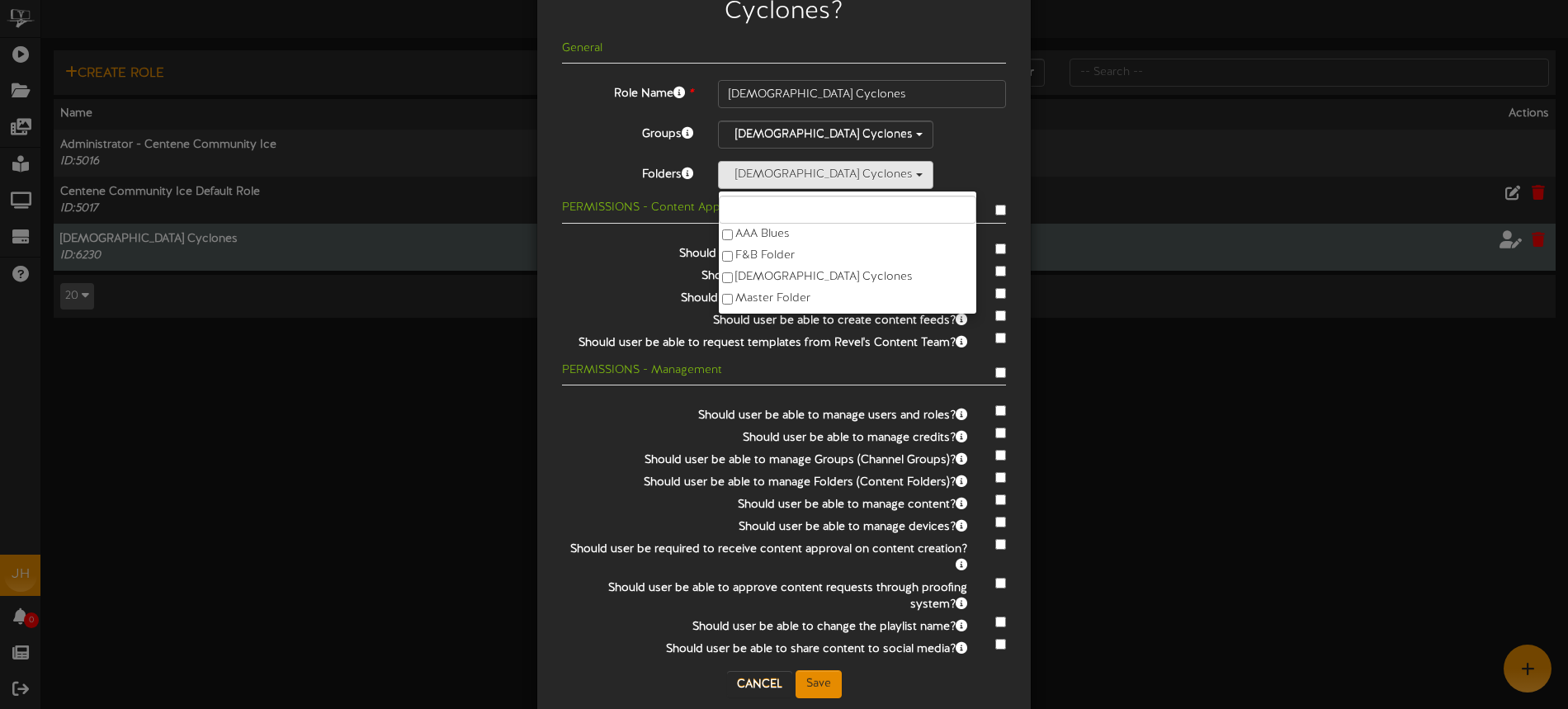
click at [900, 121] on div "[DEMOGRAPHIC_DATA] Cyclones" at bounding box center [862, 134] width 288 height 28
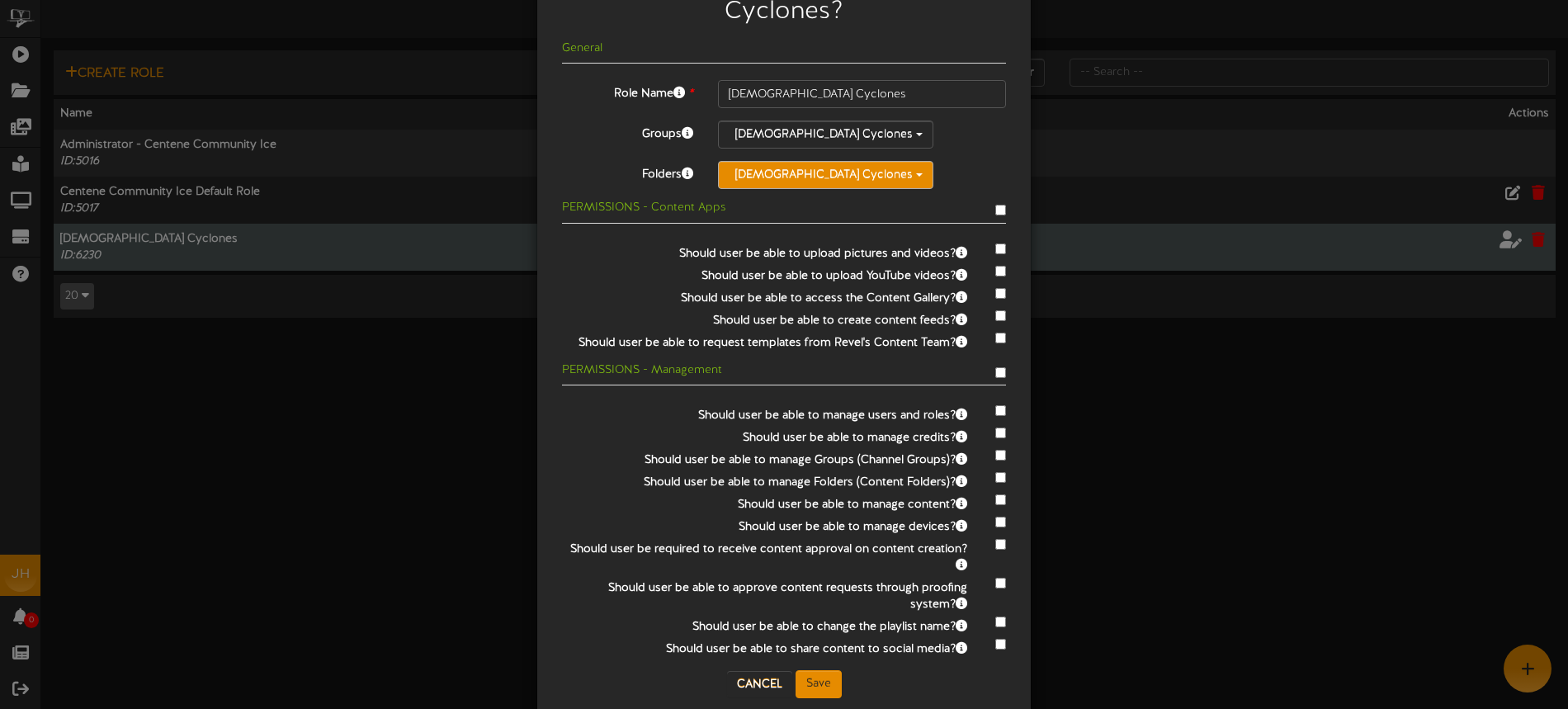
click at [779, 161] on button "[DEMOGRAPHIC_DATA] Cyclones" at bounding box center [826, 175] width 216 height 28
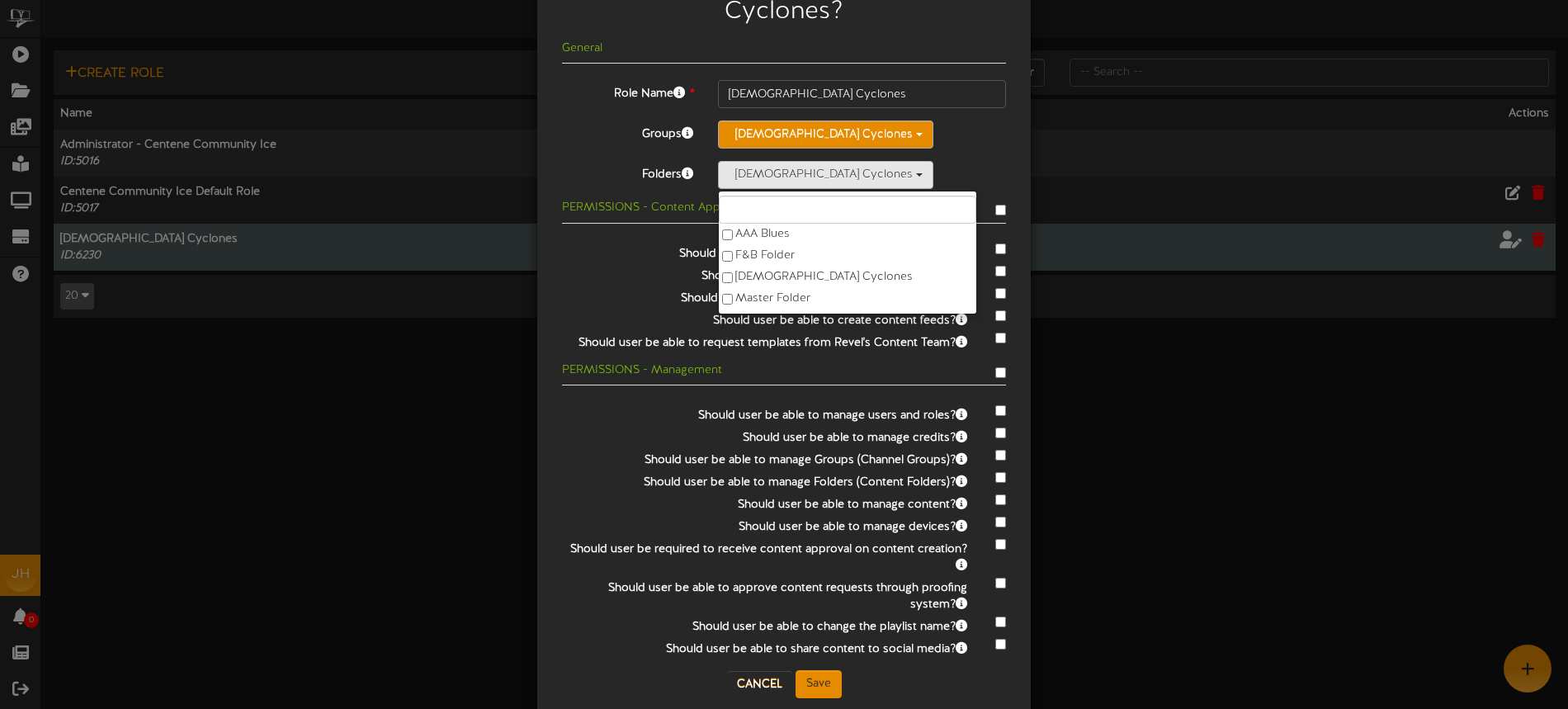
click at [775, 121] on button "[DEMOGRAPHIC_DATA] Cyclones" at bounding box center [826, 134] width 216 height 28
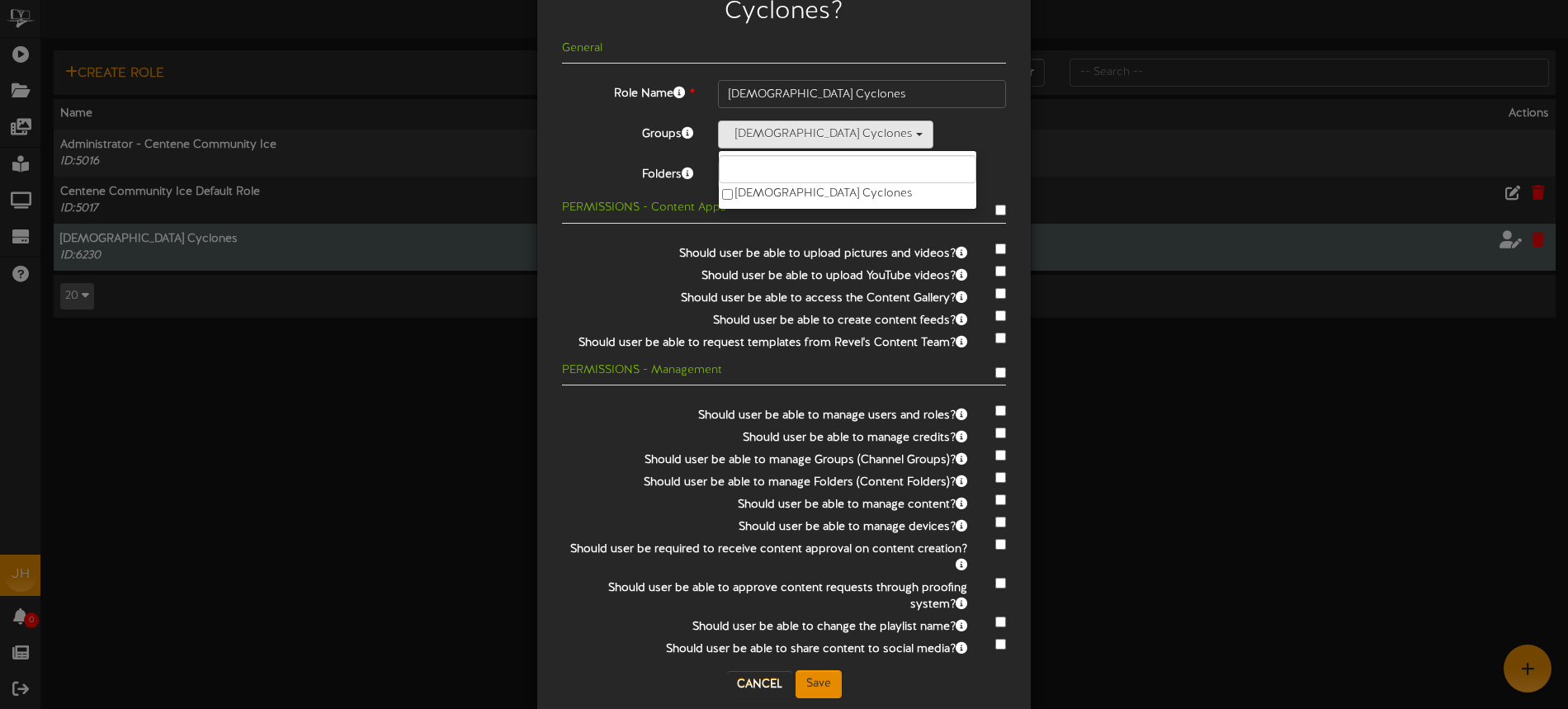
click at [891, 121] on div "Lady Cyclones Lady Cyclones" at bounding box center [862, 134] width 288 height 28
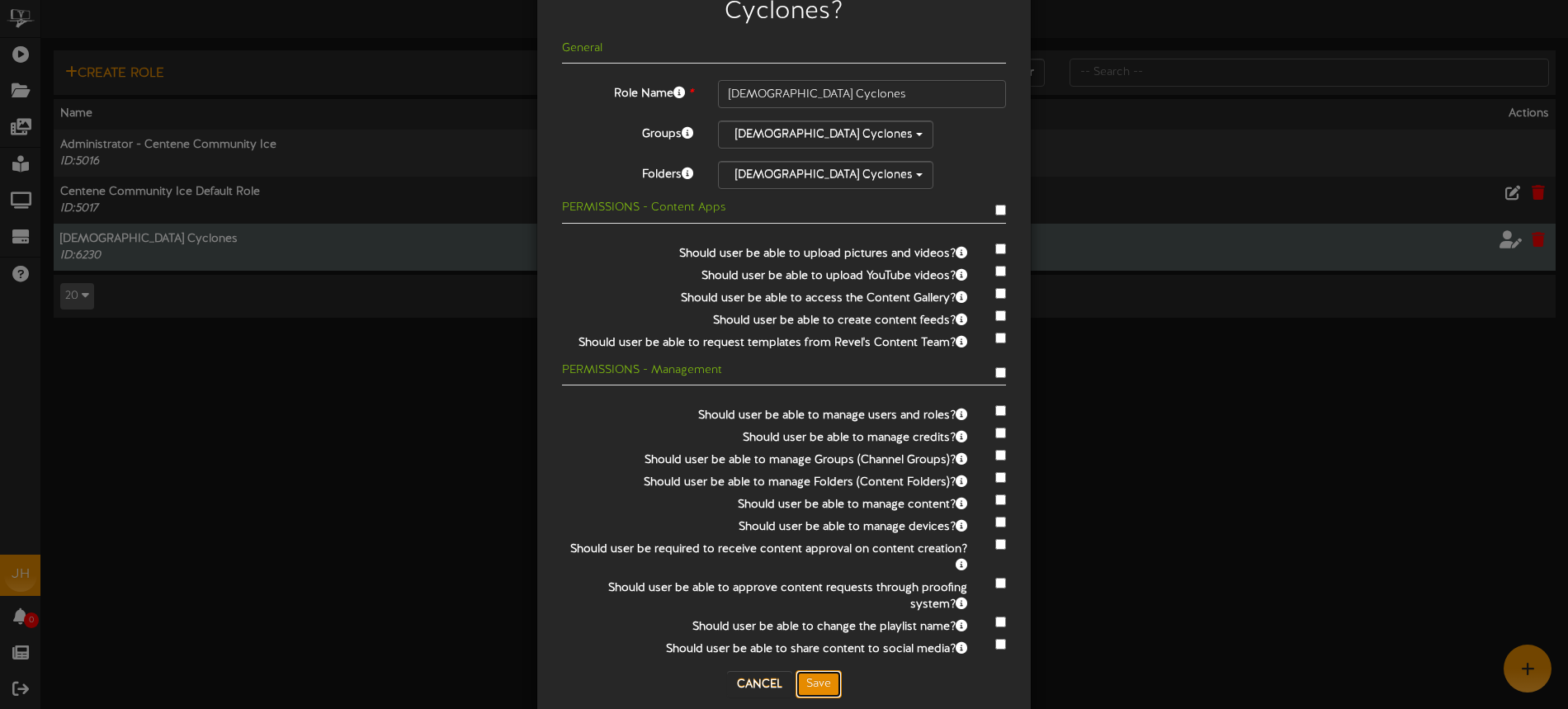
click at [832, 670] on button "Save" at bounding box center [818, 684] width 46 height 28
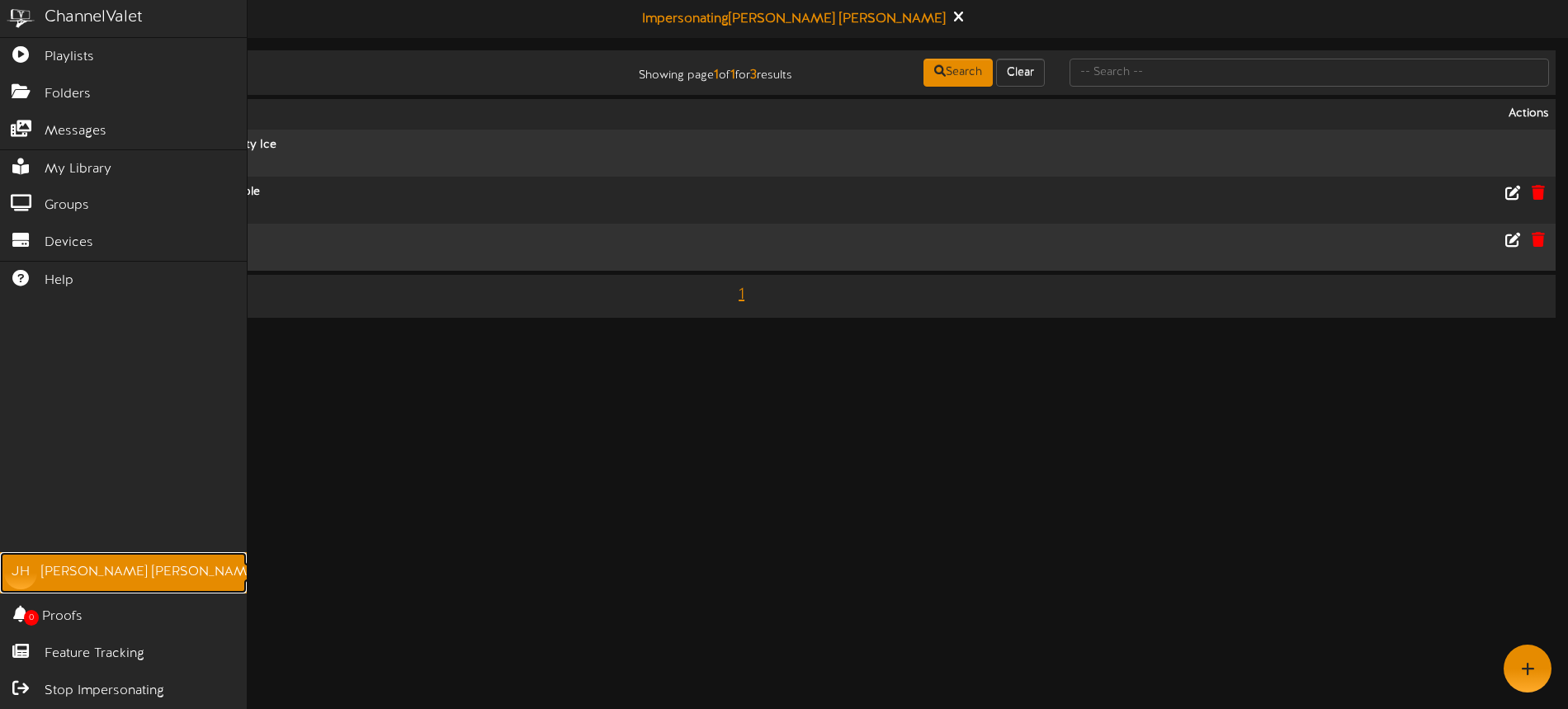
click at [92, 583] on link "JH Jeremy Huelsing" at bounding box center [123, 572] width 247 height 41
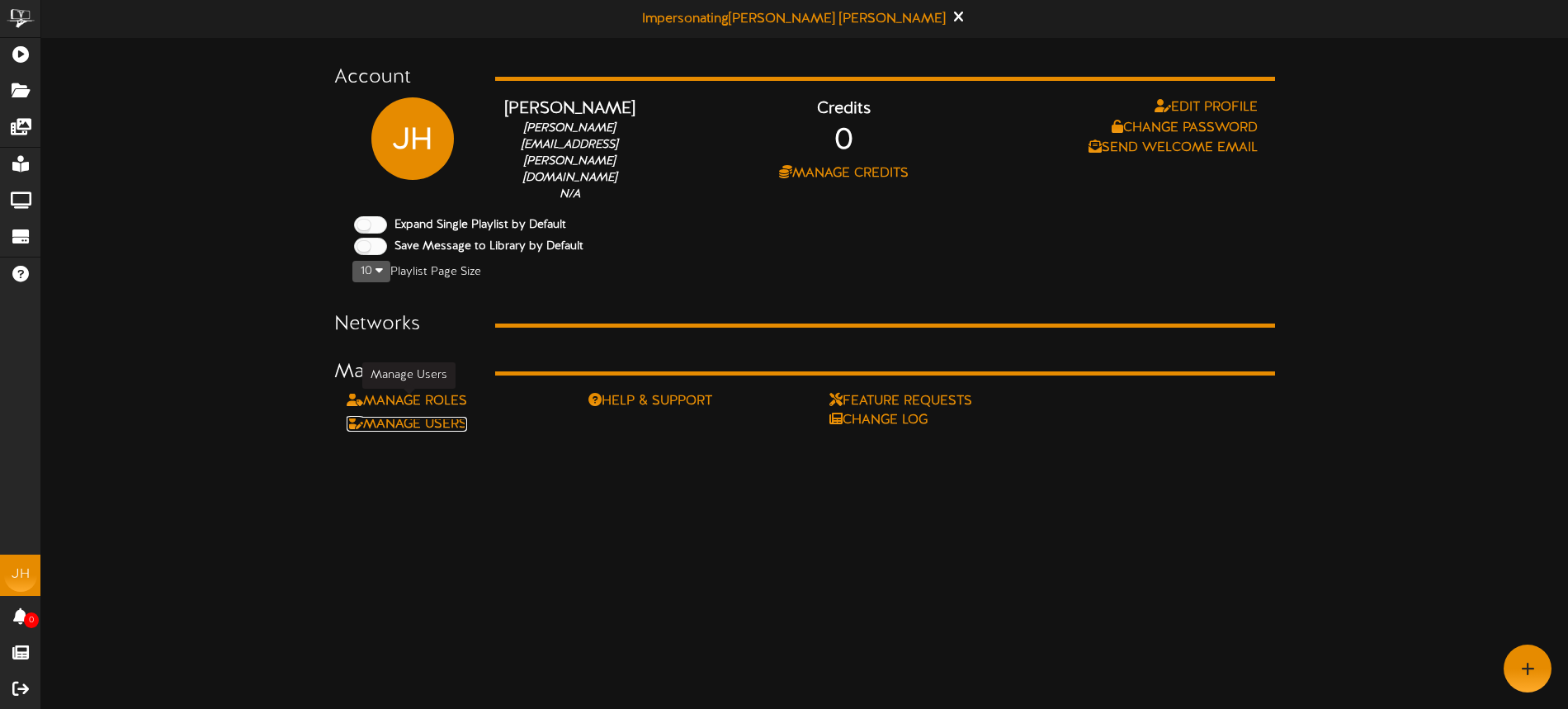
drag, startPoint x: 445, startPoint y: 403, endPoint x: 490, endPoint y: 403, distance: 45.0
click at [445, 417] on link "Manage Users" at bounding box center [406, 425] width 120 height 15
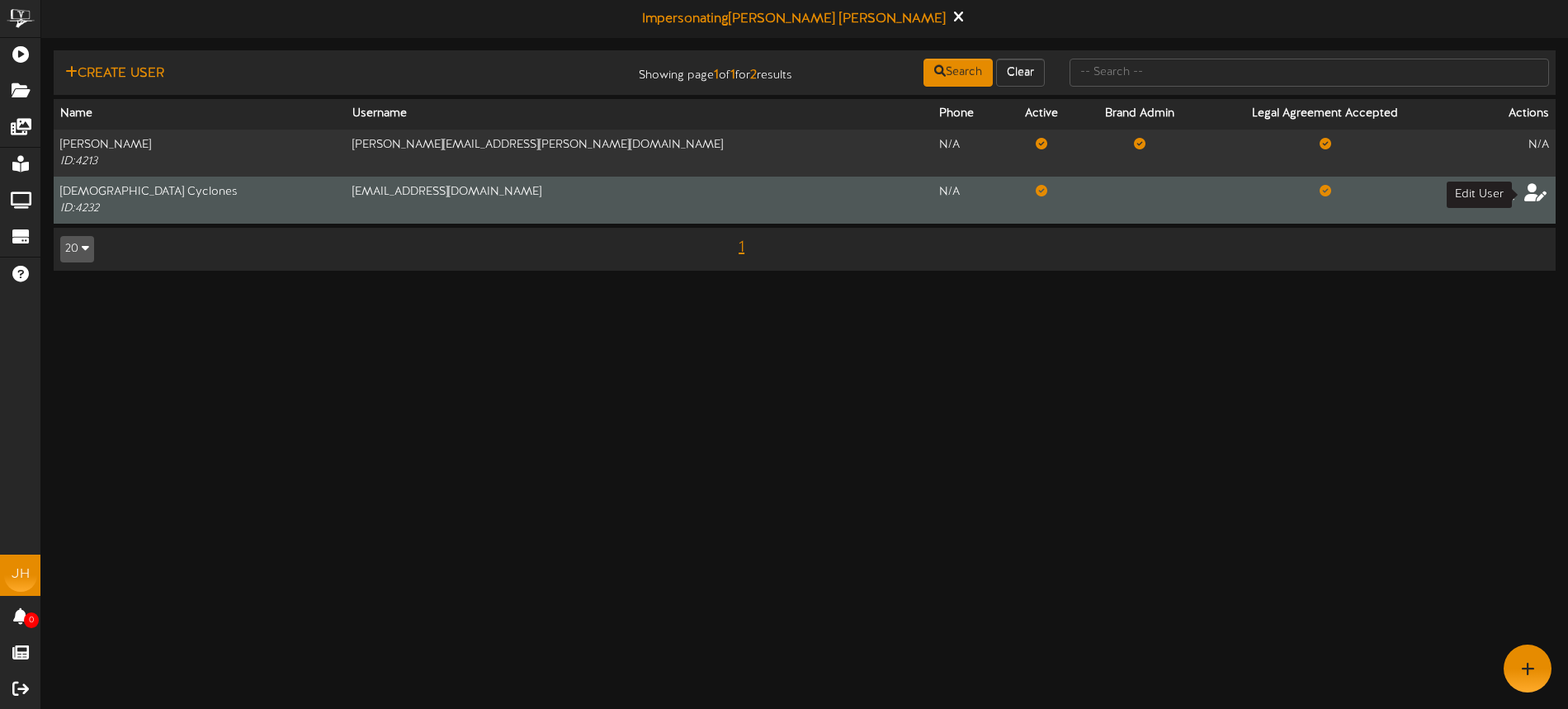
click at [1533, 193] on icon at bounding box center [1535, 191] width 23 height 19
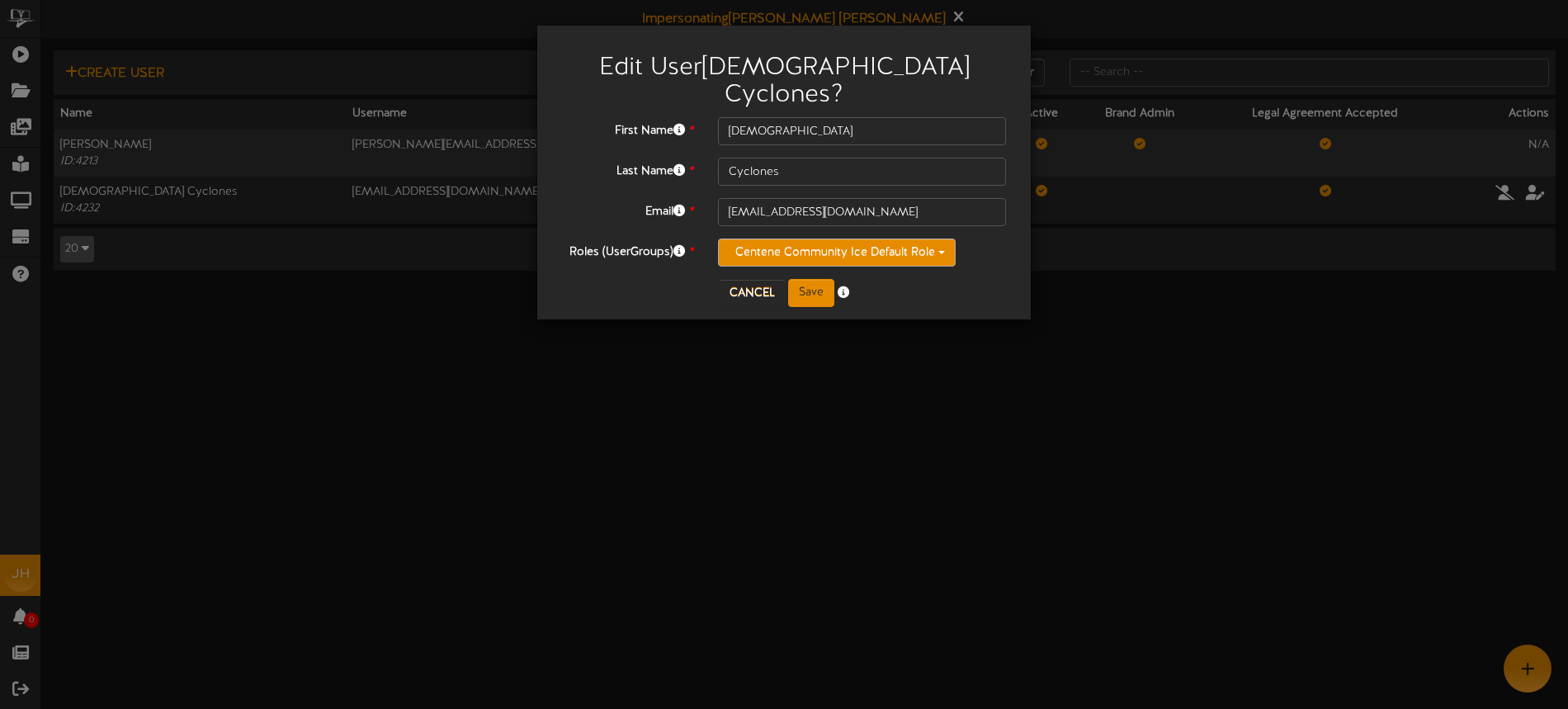
click at [832, 239] on button "Centene Community Ice Default Role" at bounding box center [837, 252] width 238 height 28
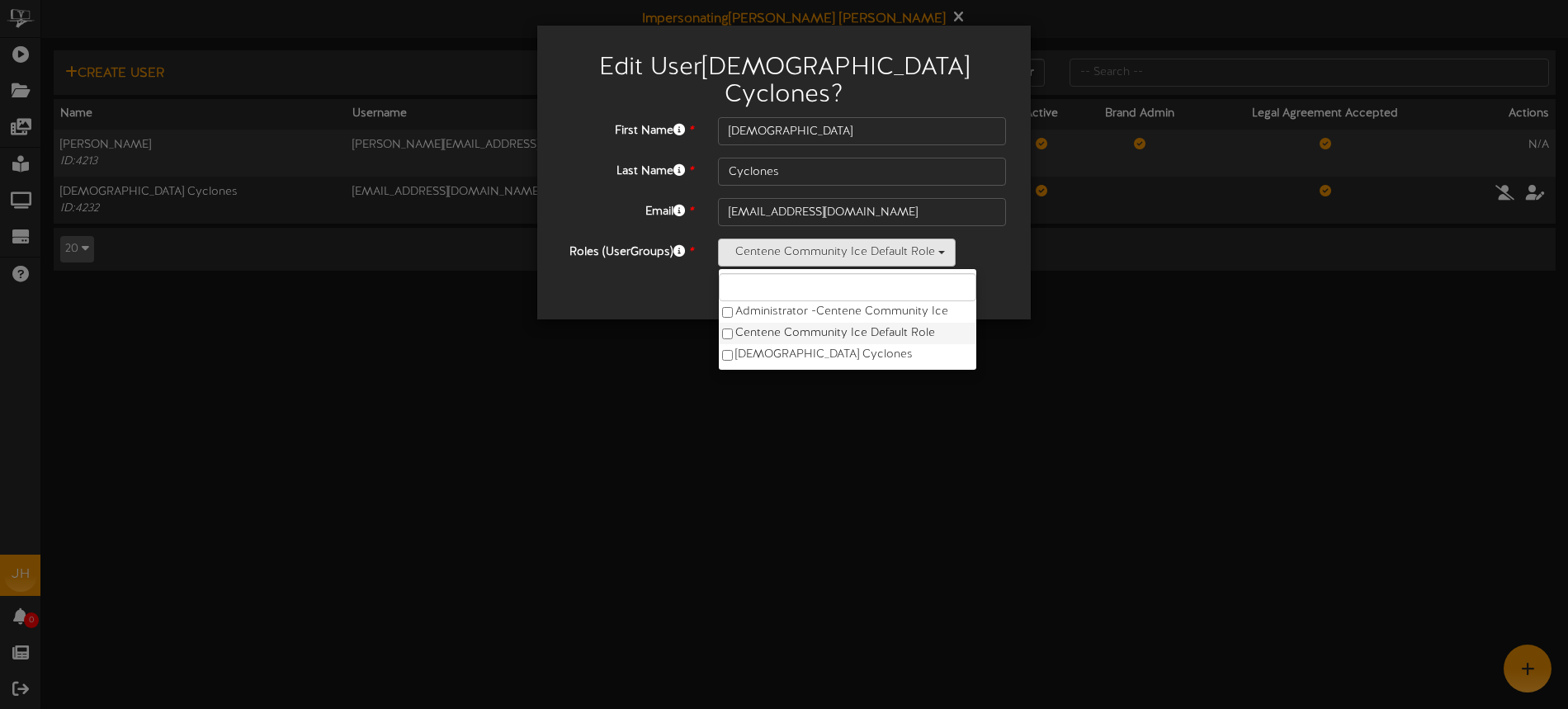
click at [805, 323] on label "Centene Community Ice Default Role" at bounding box center [848, 333] width 258 height 21
click at [789, 344] on label "Lady Cyclones" at bounding box center [848, 354] width 258 height 21
click at [922, 384] on div "Edit User Lady Cyclones ? First Name * Lady Last Name * Cyclones Email * treasu…" at bounding box center [784, 354] width 1568 height 709
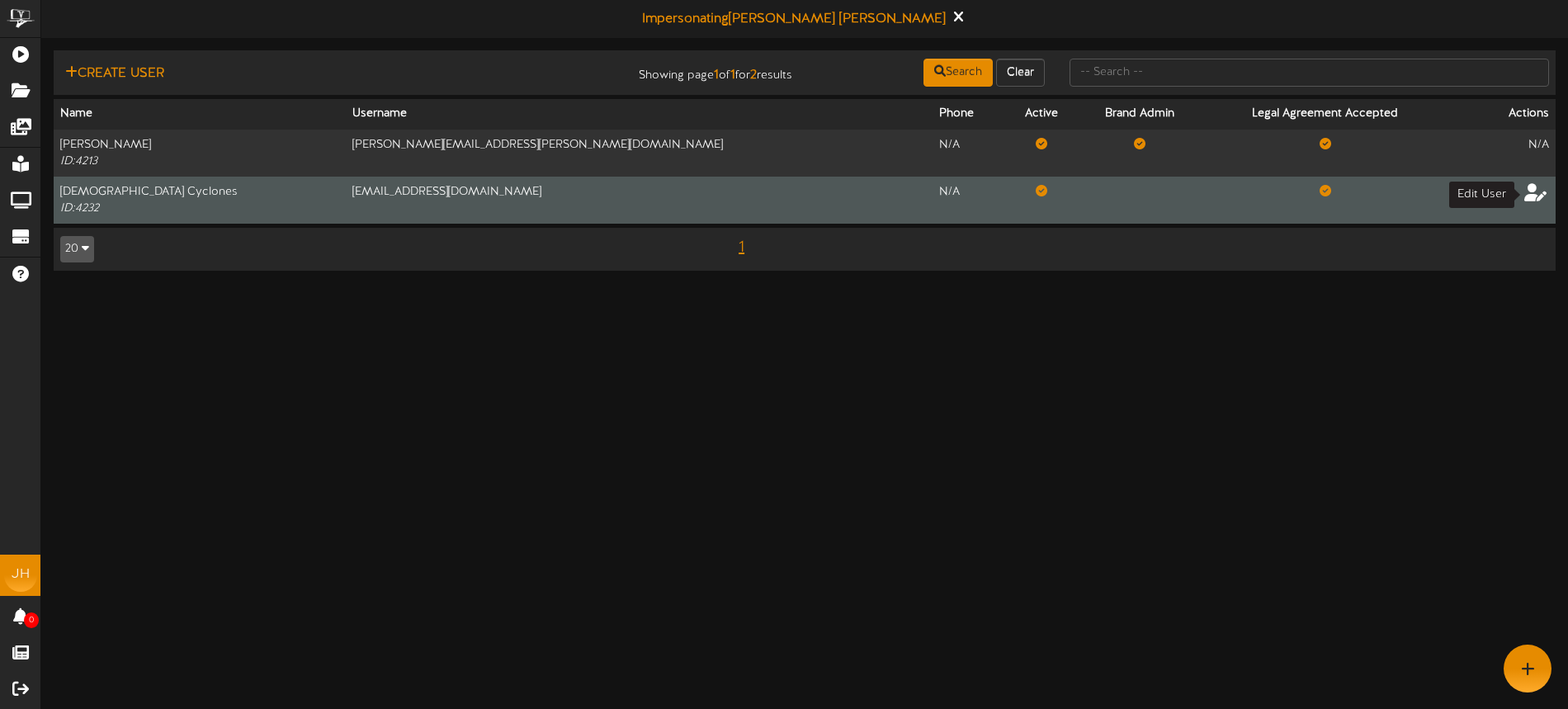
click at [1538, 191] on icon at bounding box center [1535, 191] width 23 height 19
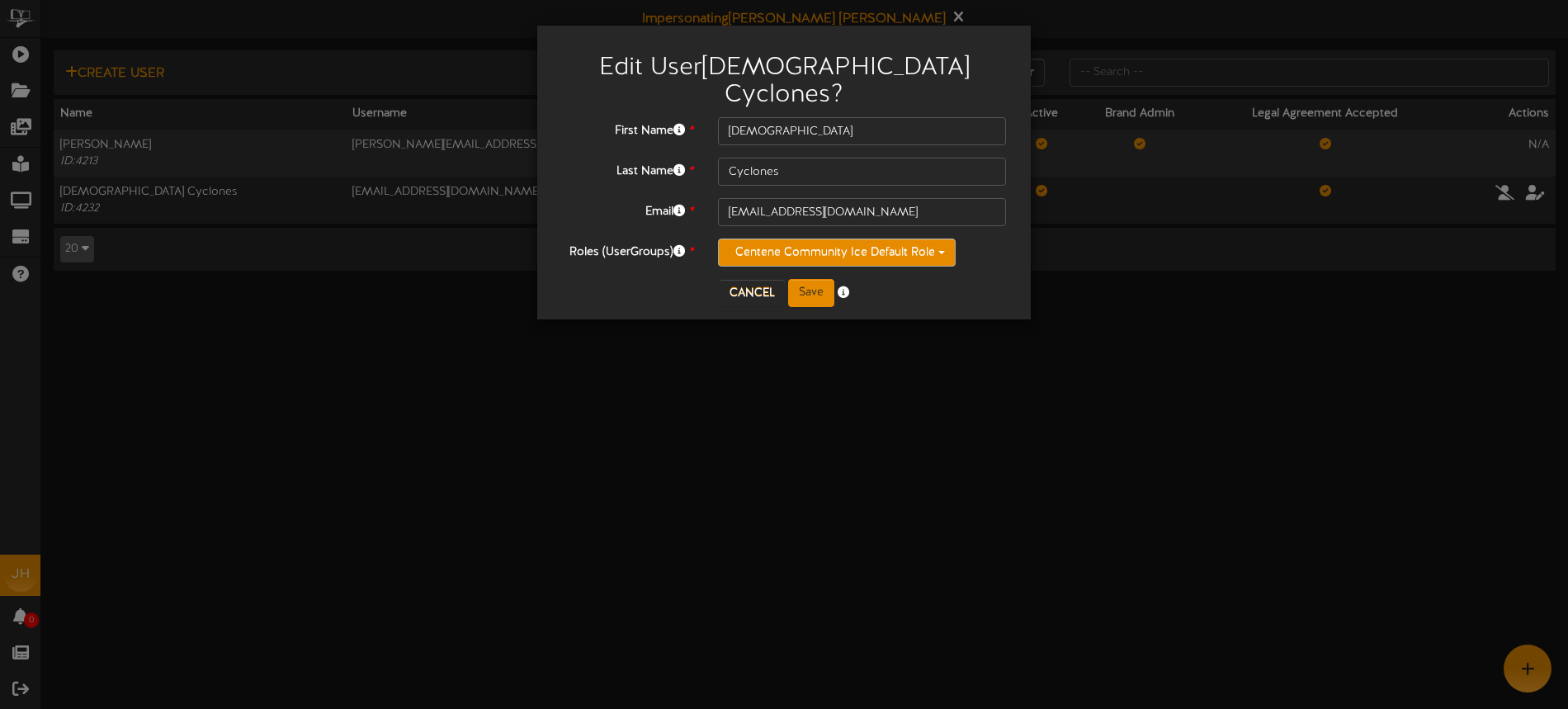
click at [876, 239] on button "Centene Community Ice Default Role" at bounding box center [837, 252] width 238 height 28
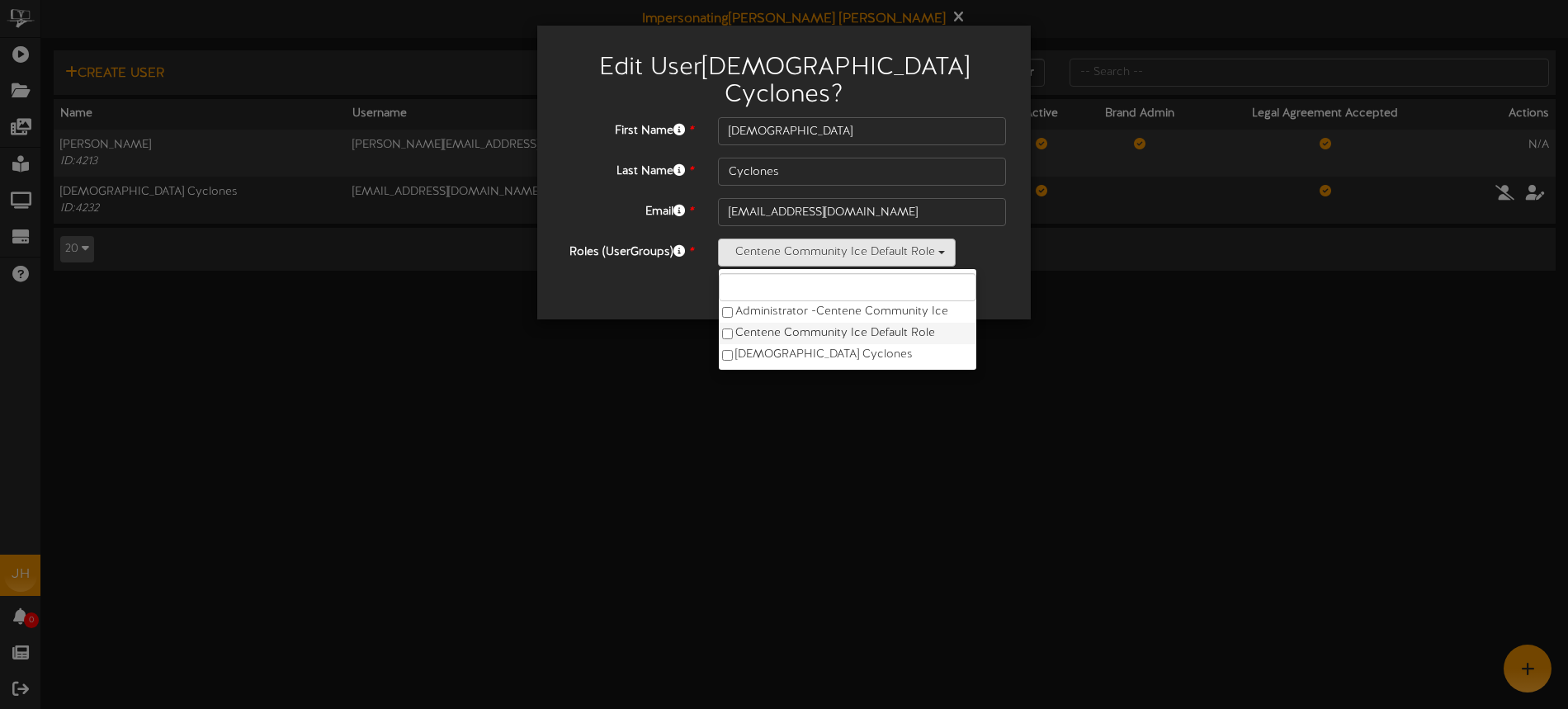
click at [762, 323] on label "Centene Community Ice Default Role" at bounding box center [848, 333] width 258 height 21
click at [772, 344] on label "Lady Cyclones" at bounding box center [848, 354] width 258 height 21
click at [854, 239] on div "Lady Cyclones Administrator - Centene Community Ice Centene Community Ice Defau…" at bounding box center [862, 252] width 288 height 28
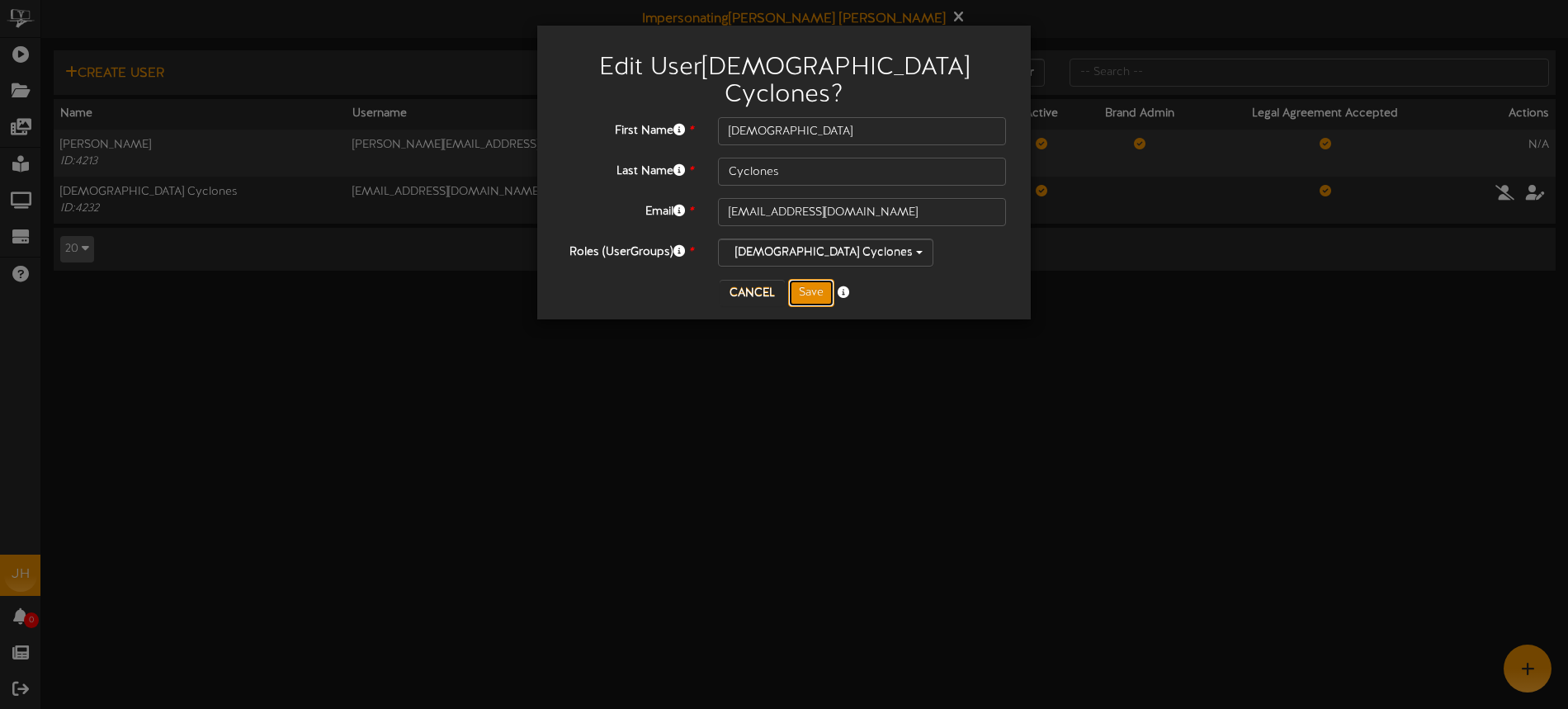
click at [815, 279] on button "Save" at bounding box center [811, 293] width 46 height 28
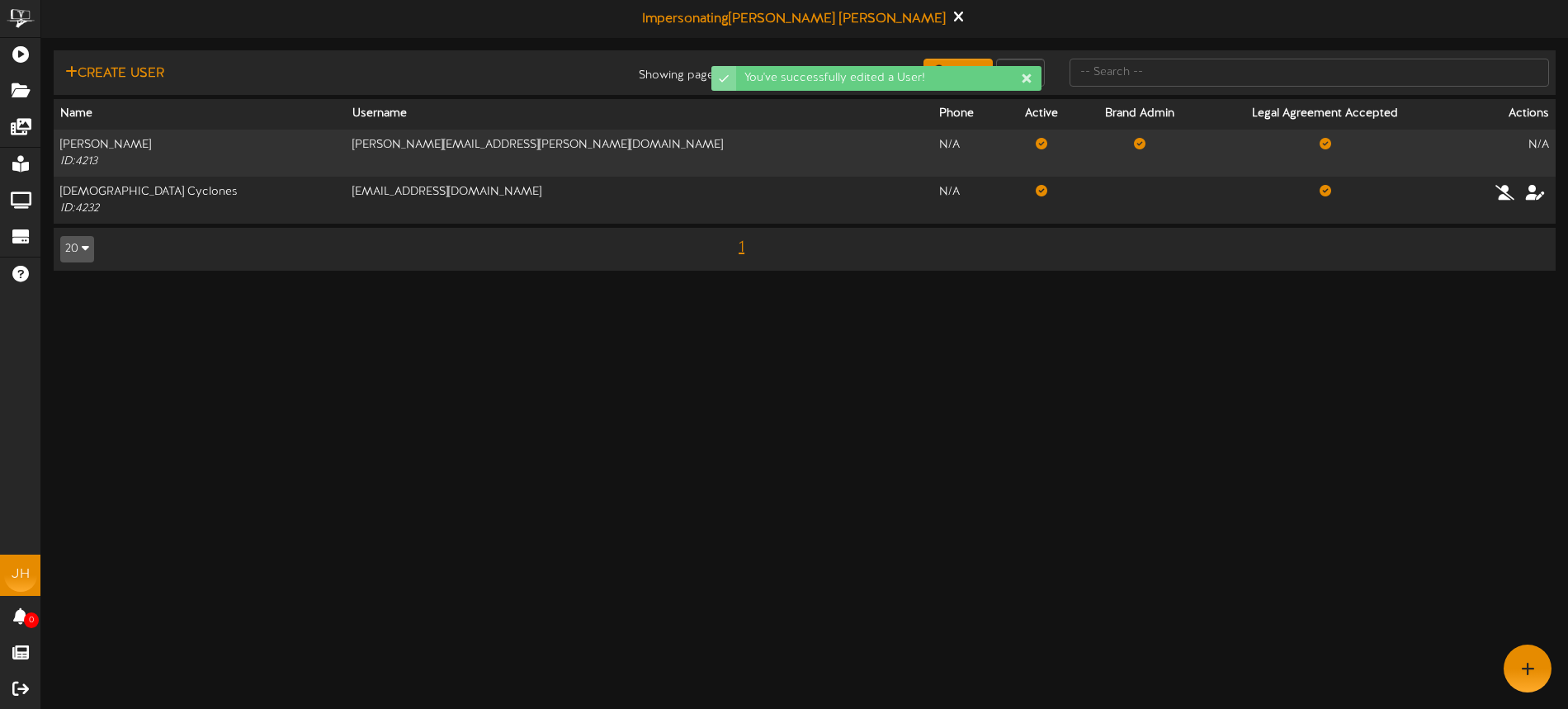
click at [904, 19] on div "You've successfully edited a User!" at bounding box center [784, 24] width 330 height 33
click at [907, 16] on div "You've successfully edited a User!" at bounding box center [784, 24] width 330 height 33
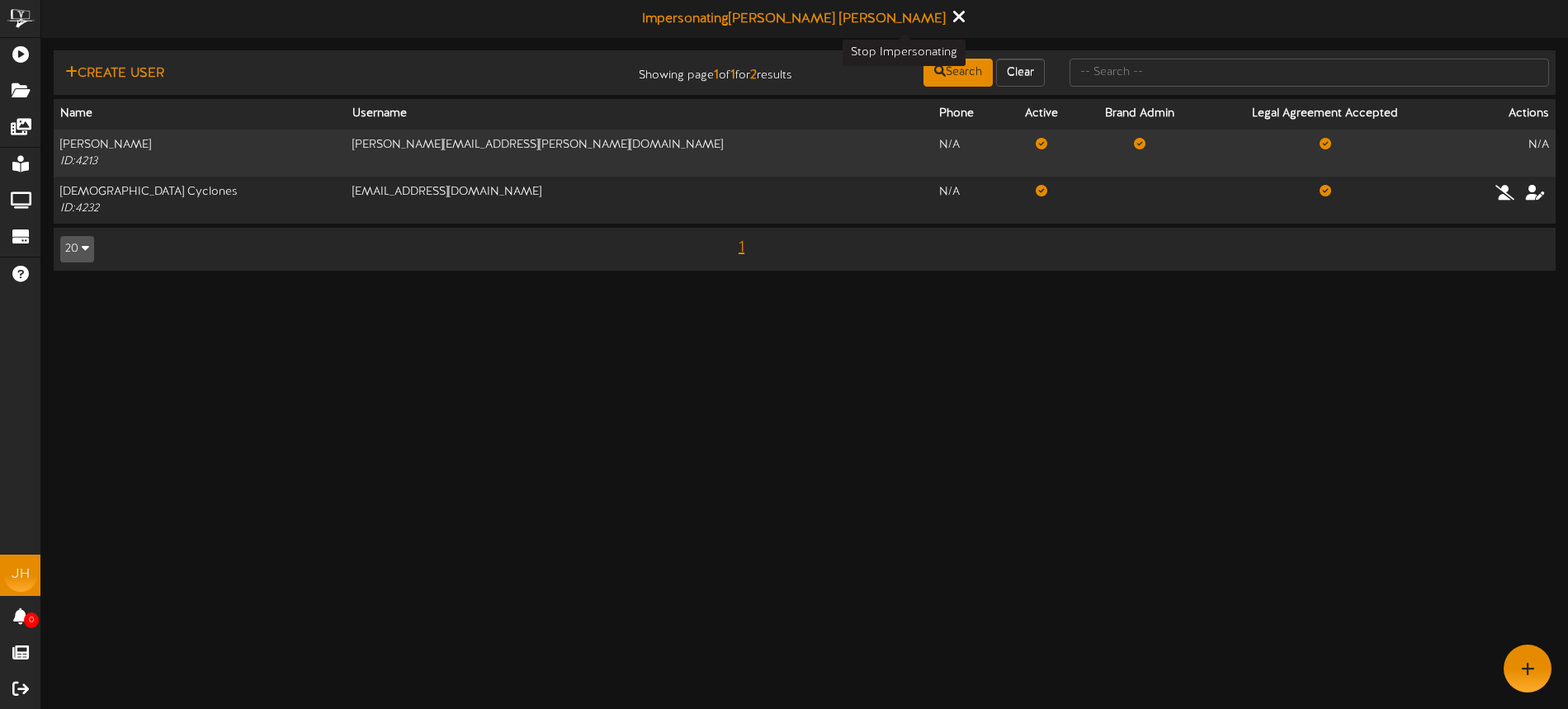
click at [953, 19] on icon at bounding box center [958, 17] width 11 height 19
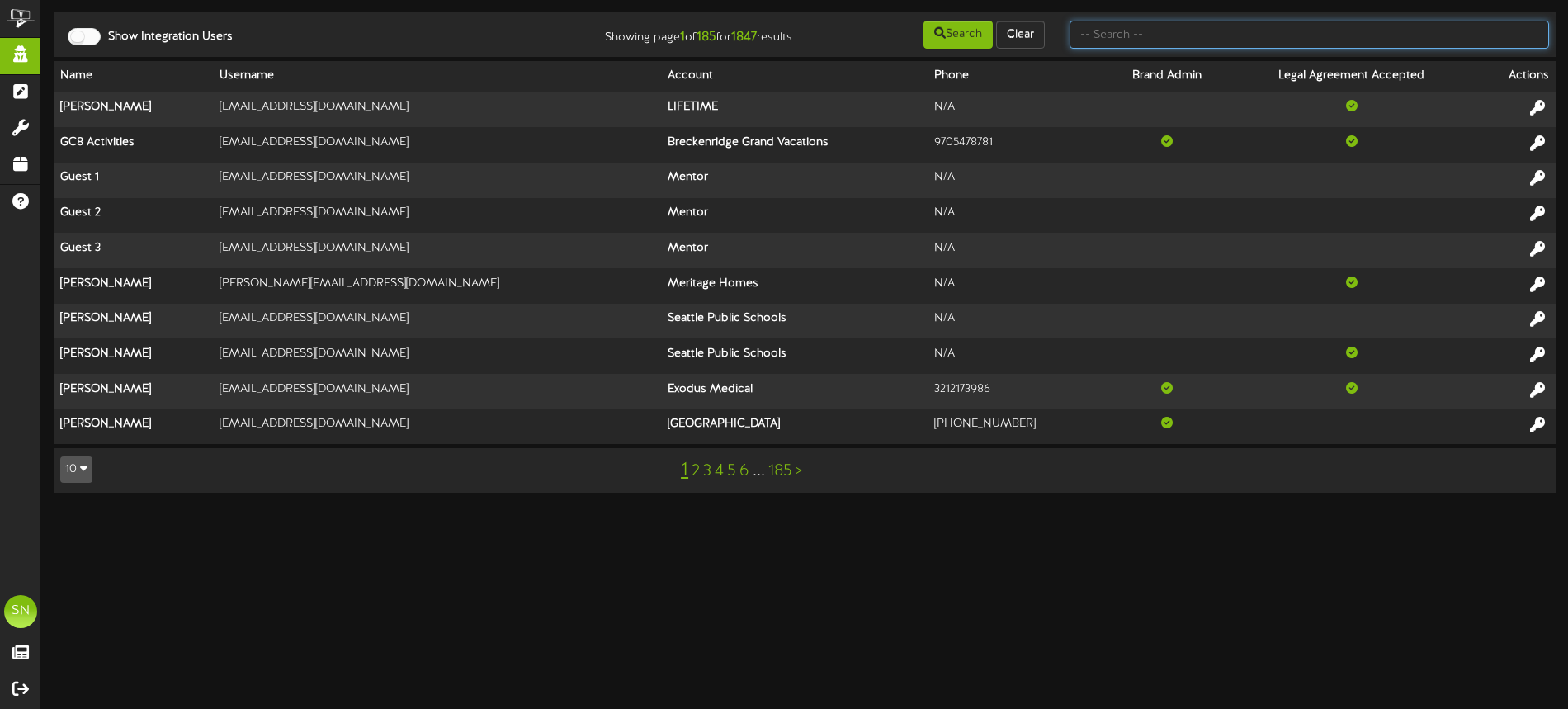
click at [1168, 35] on input "text" at bounding box center [1309, 34] width 479 height 28
type input "[DEMOGRAPHIC_DATA] cyclones"
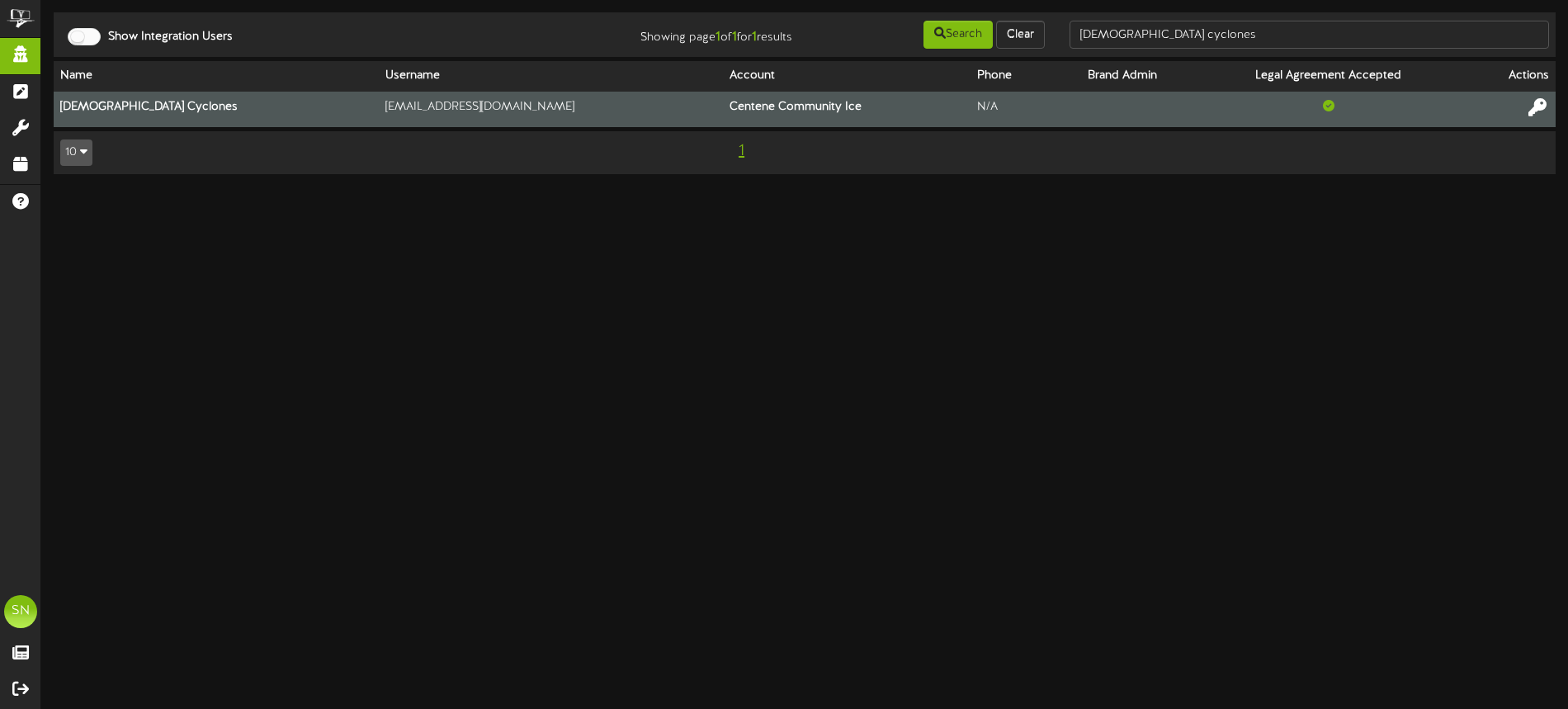
click at [1535, 108] on icon at bounding box center [1538, 108] width 19 height 19
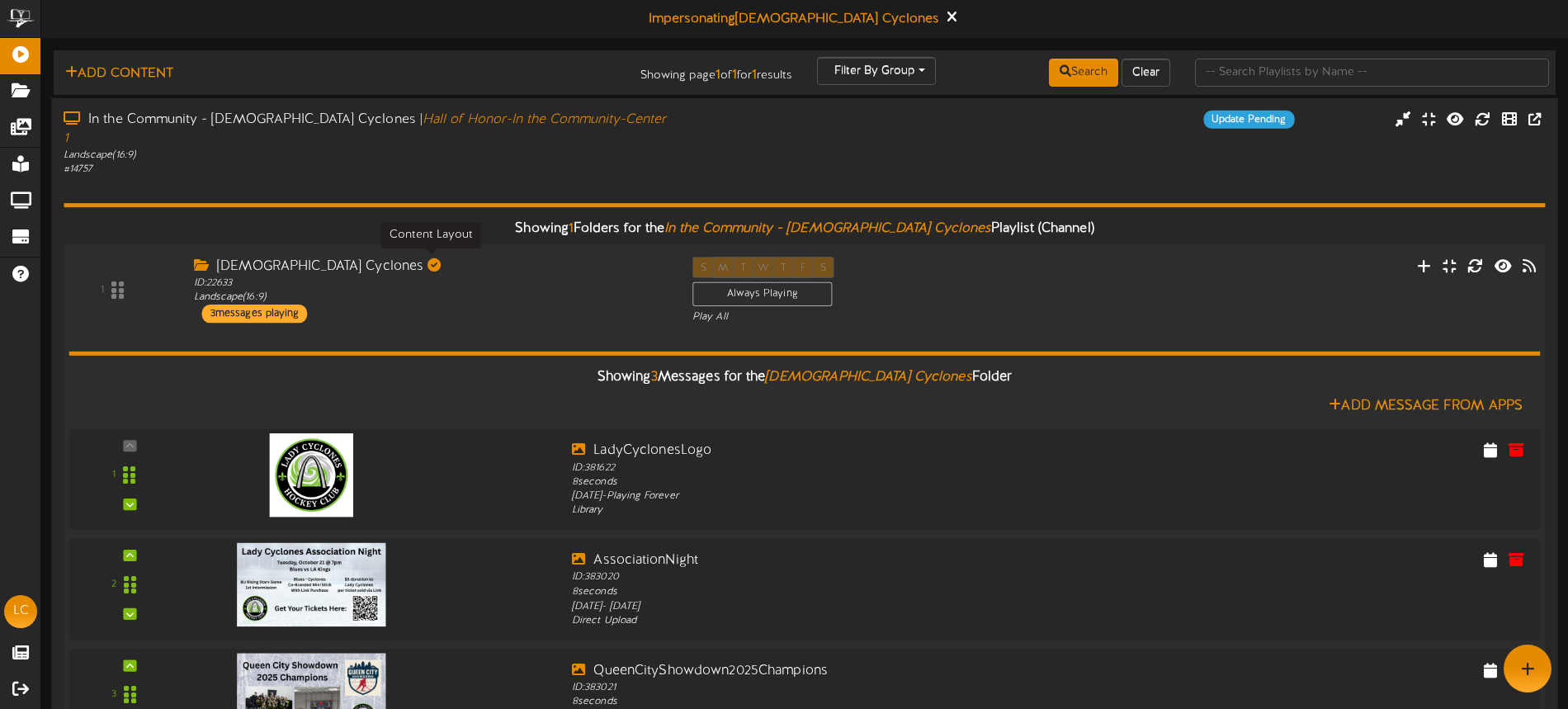
drag, startPoint x: 460, startPoint y: 263, endPoint x: 516, endPoint y: 269, distance: 56.3
click at [460, 276] on div "ID: 22633 Landscape ( 16:9 )" at bounding box center [431, 290] width 474 height 29
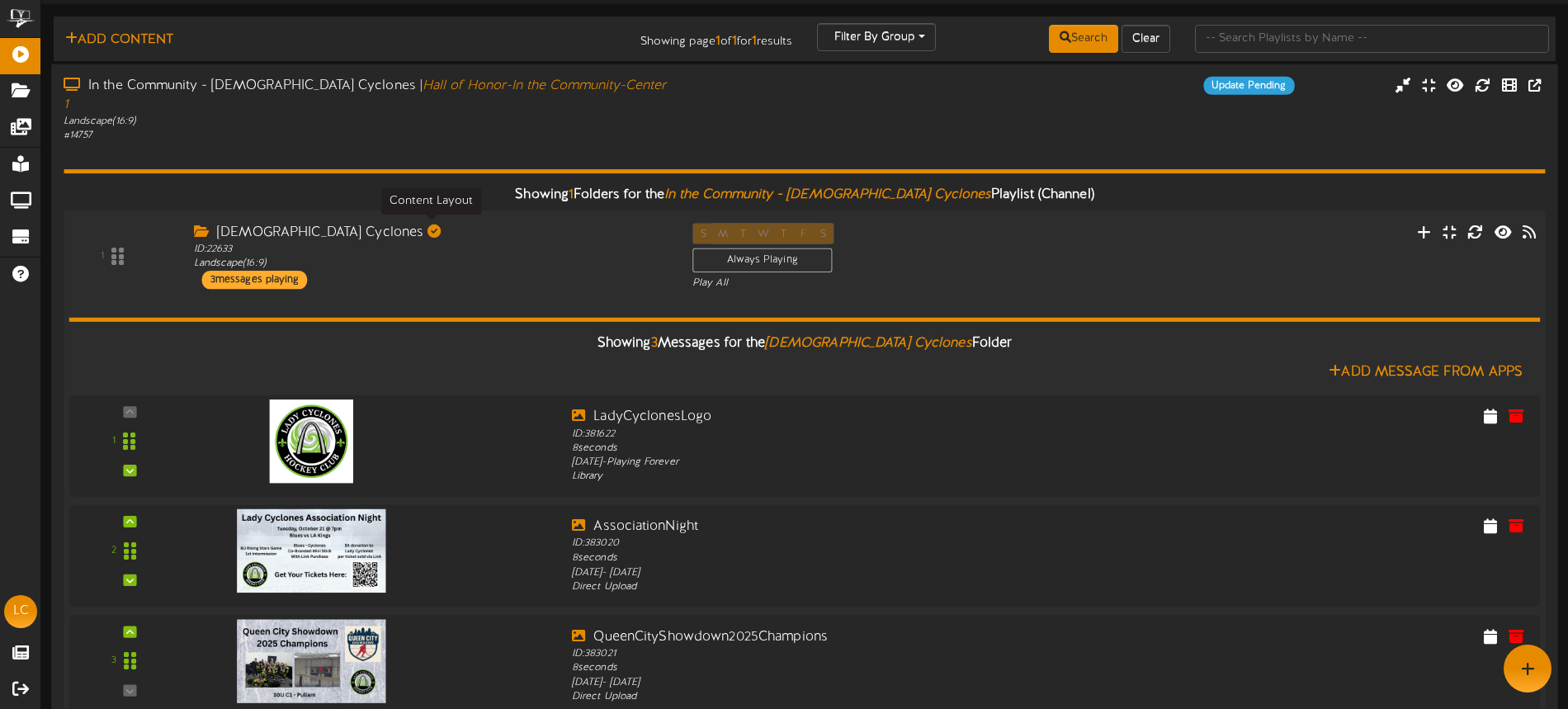
scroll to position [64, 0]
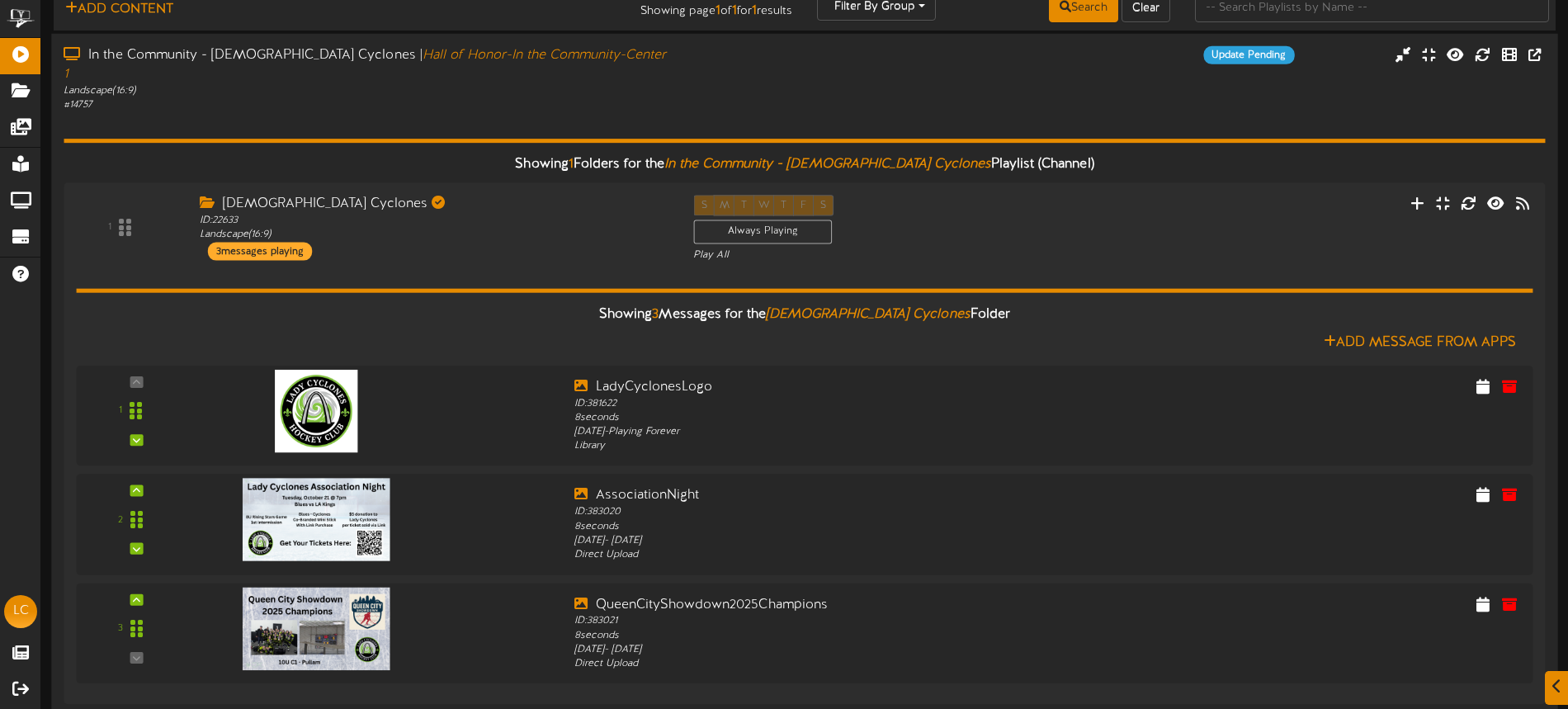
click at [541, 99] on div "# 14757" at bounding box center [365, 105] width 603 height 14
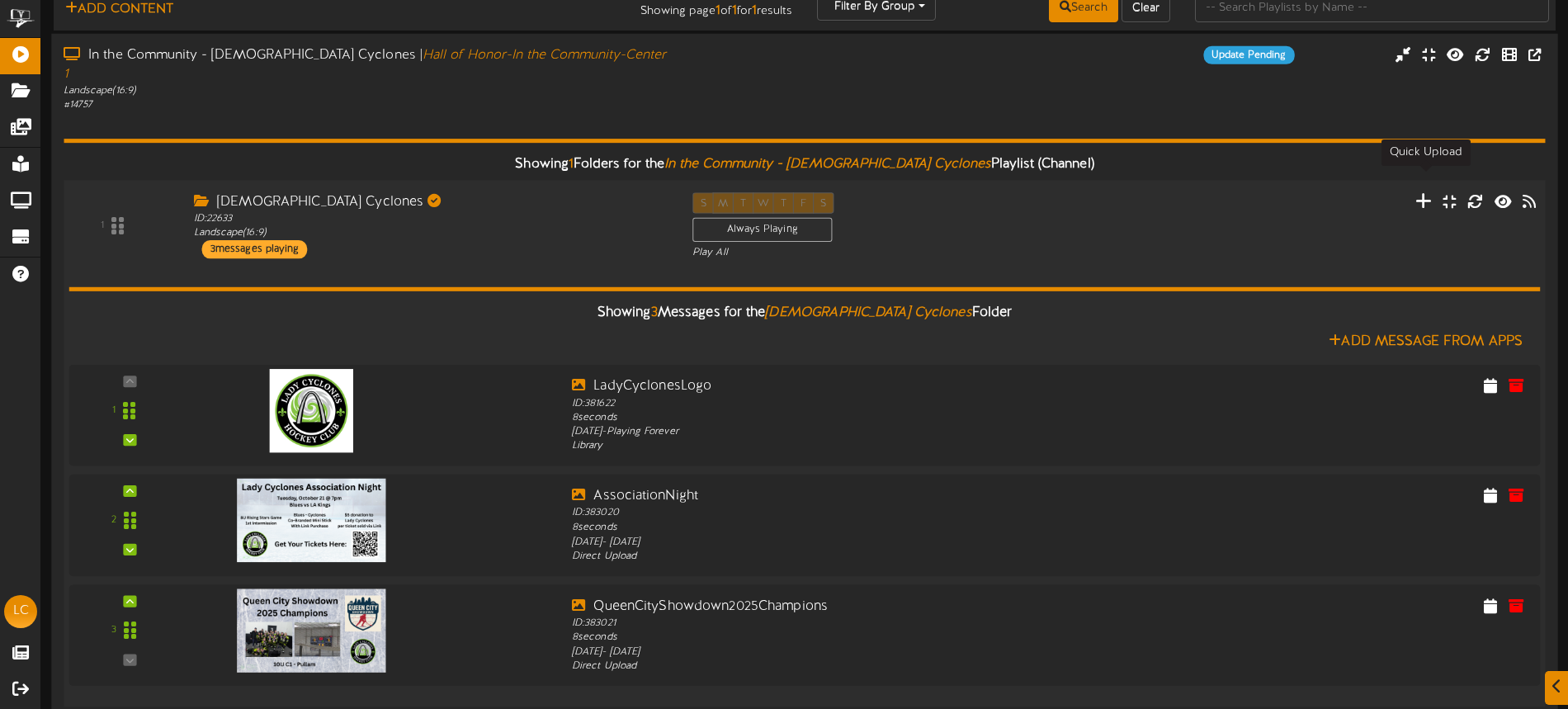
click at [1422, 191] on icon at bounding box center [1424, 200] width 18 height 19
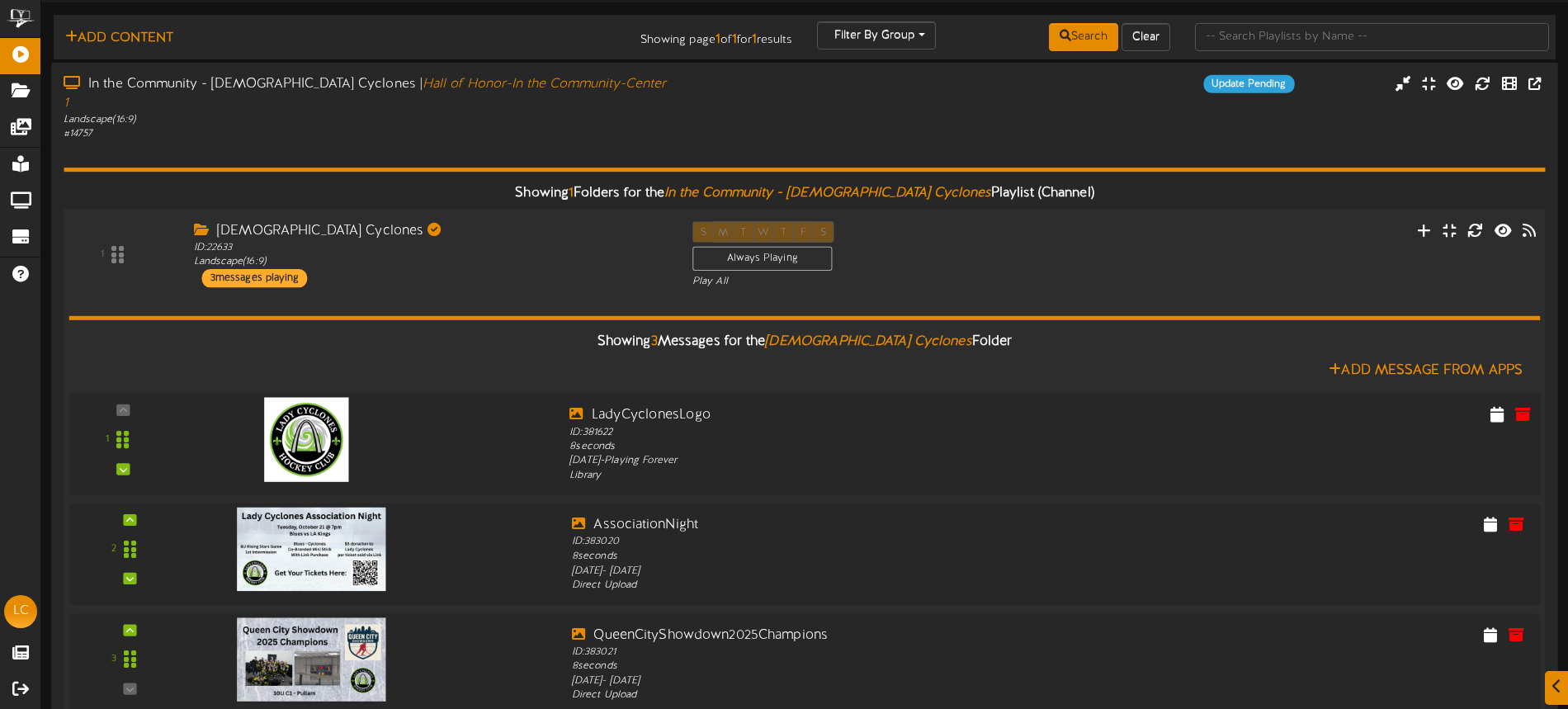
scroll to position [64, 0]
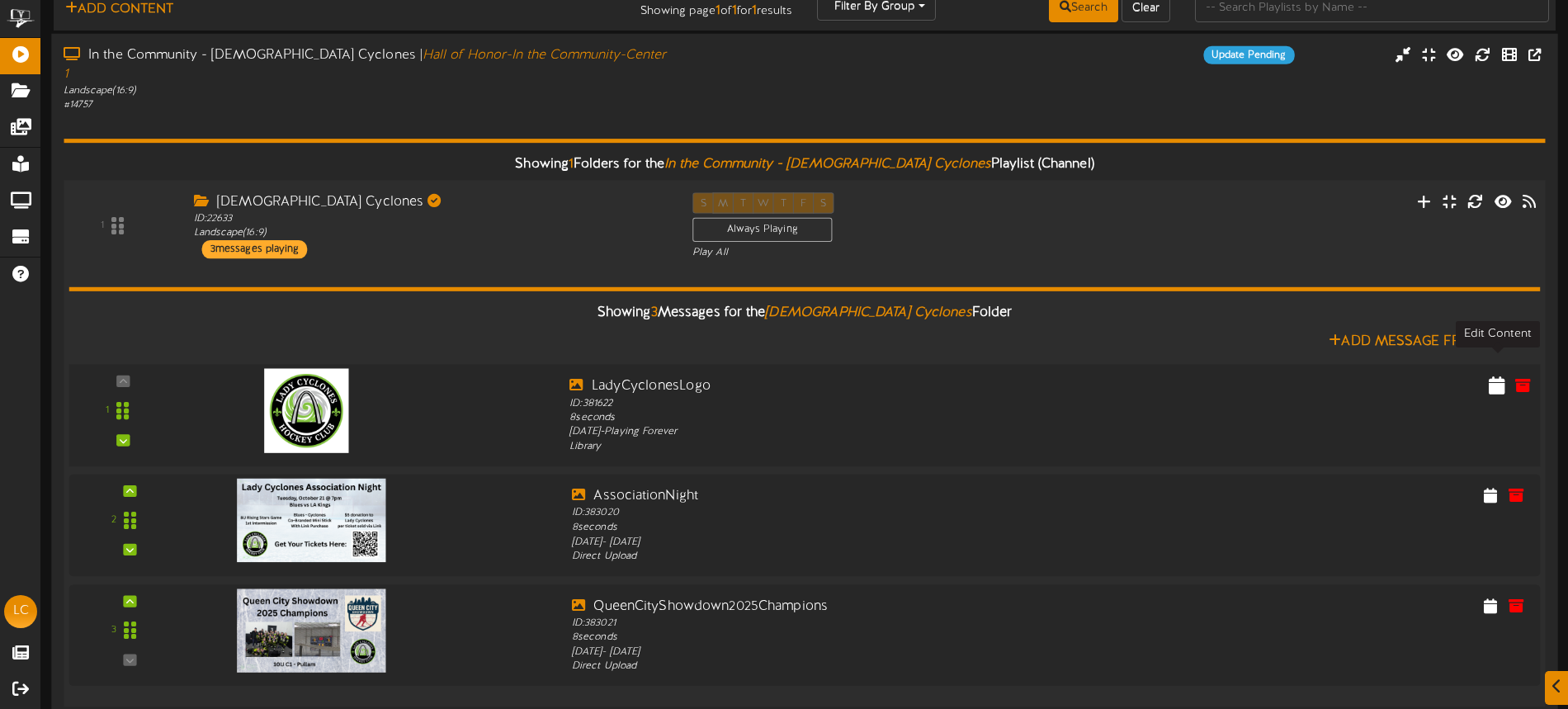
click at [1496, 376] on icon at bounding box center [1497, 385] width 17 height 19
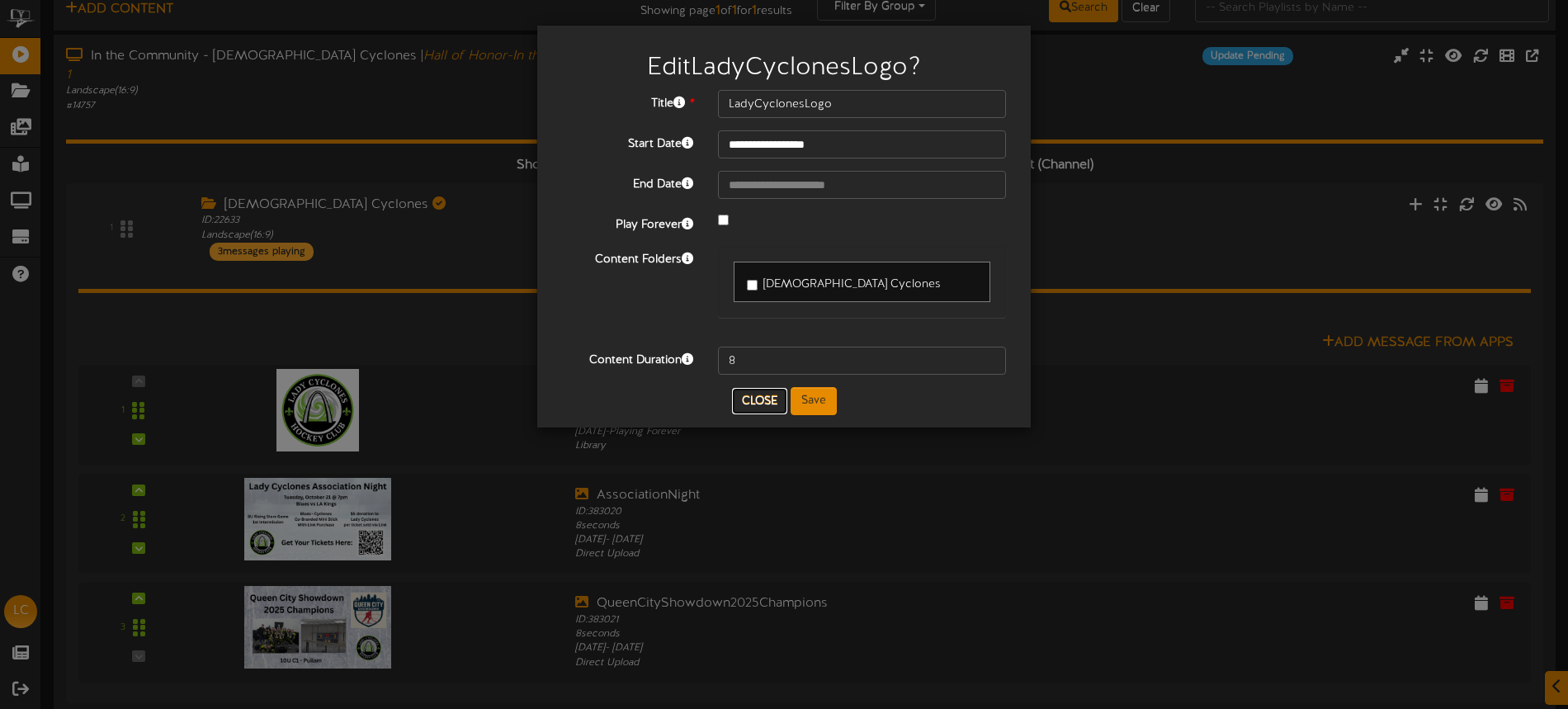
click at [766, 400] on button "Close" at bounding box center [760, 400] width 56 height 26
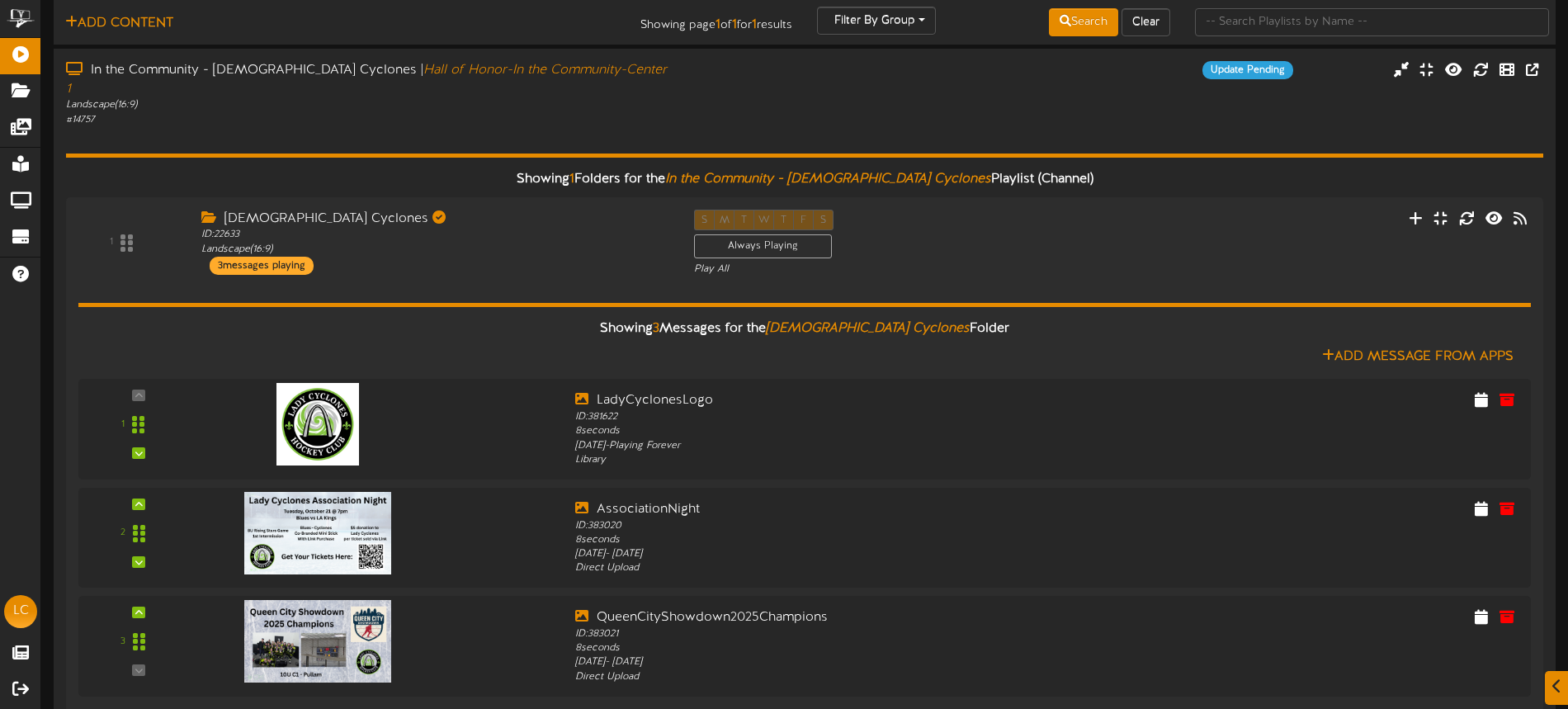
scroll to position [0, 0]
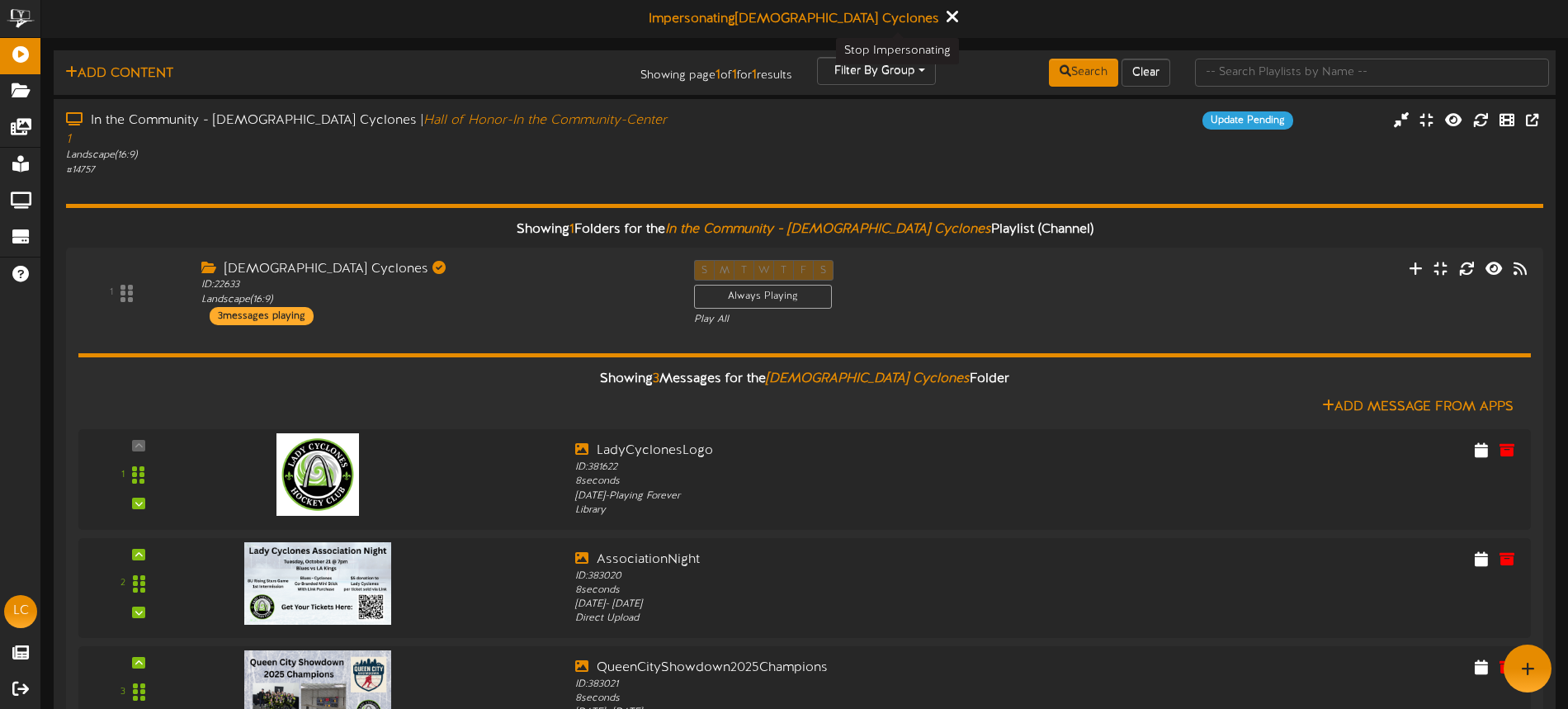
click at [947, 19] on icon at bounding box center [952, 17] width 11 height 19
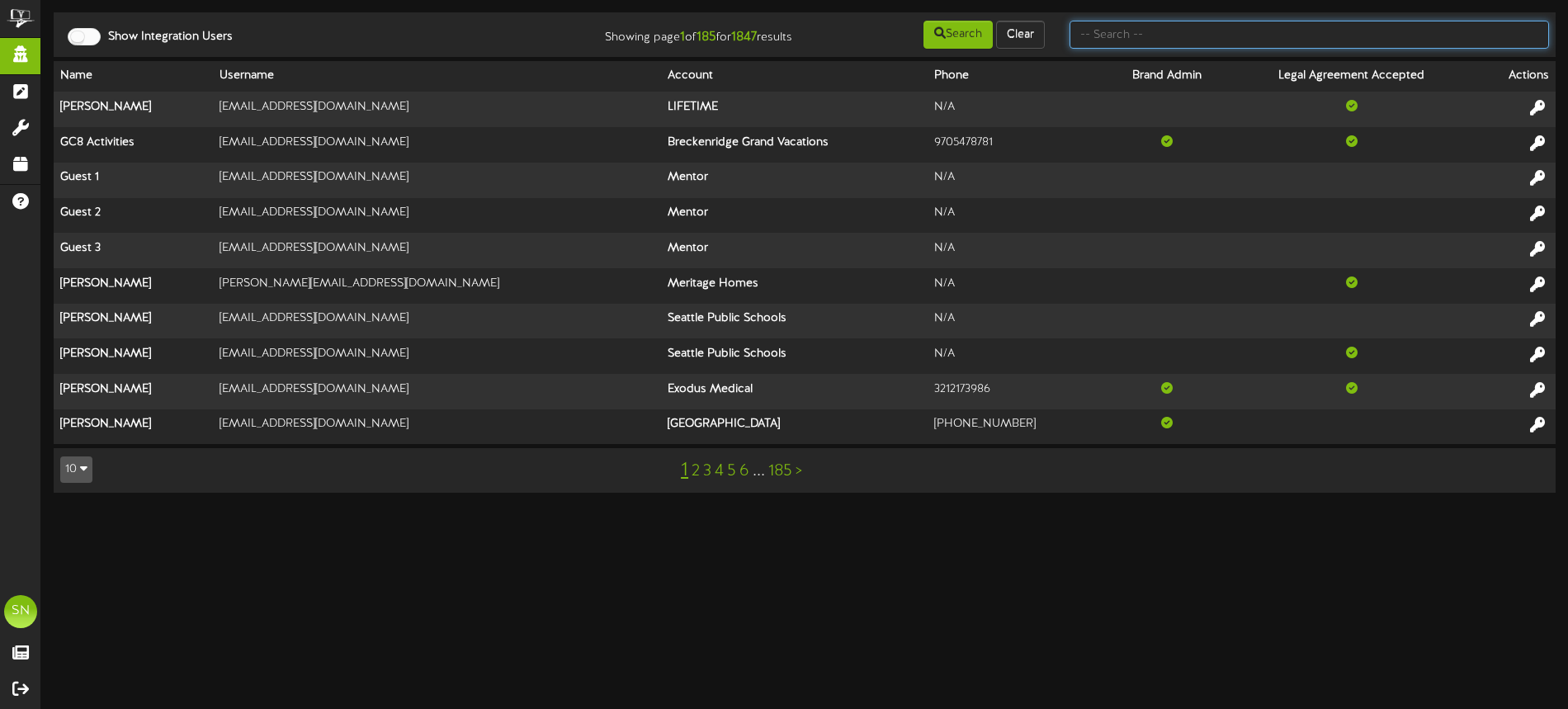
click at [1178, 35] on input "text" at bounding box center [1309, 34] width 479 height 28
type input "[PERSON_NAME]"
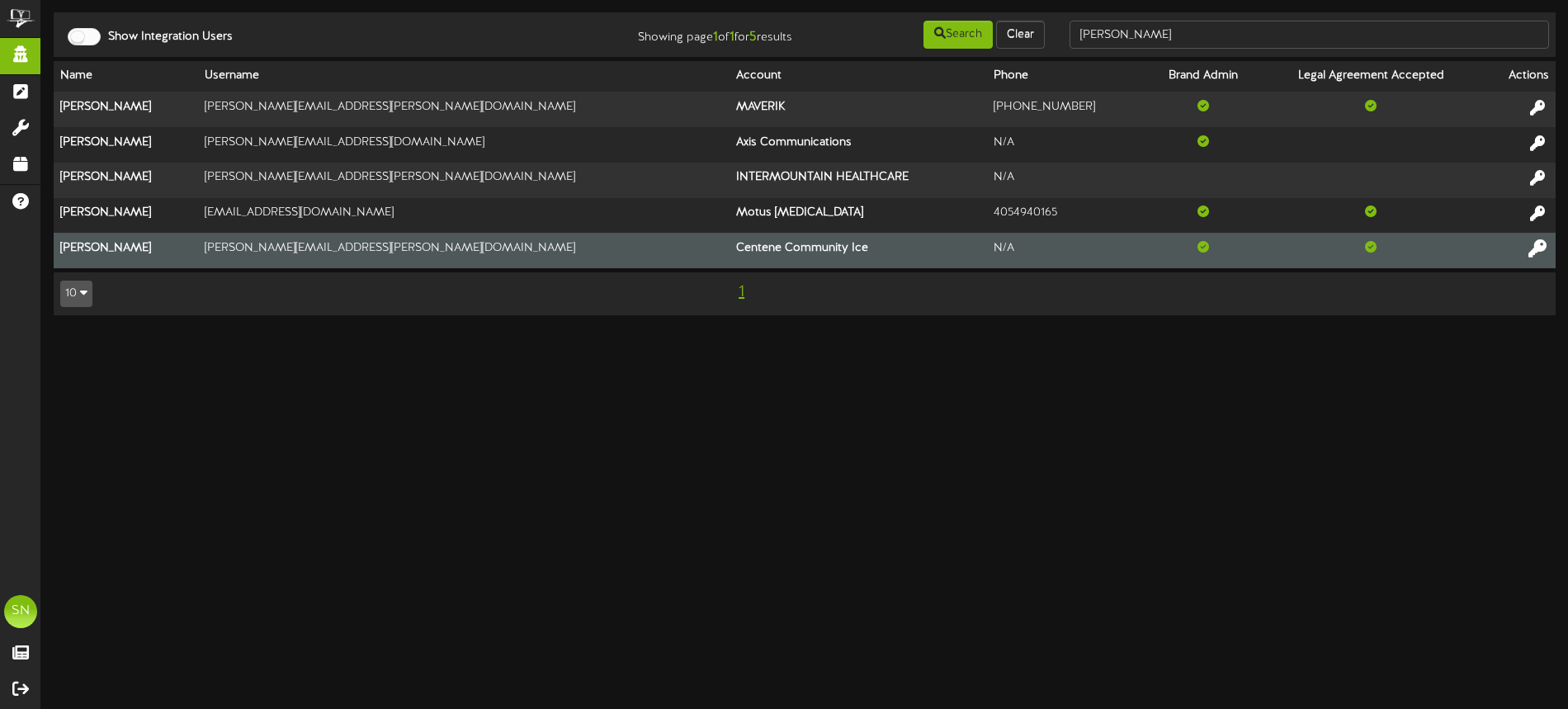
click at [1537, 252] on icon at bounding box center [1538, 248] width 19 height 19
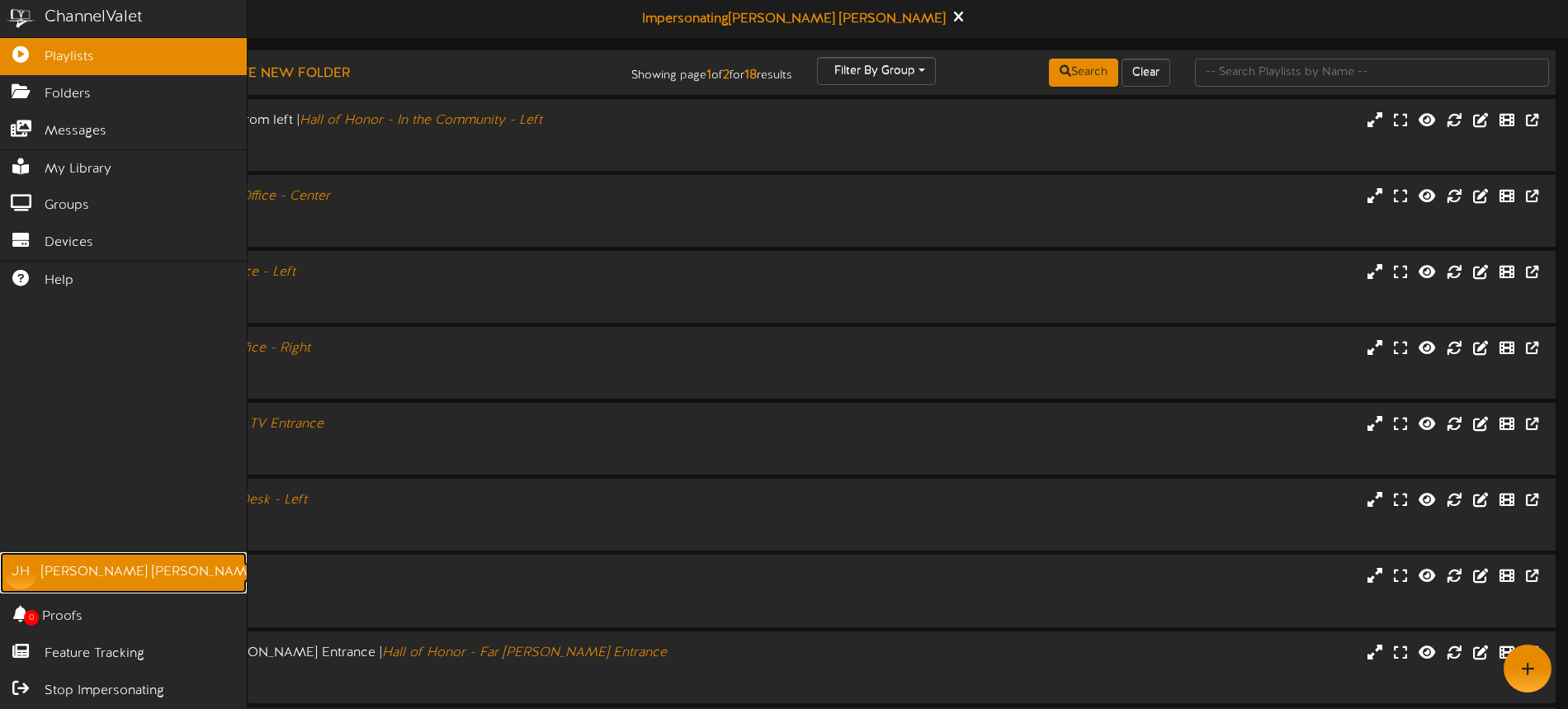
click at [115, 574] on div "[PERSON_NAME]" at bounding box center [150, 572] width 217 height 19
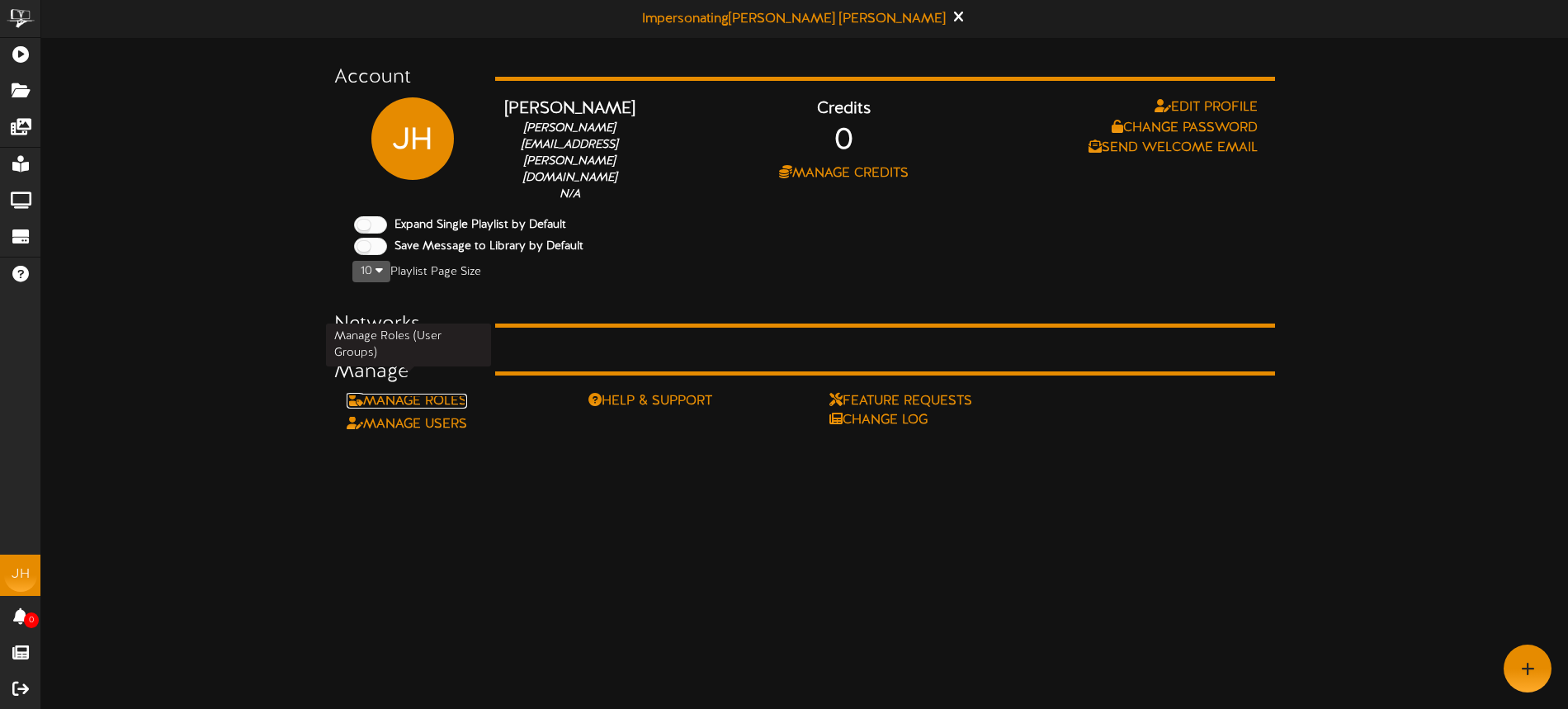
click at [461, 394] on link "Manage Roles" at bounding box center [406, 401] width 120 height 15
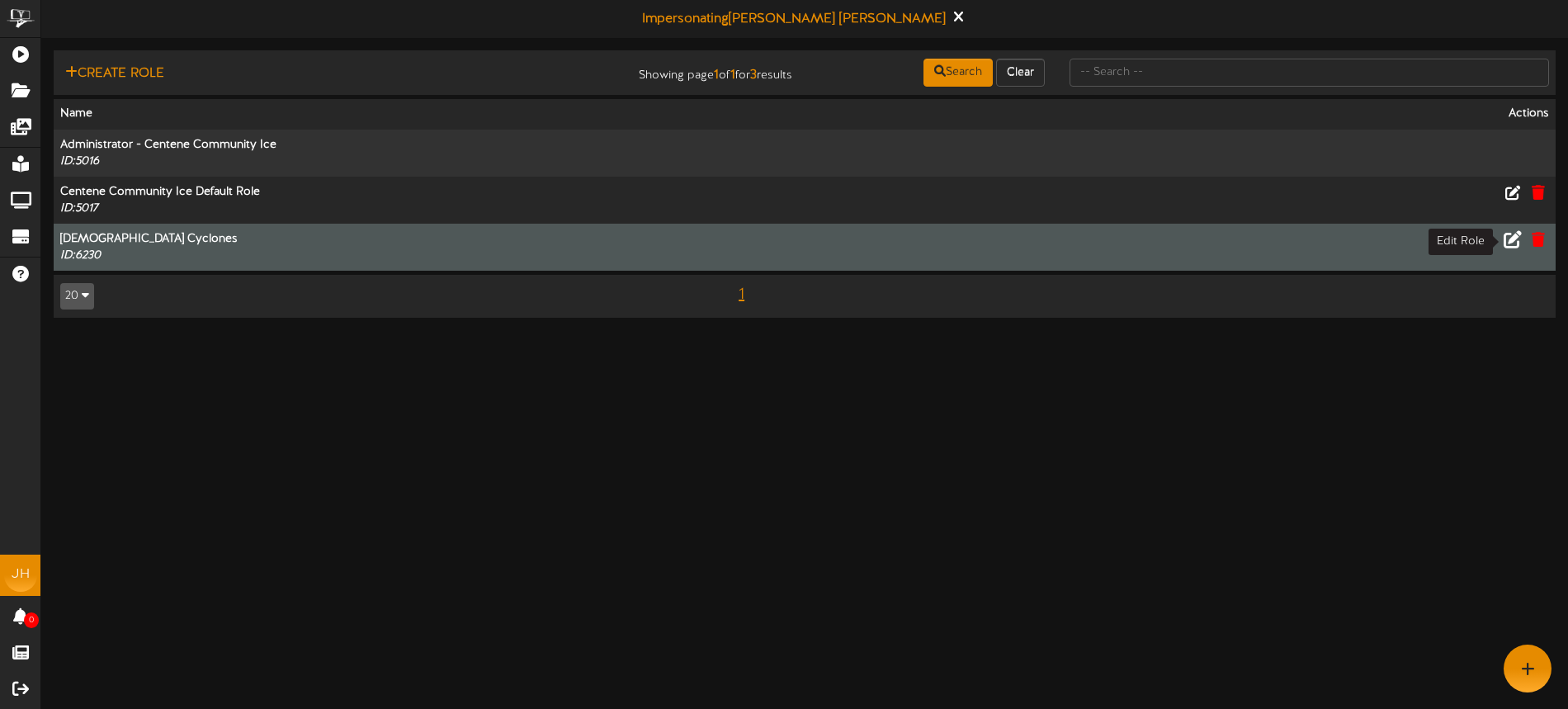
click at [1511, 241] on icon at bounding box center [1513, 239] width 19 height 19
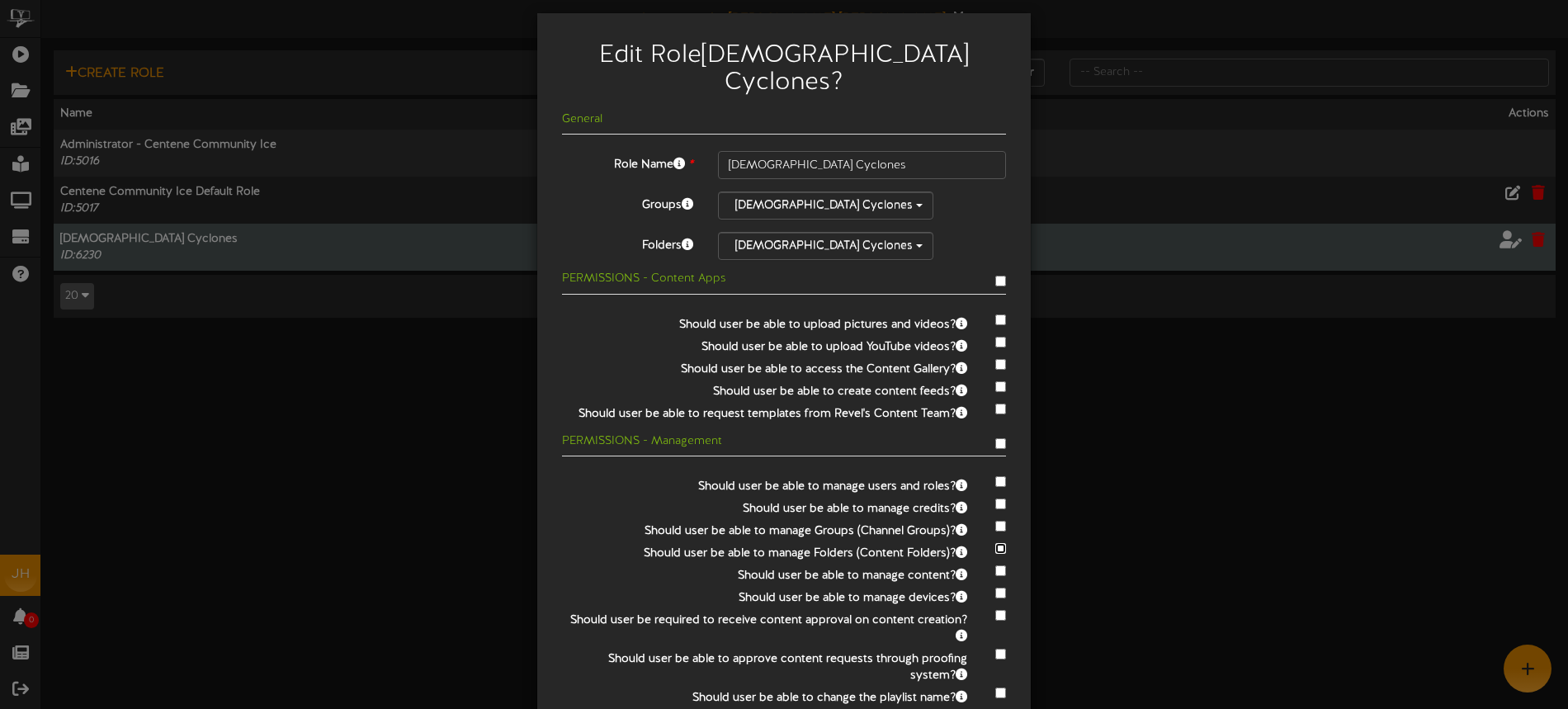
scroll to position [83, 0]
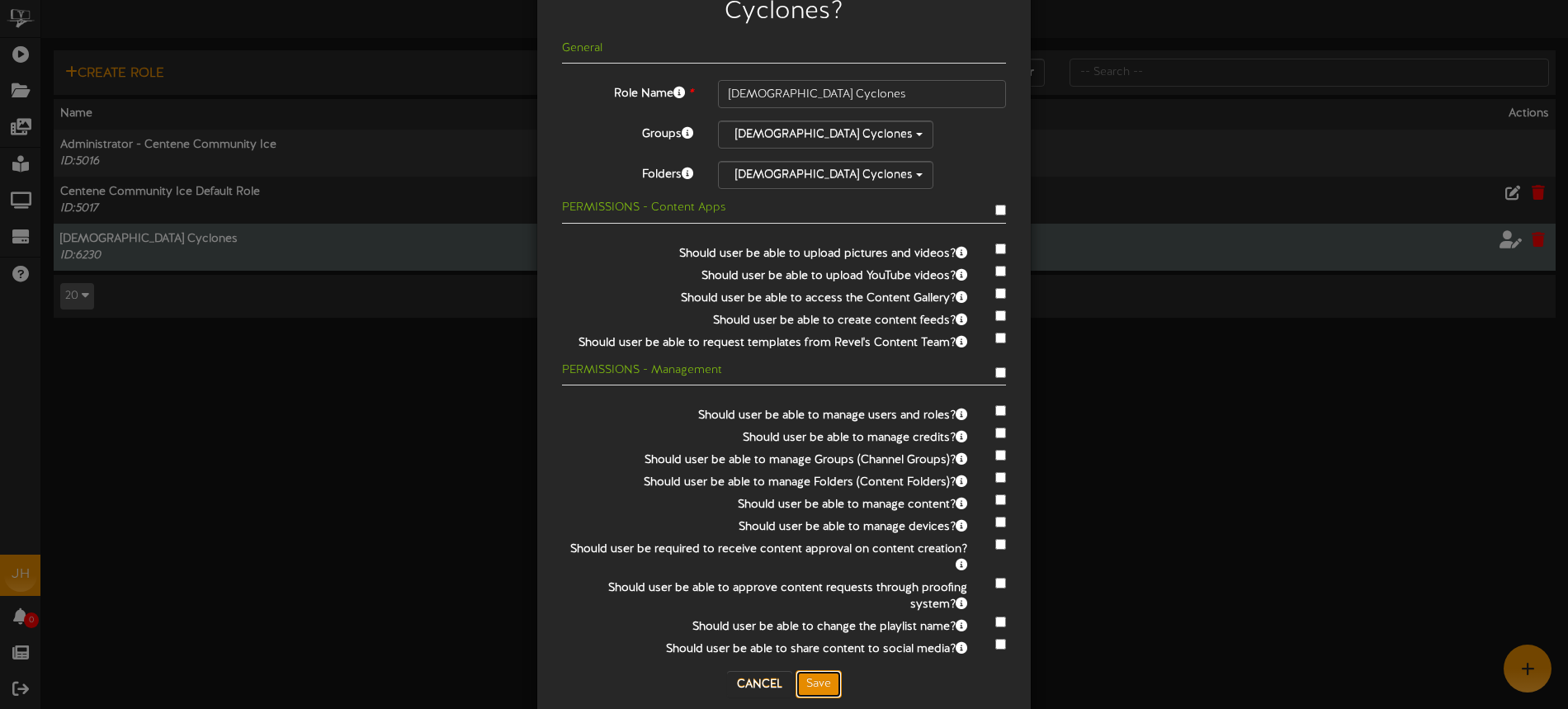
click at [830, 670] on button "Save" at bounding box center [818, 684] width 46 height 28
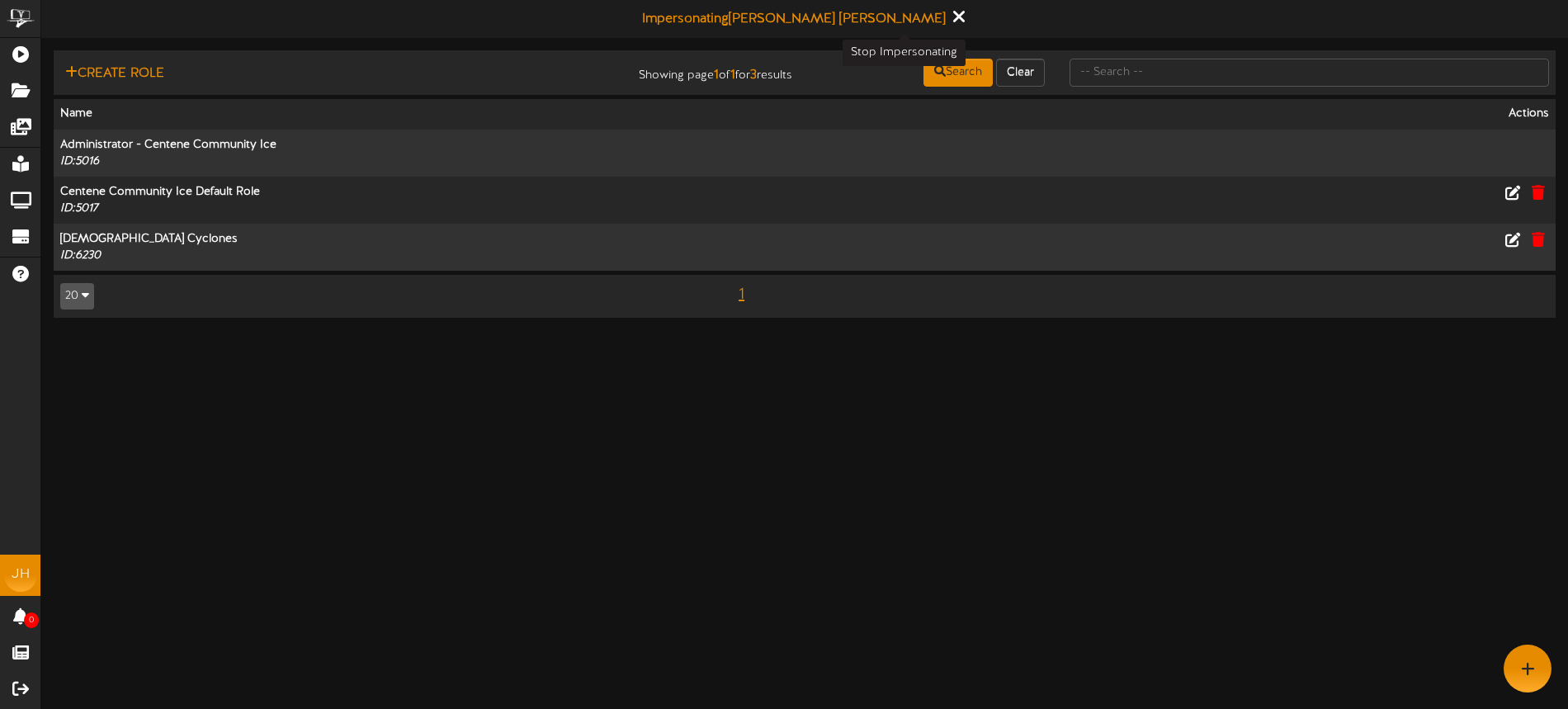
click at [953, 20] on icon at bounding box center [958, 17] width 11 height 19
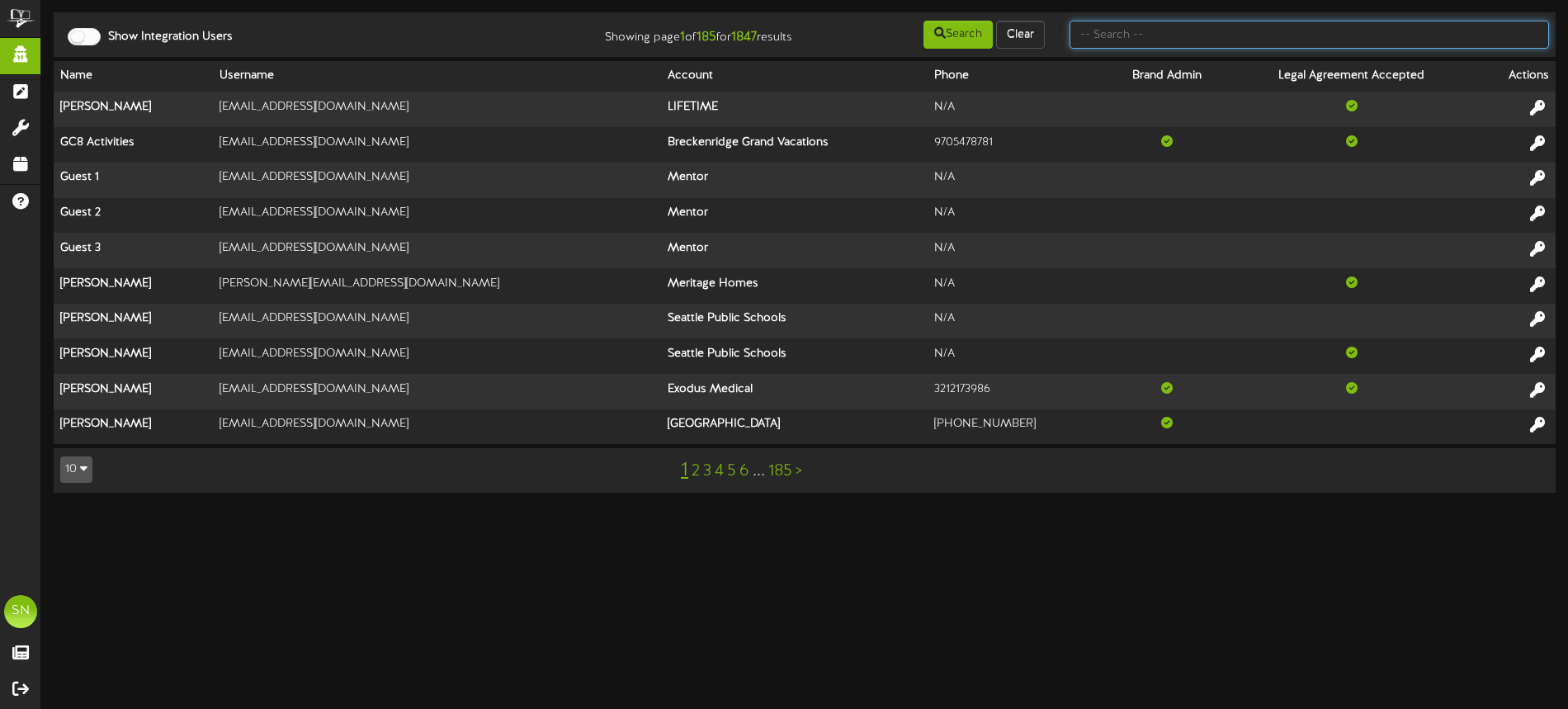
click at [1095, 37] on input "text" at bounding box center [1309, 34] width 479 height 28
type input "lady cyclones"
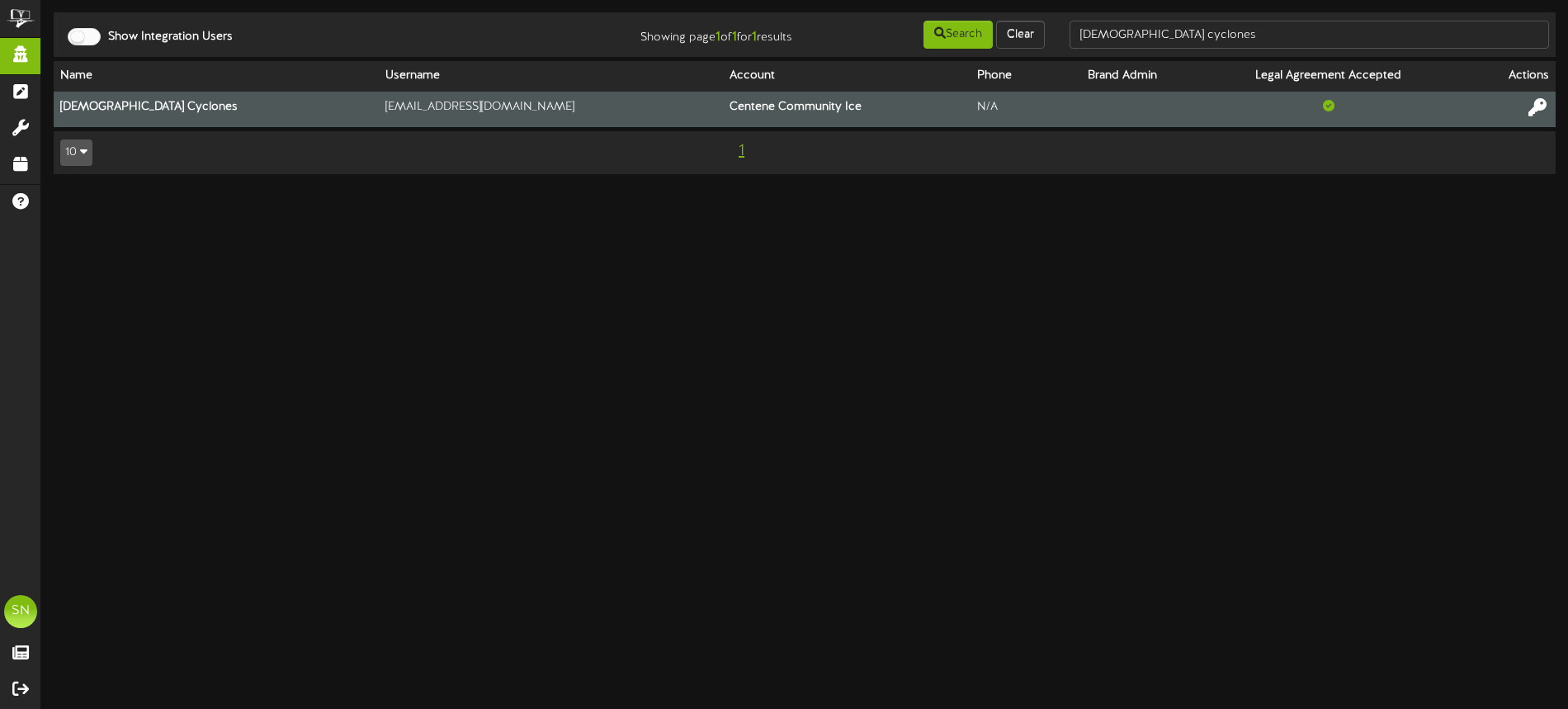
click at [1539, 106] on icon at bounding box center [1538, 108] width 19 height 19
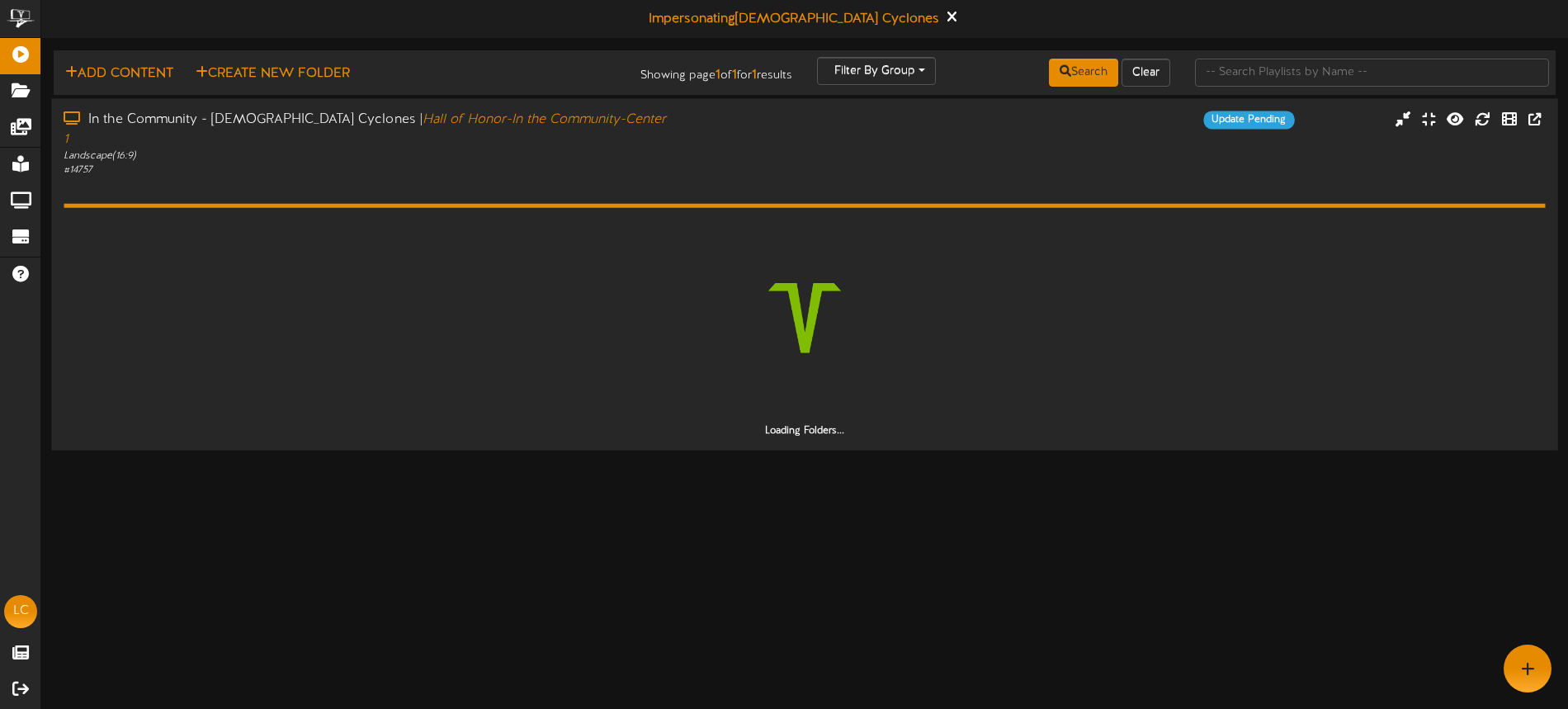
click at [1539, 106] on div "In the Community - [DEMOGRAPHIC_DATA] Cyclones | Hall of Honor-In the Community…" at bounding box center [805, 274] width 1506 height 352
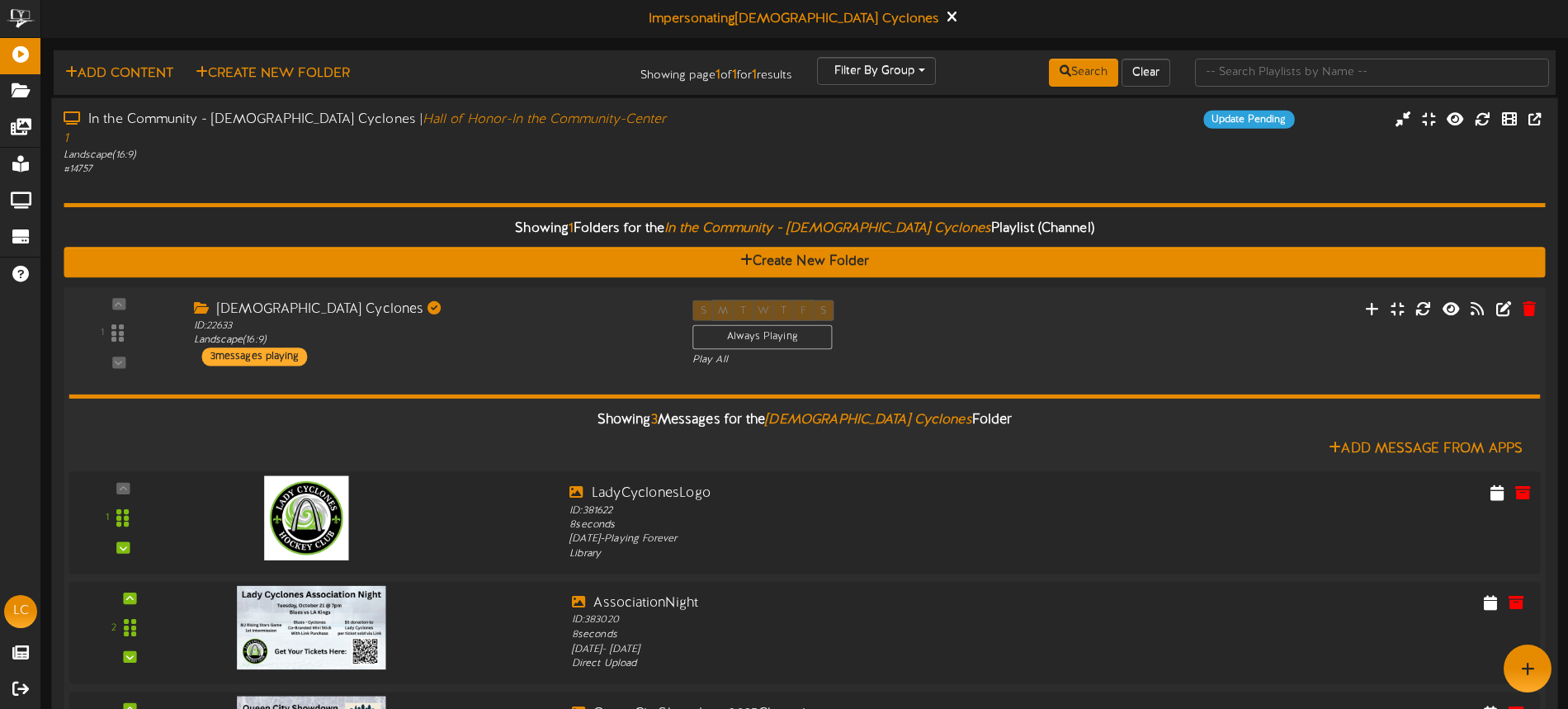
drag, startPoint x: 1364, startPoint y: 481, endPoint x: 1377, endPoint y: 478, distance: 13.3
click at [1370, 484] on div at bounding box center [1362, 494] width 372 height 21
click at [1493, 483] on icon at bounding box center [1497, 492] width 17 height 19
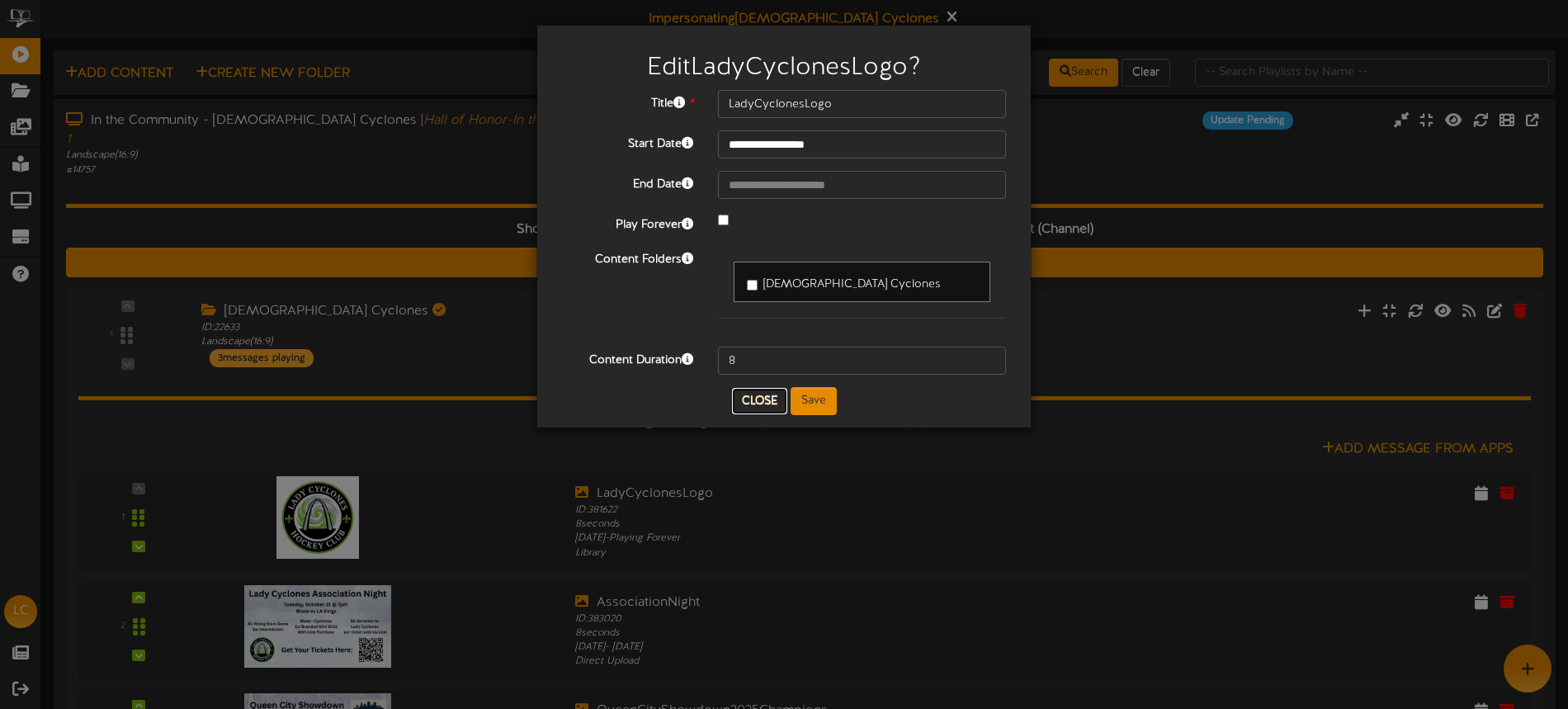
click at [760, 400] on button "Close" at bounding box center [760, 400] width 56 height 26
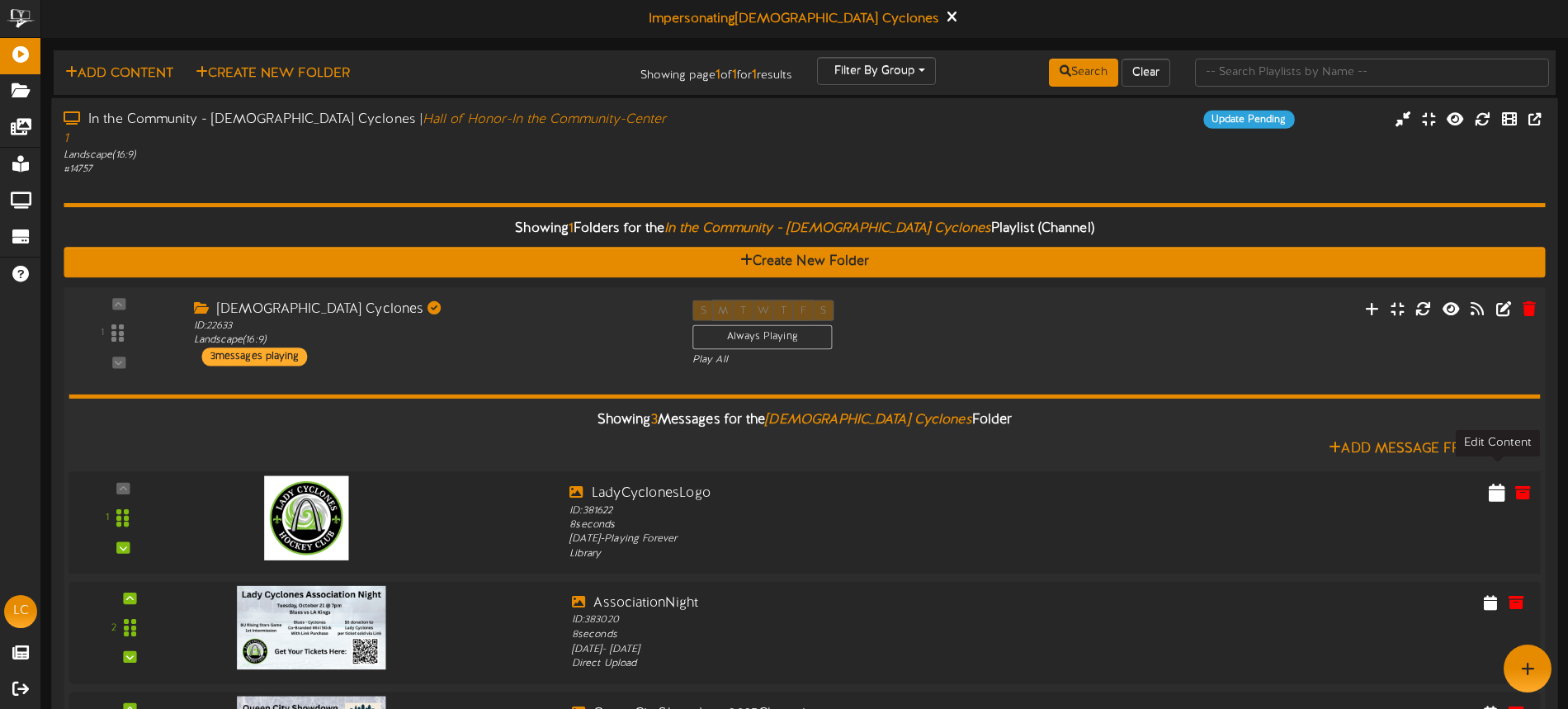
click at [1493, 483] on icon at bounding box center [1497, 492] width 17 height 19
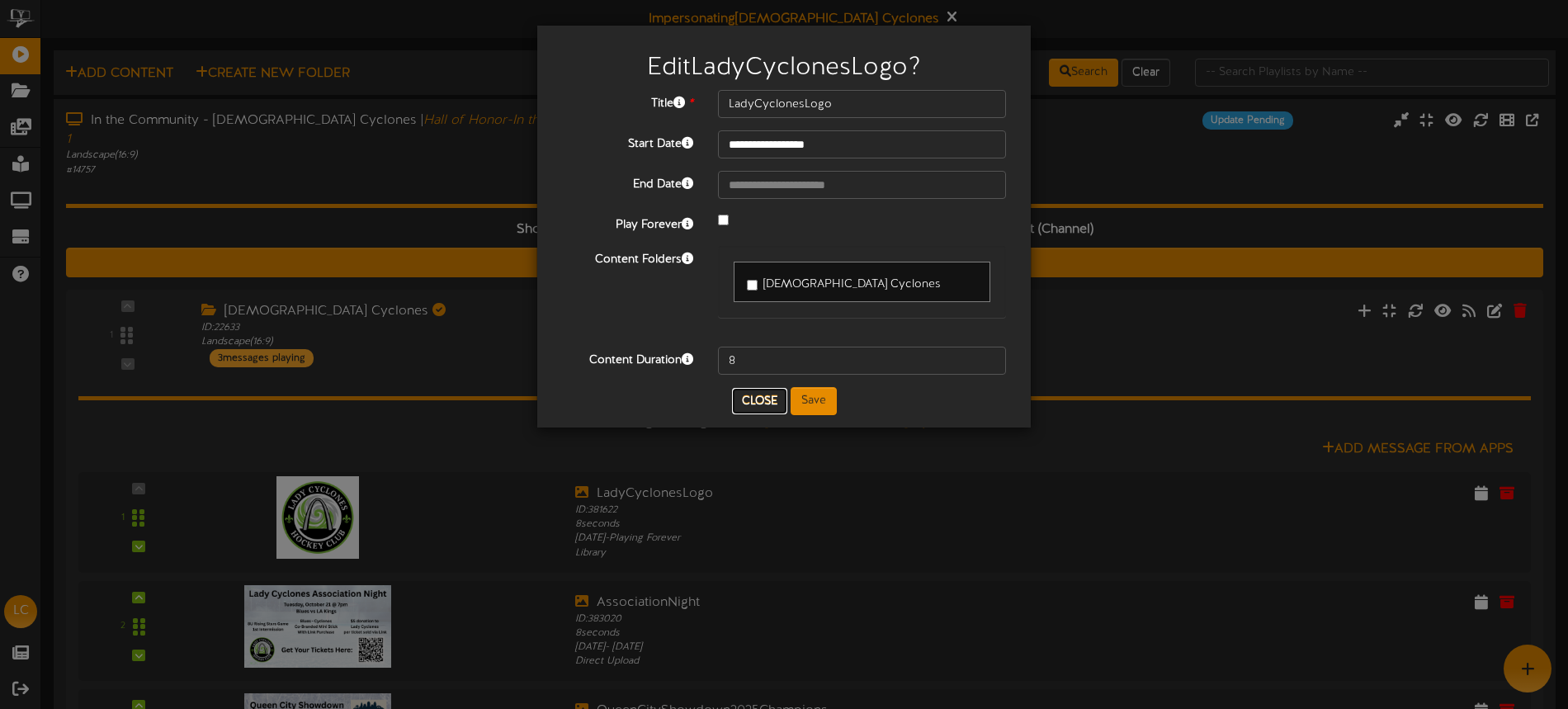
click at [776, 394] on button "Close" at bounding box center [760, 400] width 56 height 26
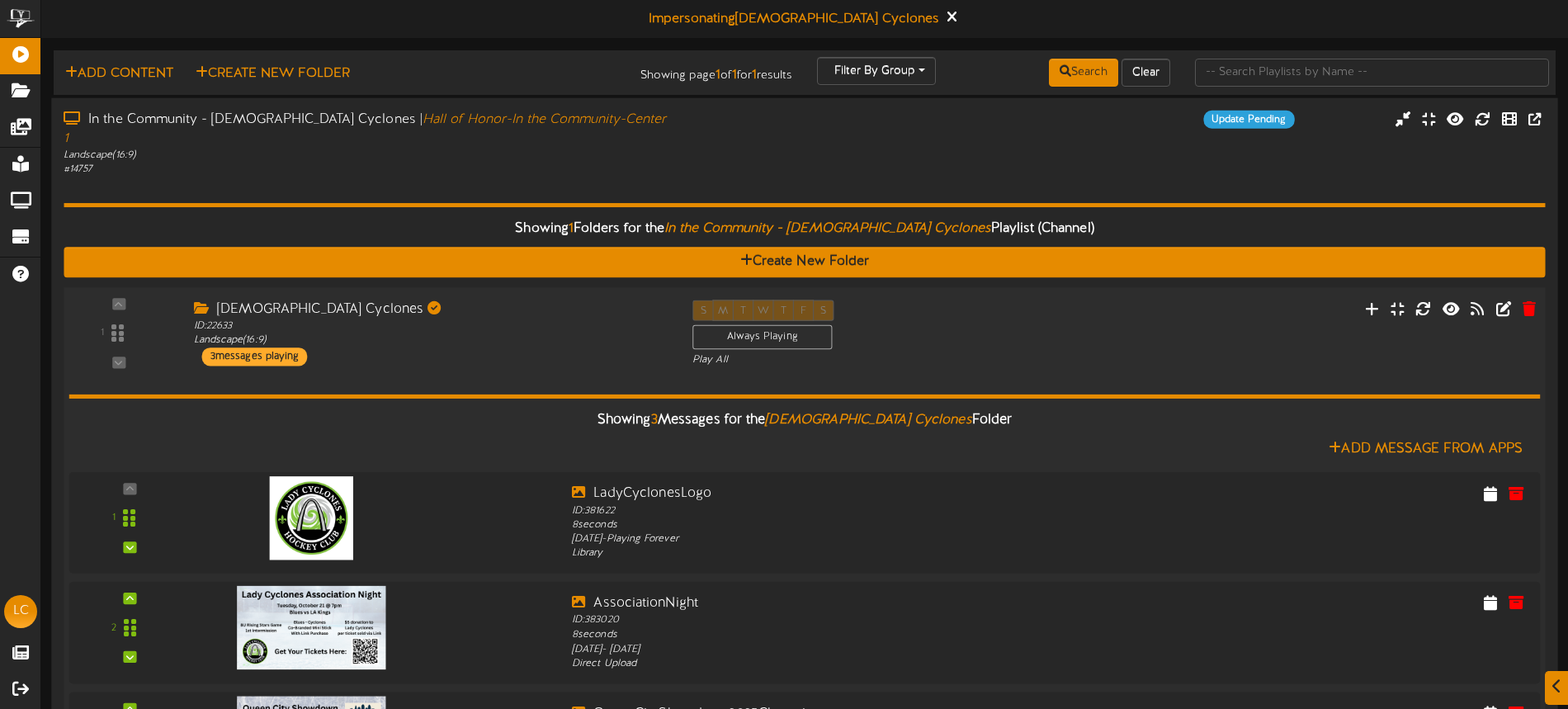
scroll to position [107, 0]
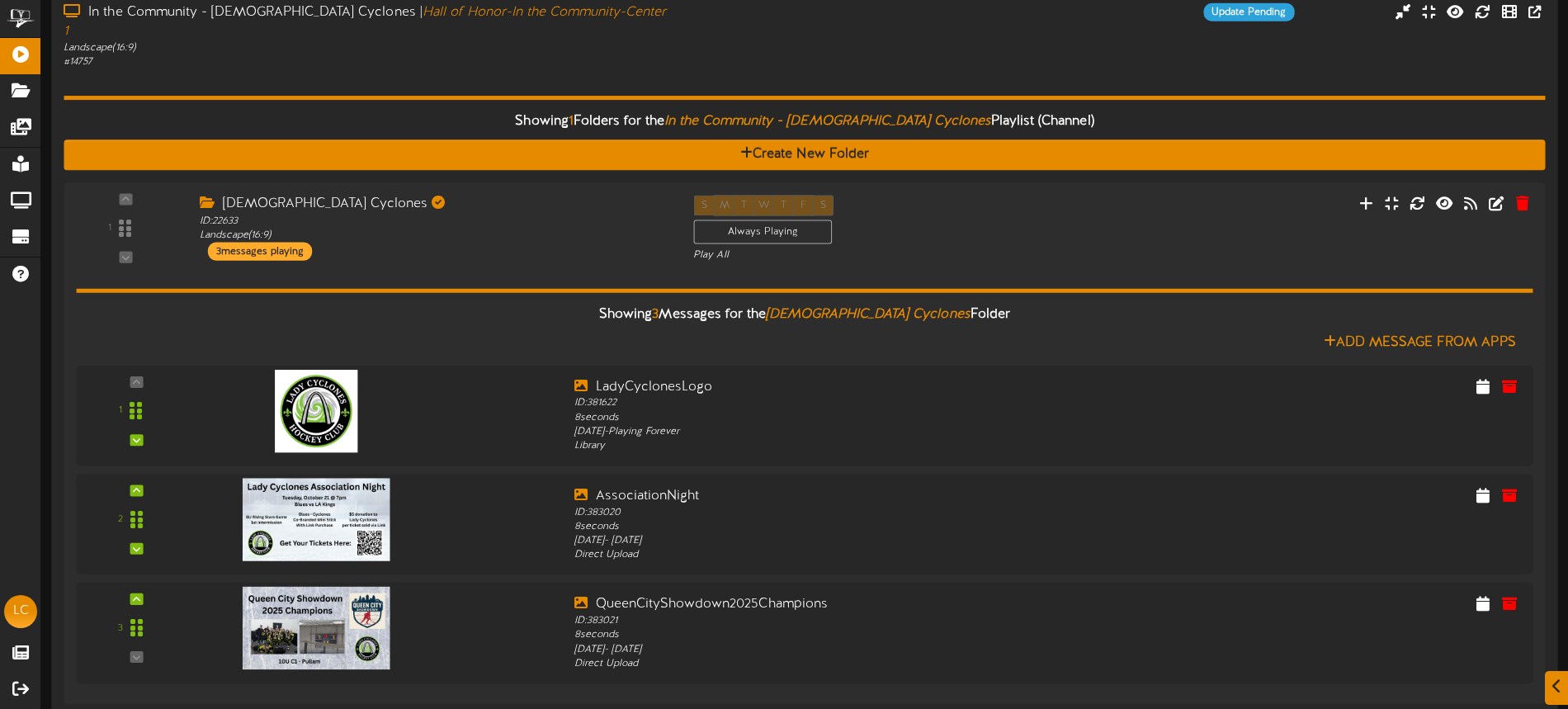
click at [661, 69] on div "Showing 1 Folders for the In the Community - [DEMOGRAPHIC_DATA] Cyclones Playli…" at bounding box center [804, 390] width 1481 height 643
click at [1094, 69] on div "Showing 1 Folders for the In the Community - [DEMOGRAPHIC_DATA] Cyclones Playli…" at bounding box center [804, 390] width 1481 height 643
click at [1091, 69] on div "Showing 1 Folders for the In the Community - [DEMOGRAPHIC_DATA] Cyclones Playli…" at bounding box center [804, 390] width 1481 height 643
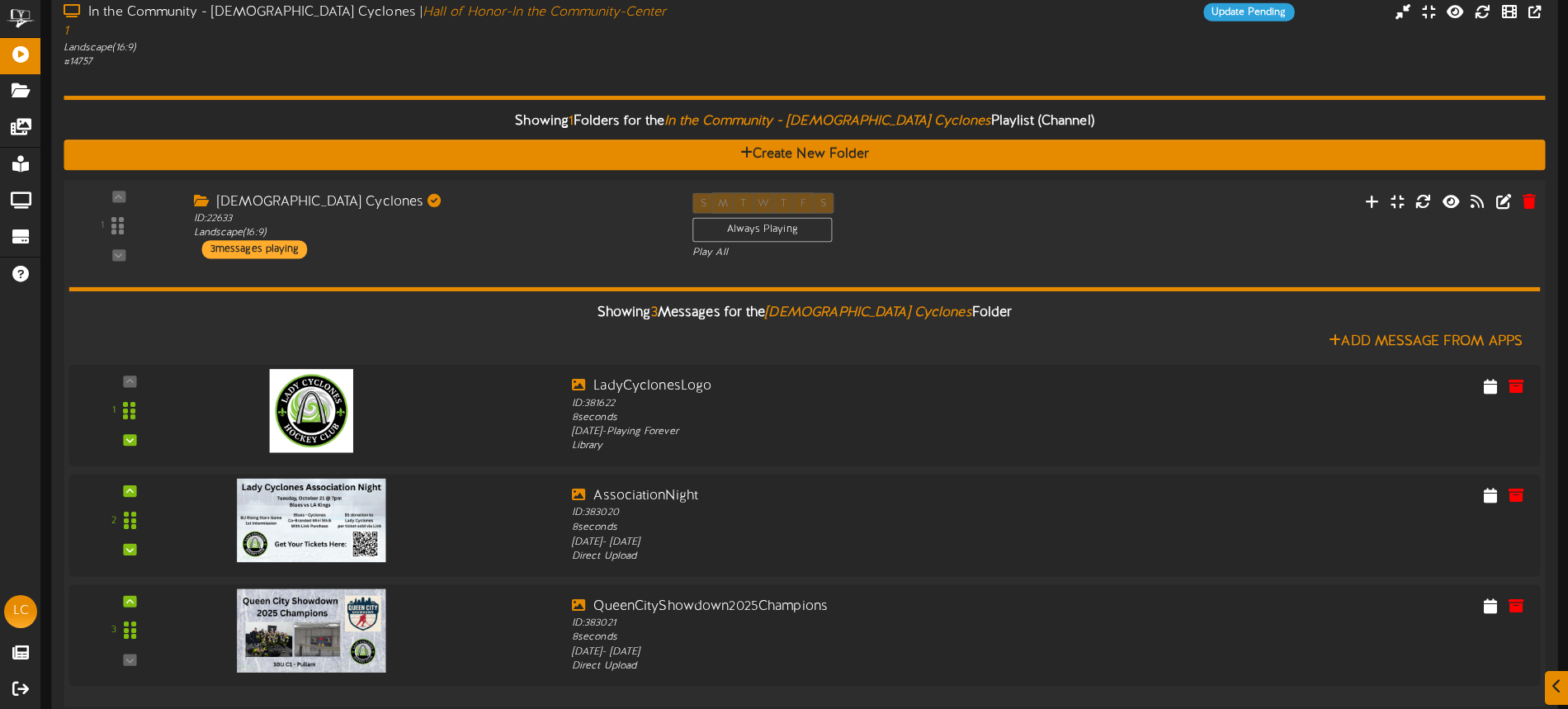
click at [1078, 261] on div "Showing 3 Messages for the [DEMOGRAPHIC_DATA] Cyclones Folder Add Message From …" at bounding box center [805, 477] width 1472 height 434
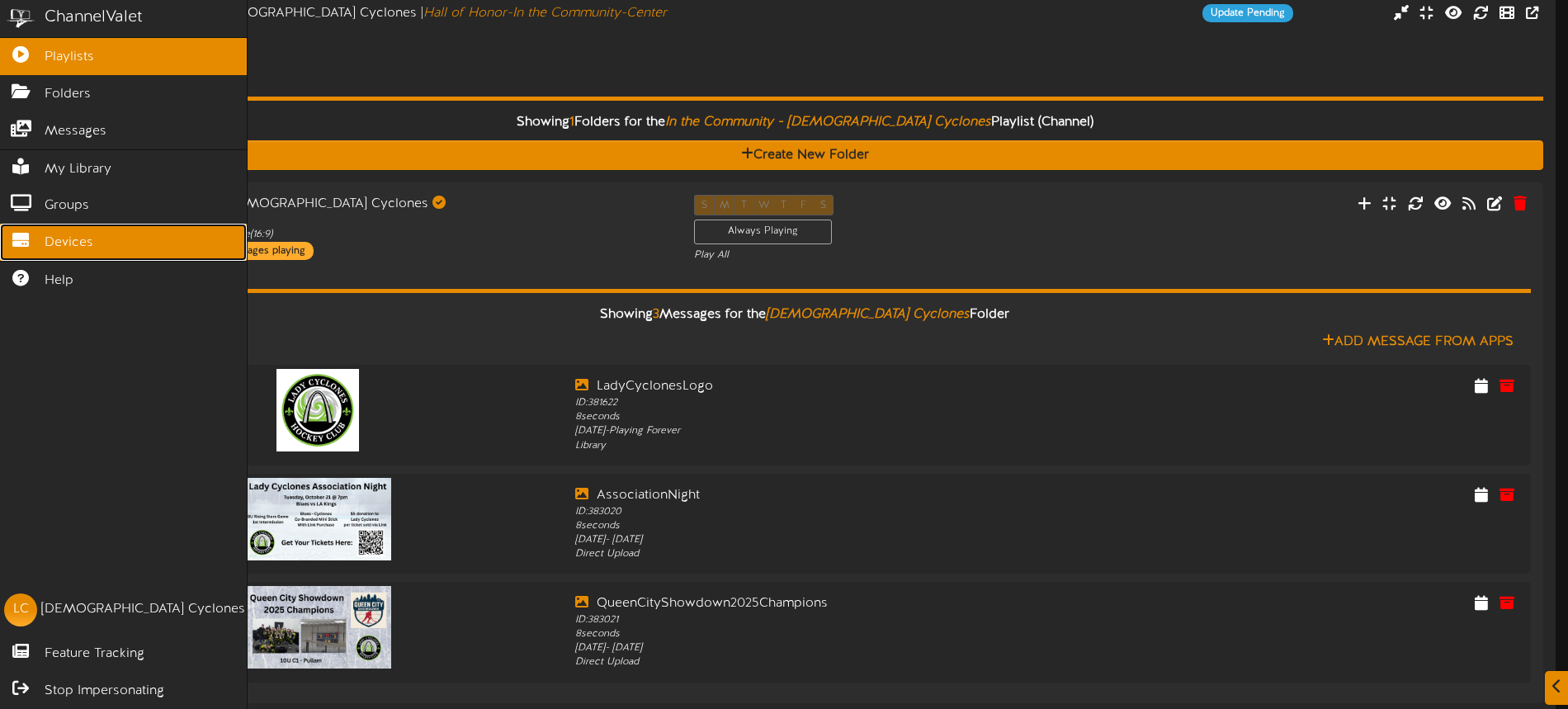
click at [42, 242] on link "Devices" at bounding box center [123, 242] width 247 height 37
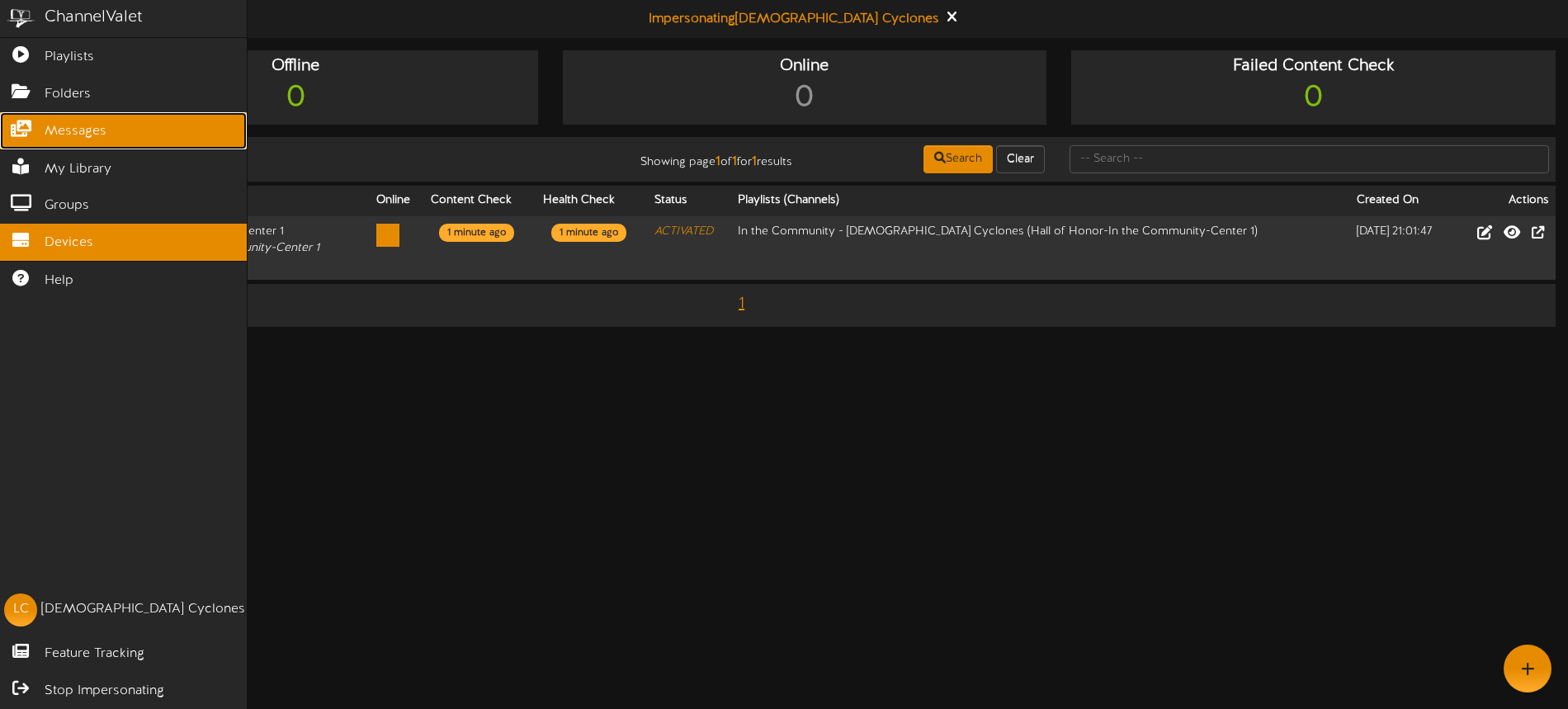
click at [77, 137] on span "Messages" at bounding box center [75, 132] width 62 height 19
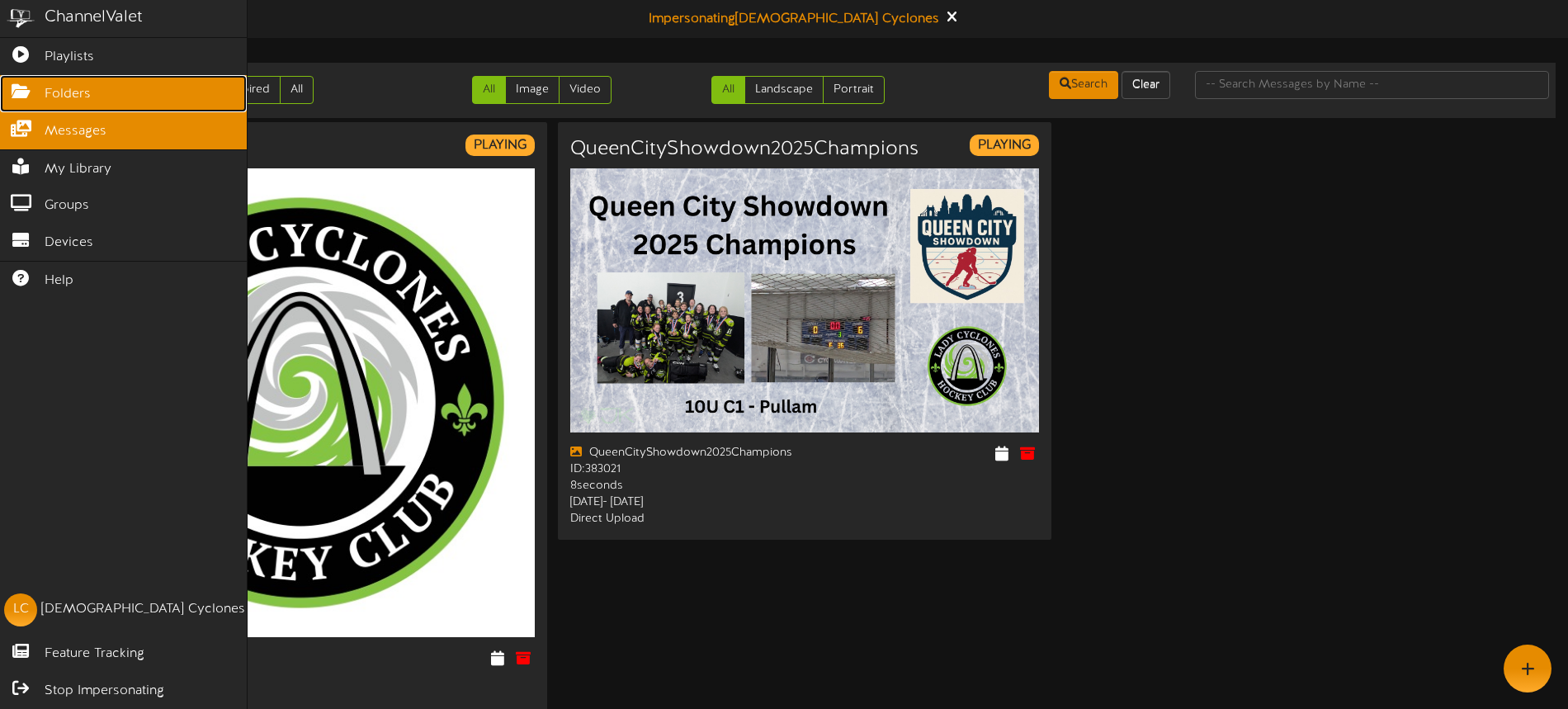
click at [78, 101] on span "Folders" at bounding box center [67, 94] width 46 height 19
